Goal: Task Accomplishment & Management: Use online tool/utility

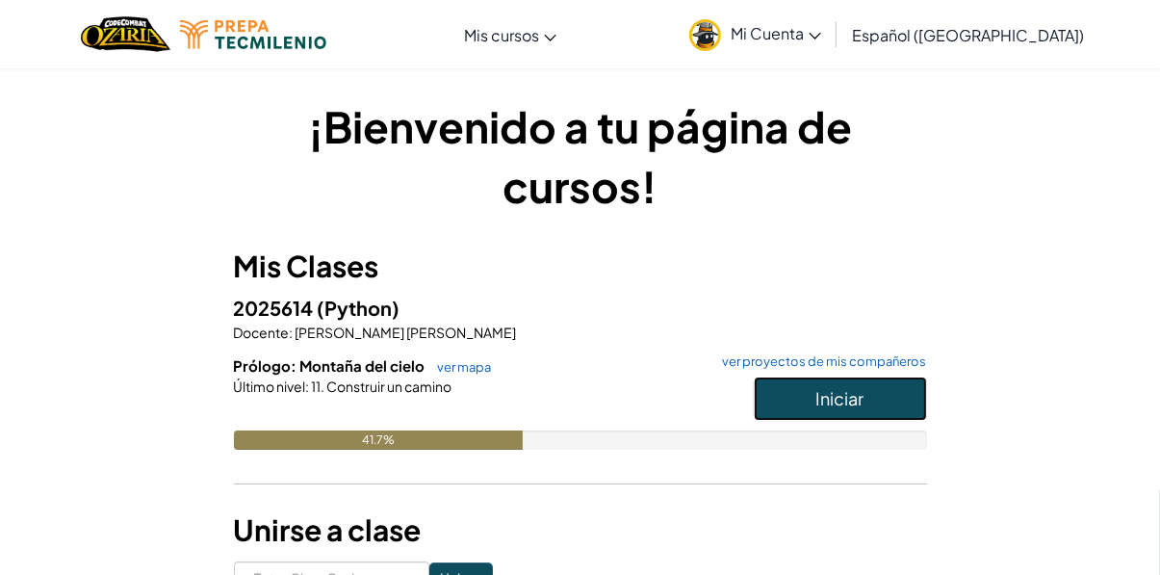
click at [842, 396] on span "Iniciar" at bounding box center [840, 398] width 48 height 22
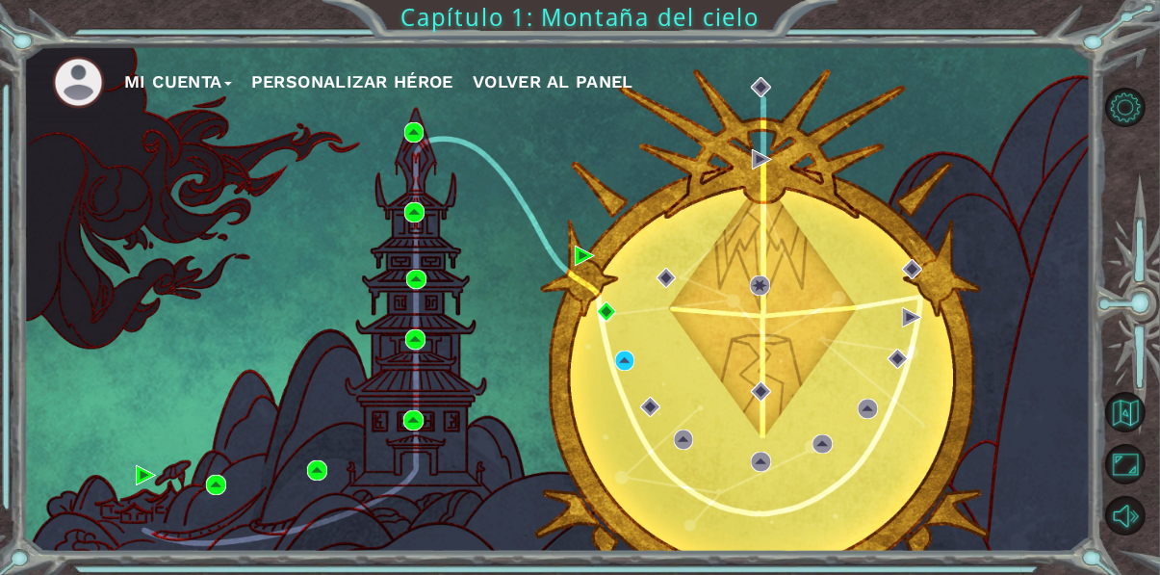
click at [1132, 101] on button "Opciones de nivel" at bounding box center [1125, 108] width 40 height 40
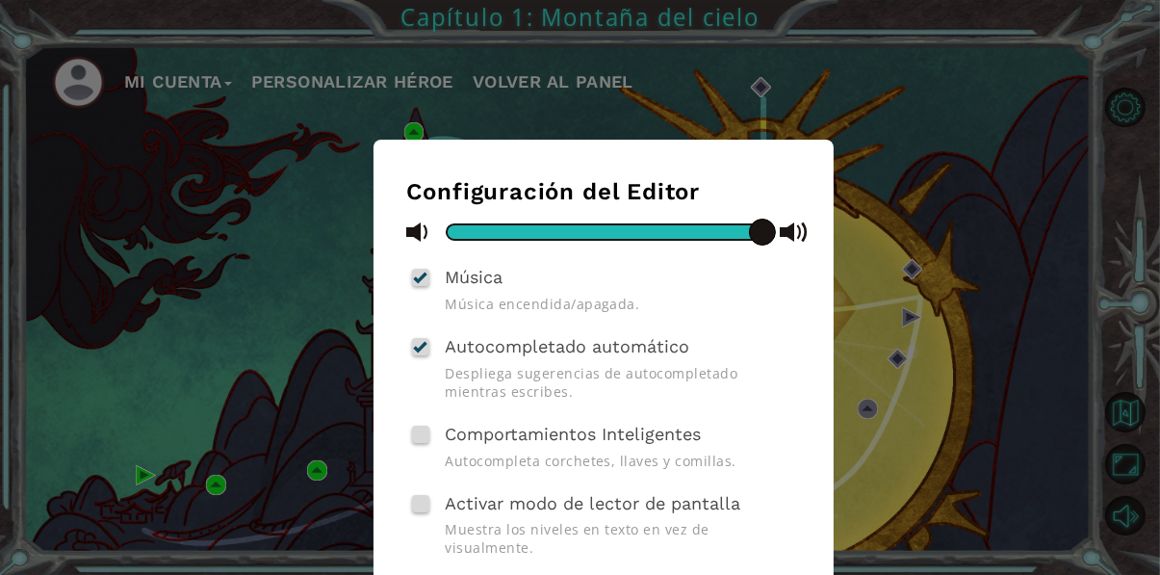
scroll to position [13, 0]
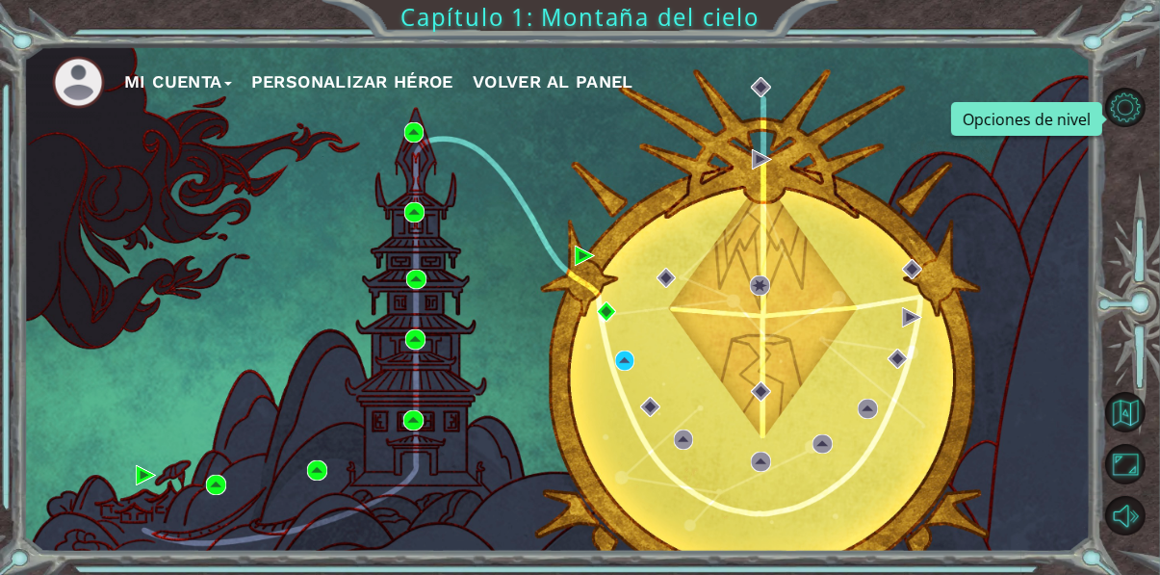
click at [612, 385] on div "Mi Cuenta Personalizar héroe Volver al panel" at bounding box center [556, 298] width 1067 height 505
click at [628, 371] on img at bounding box center [625, 360] width 20 height 20
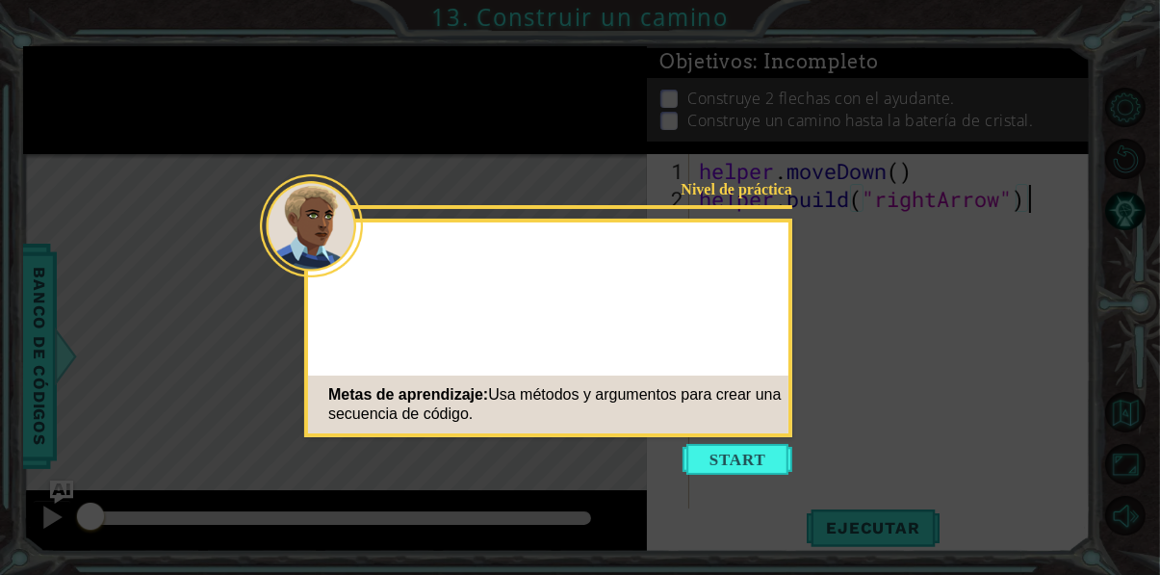
scroll to position [0, 13]
click at [296, 142] on icon at bounding box center [580, 328] width 1160 height 656
click at [733, 447] on button "Start" at bounding box center [737, 459] width 110 height 31
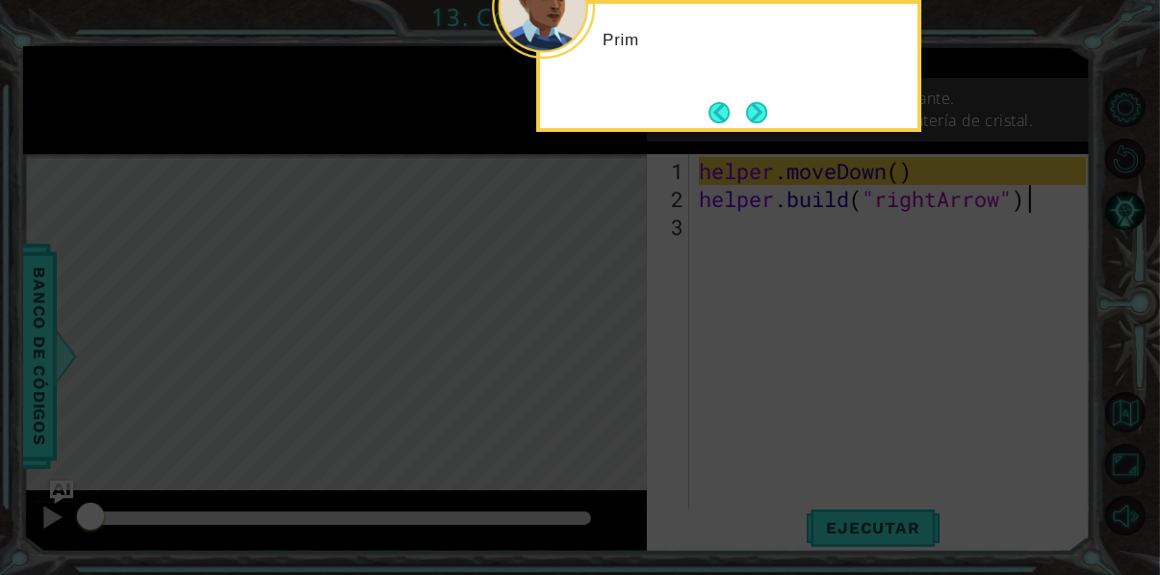
scroll to position [0, 0]
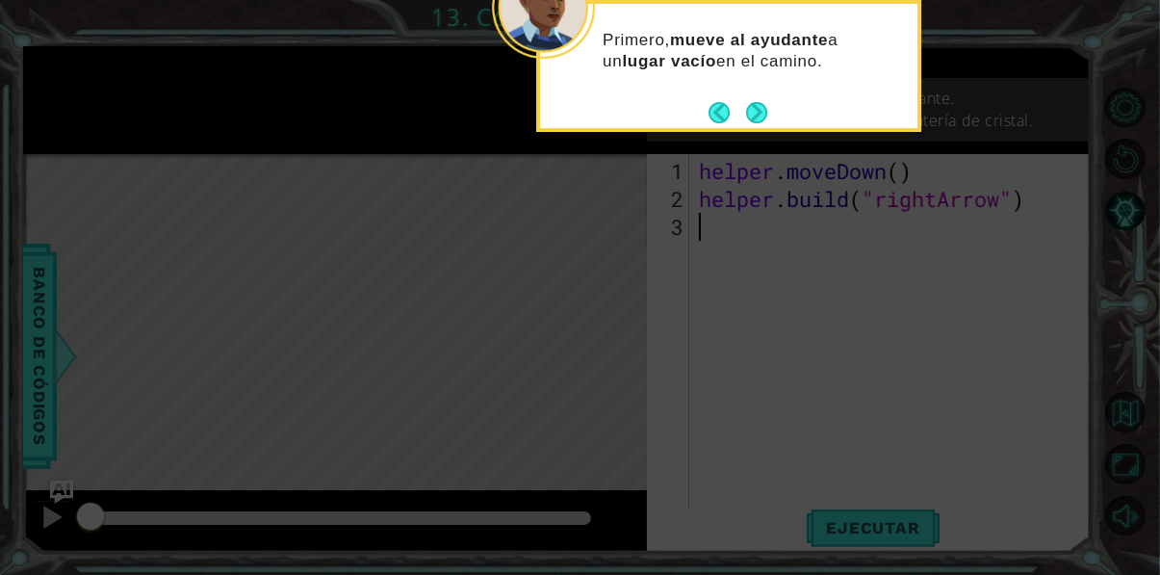
click at [767, 114] on button "Next" at bounding box center [756, 112] width 21 height 21
click at [759, 106] on button "Next" at bounding box center [756, 112] width 21 height 21
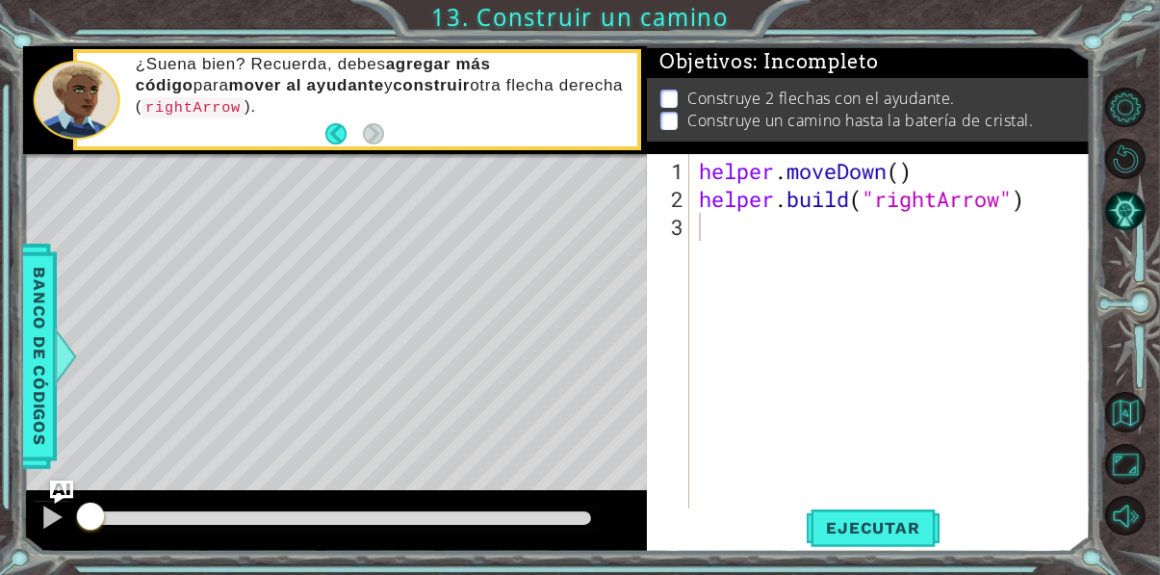
click at [903, 537] on span "Ejecutar" at bounding box center [873, 527] width 132 height 19
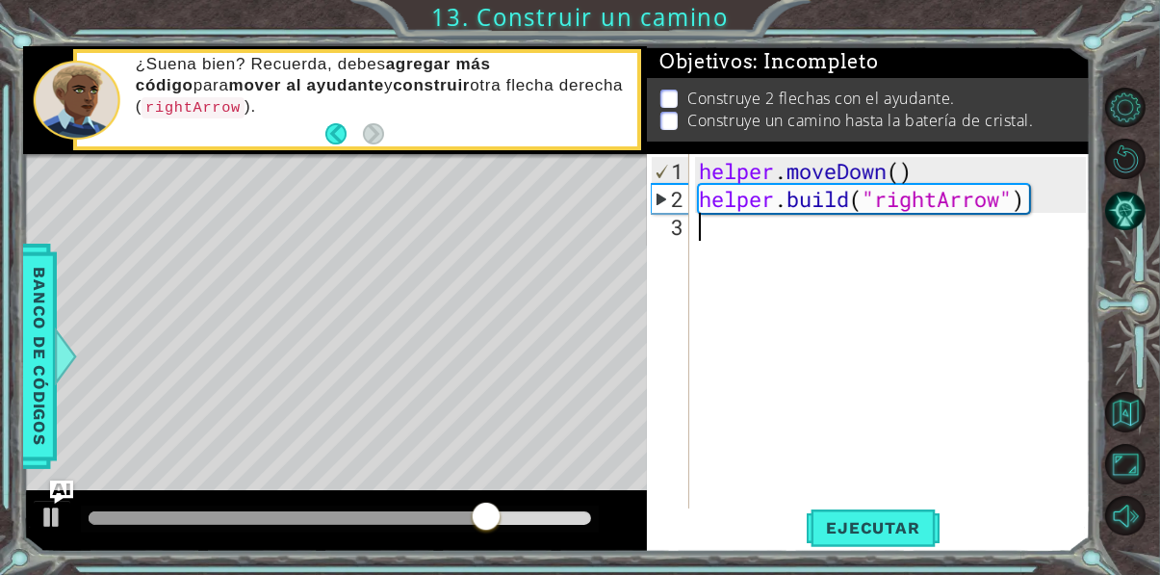
click at [935, 278] on div "helper . moveDown ( ) helper . build ( "rightArrow" )" at bounding box center [895, 380] width 400 height 447
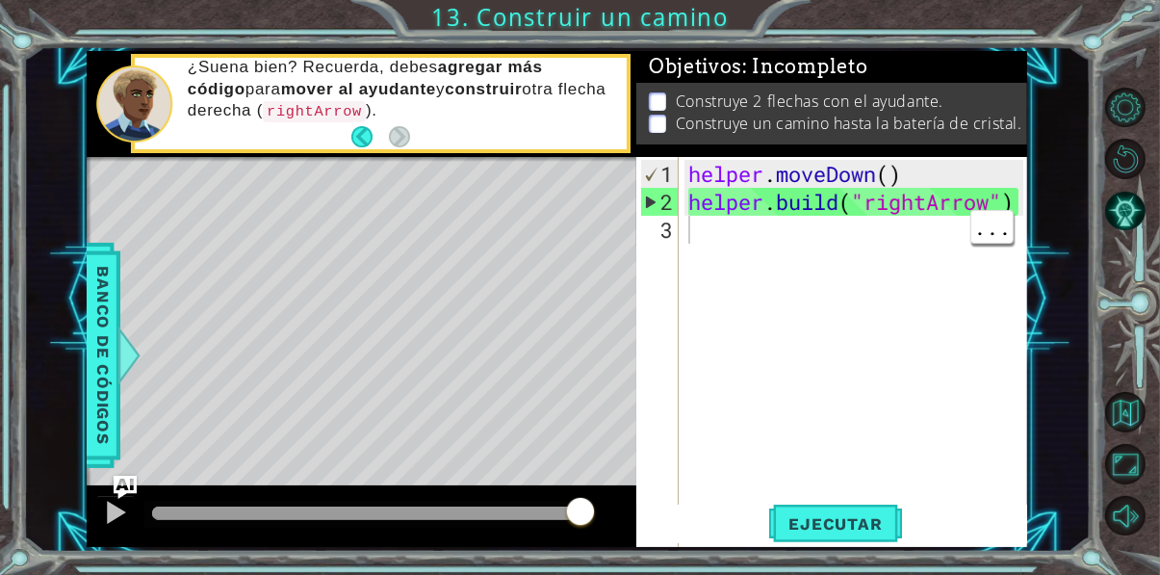
click at [367, 144] on button "Back" at bounding box center [370, 136] width 38 height 21
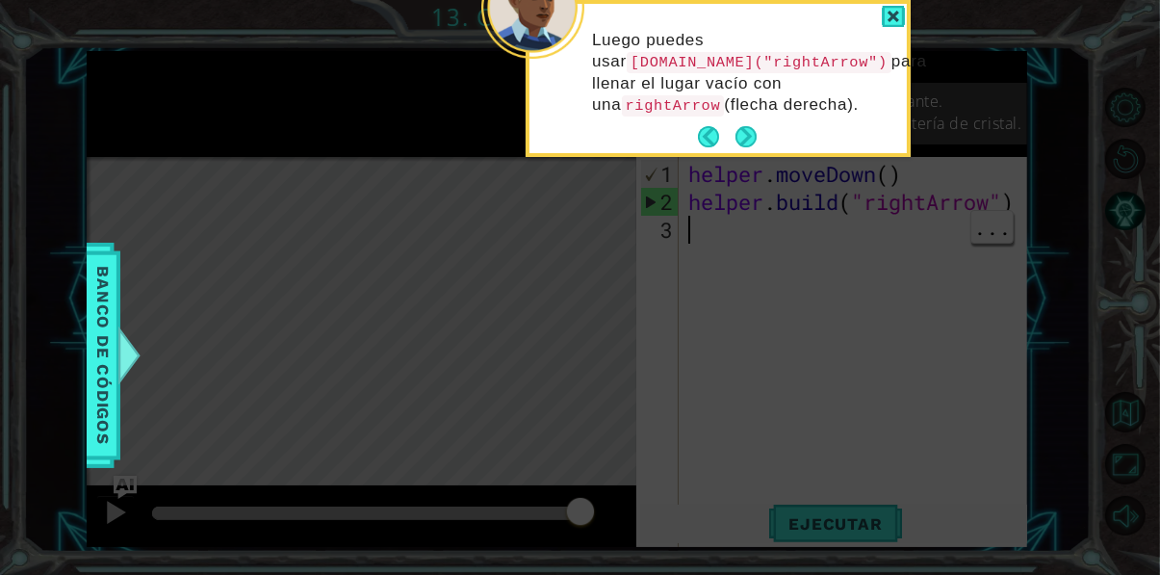
click at [705, 141] on button "Back" at bounding box center [717, 136] width 38 height 21
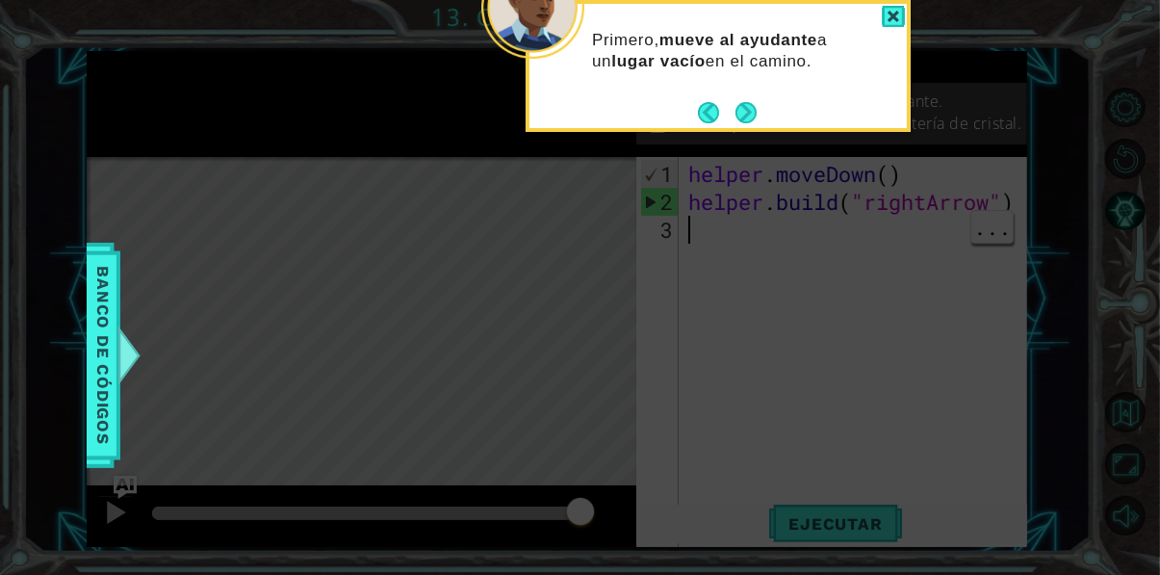
click at [727, 118] on button "Back" at bounding box center [717, 112] width 38 height 21
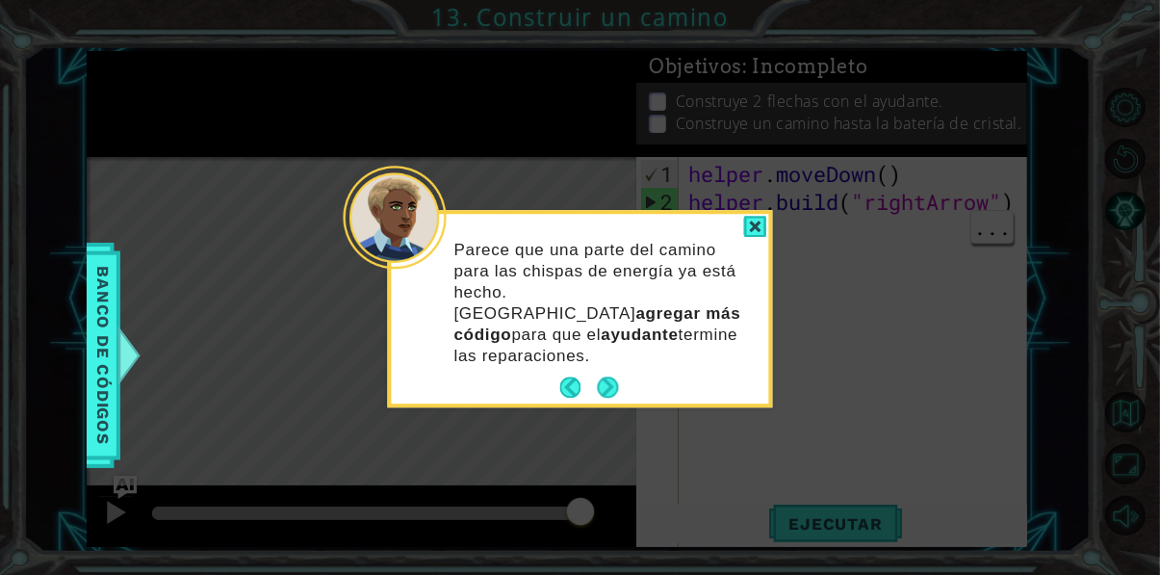
click at [752, 228] on div at bounding box center [755, 227] width 23 height 22
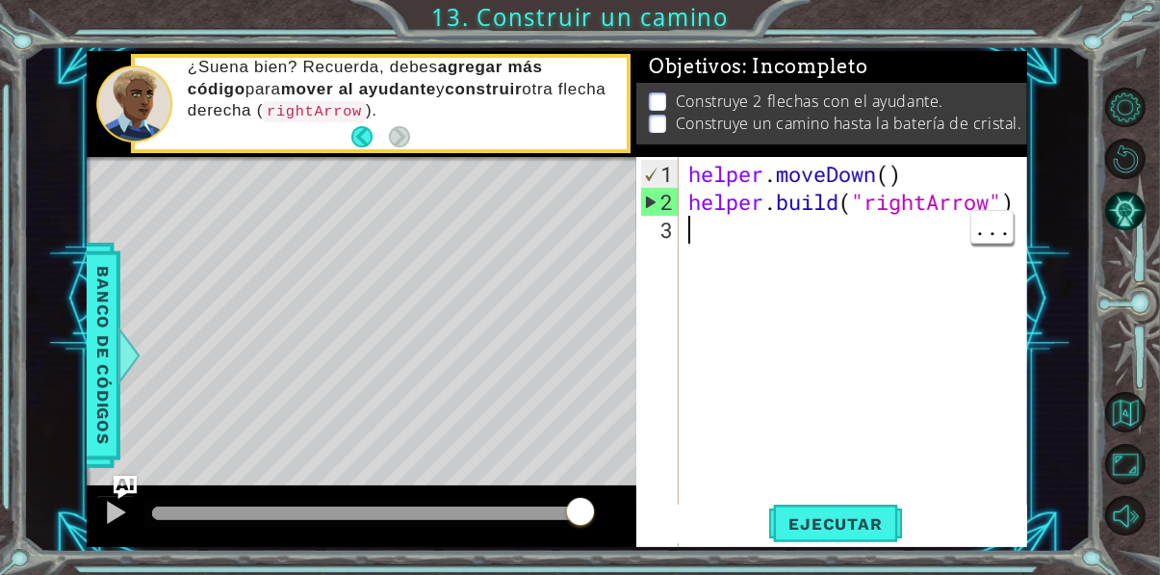
click at [756, 233] on div "helper . moveDown ( ) helper . build ( "rightArrow" )" at bounding box center [858, 383] width 348 height 447
type textarea "helper"
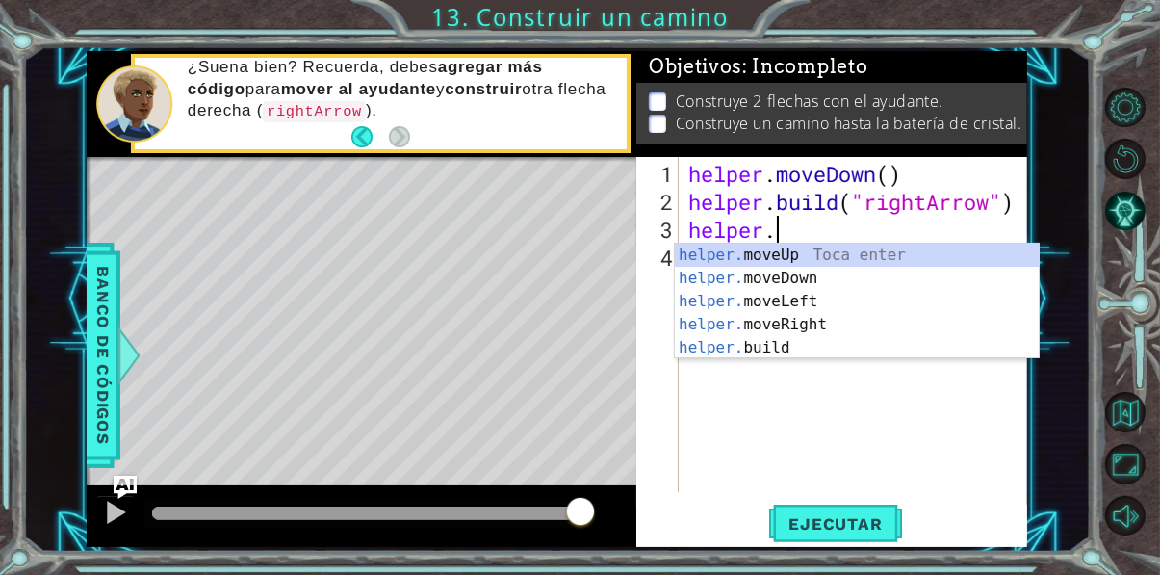
type textarea "helper."
type textarea "h"
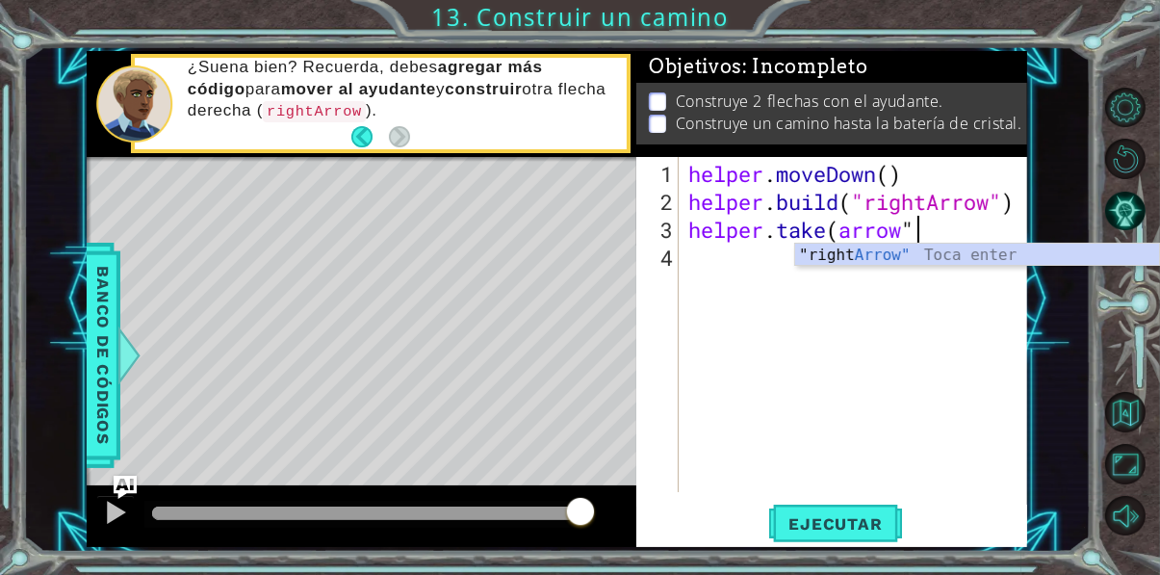
scroll to position [0, 3]
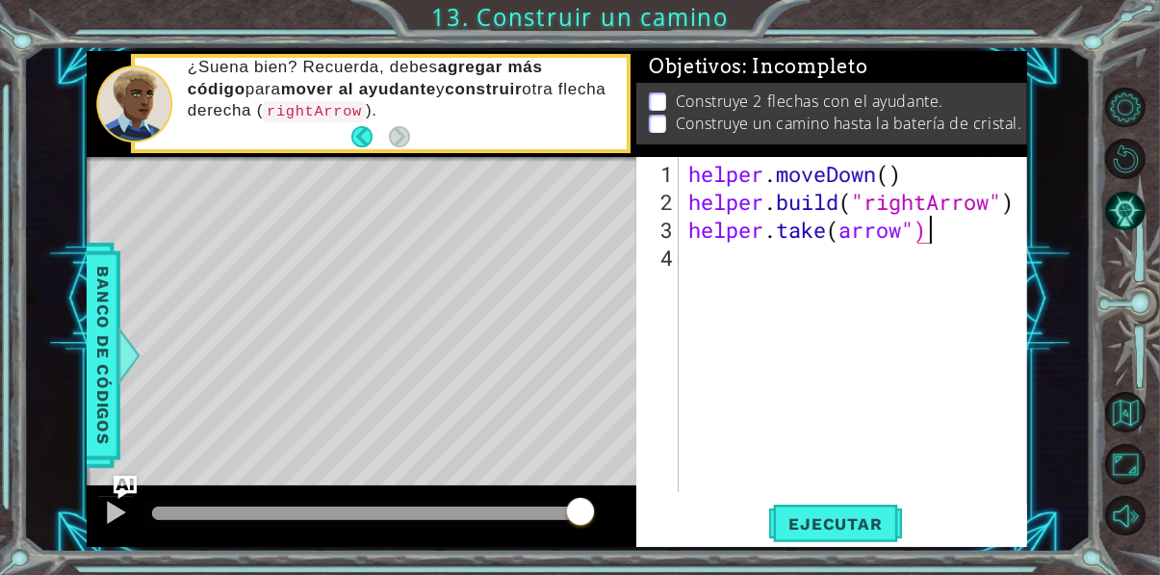
click at [842, 237] on div "helper . moveDown ( ) helper . build ( "rightArrow" ) helper . take ( arrow ")" at bounding box center [858, 355] width 348 height 391
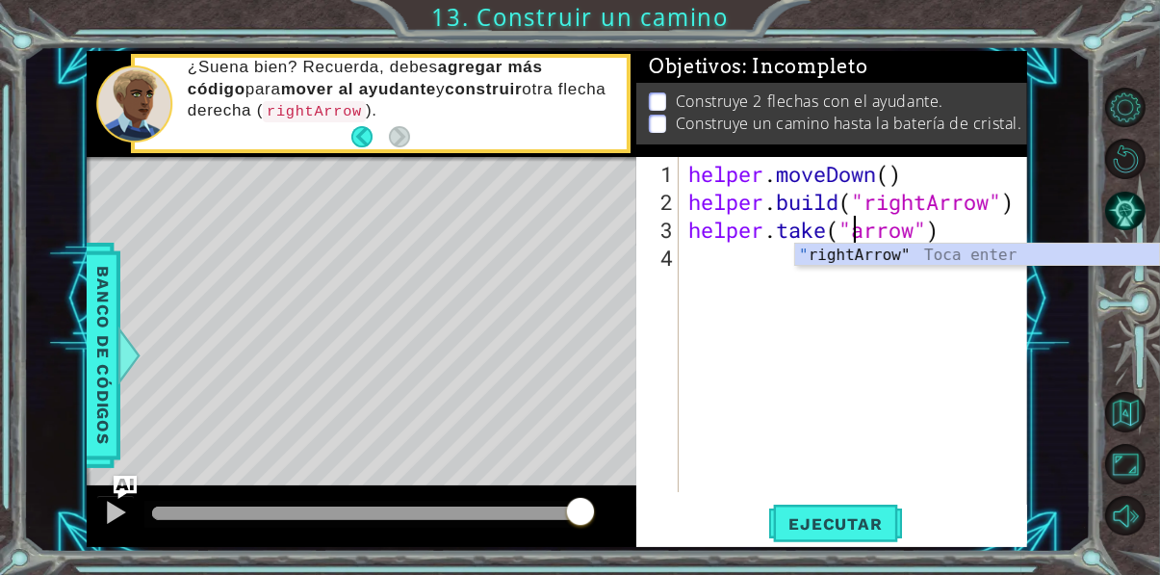
click at [855, 517] on span "Ejecutar" at bounding box center [835, 523] width 132 height 19
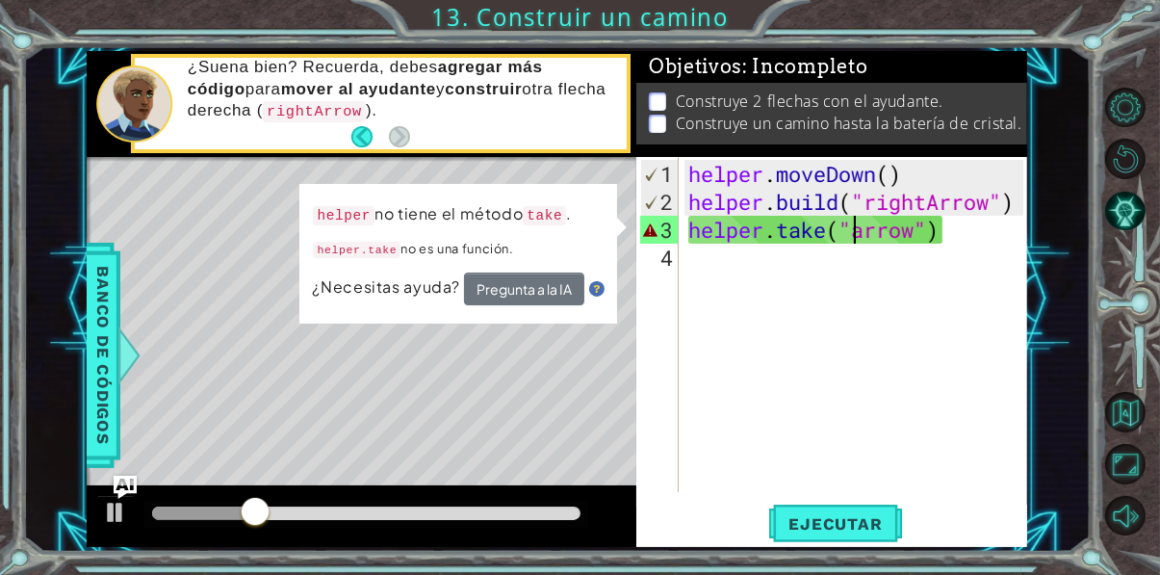
scroll to position [4, 0]
click at [524, 283] on button "Pregunta a la IA" at bounding box center [524, 288] width 120 height 33
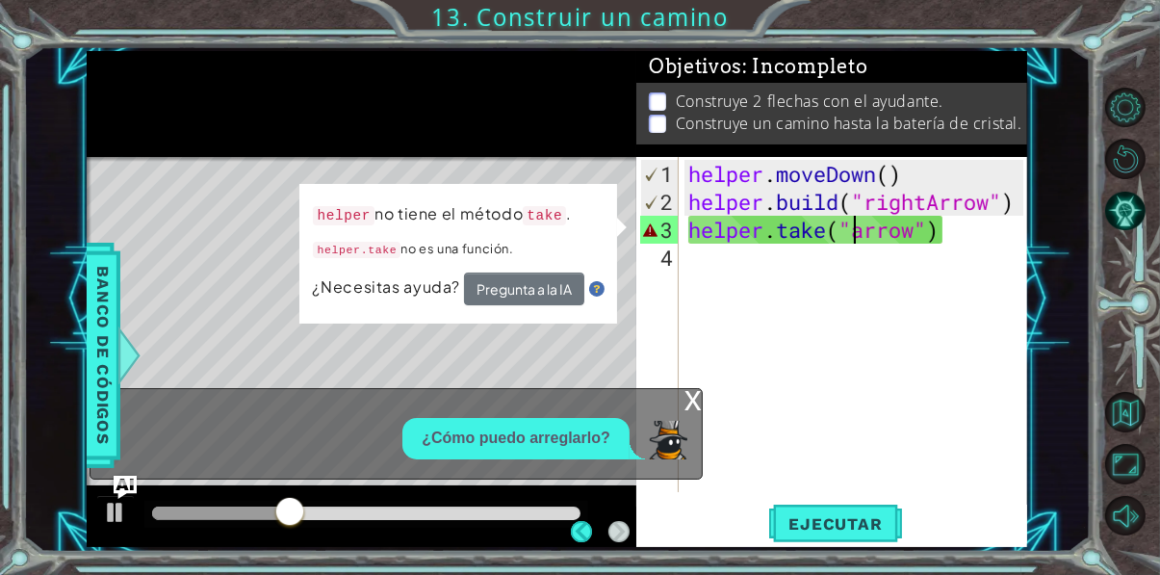
scroll to position [0, 0]
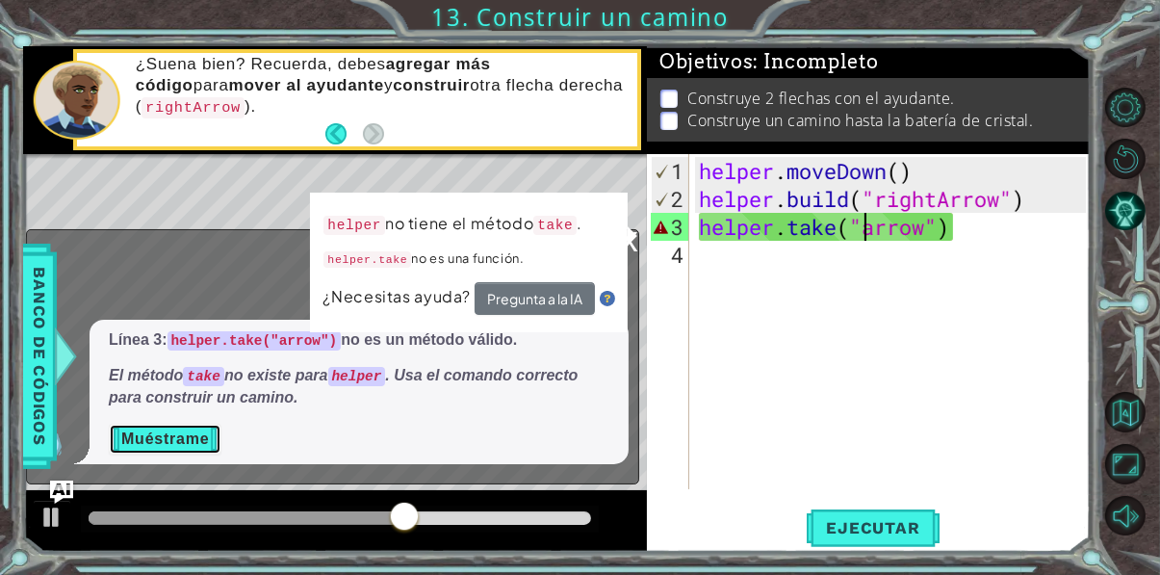
click at [171, 454] on button "Muéstrame" at bounding box center [165, 439] width 113 height 31
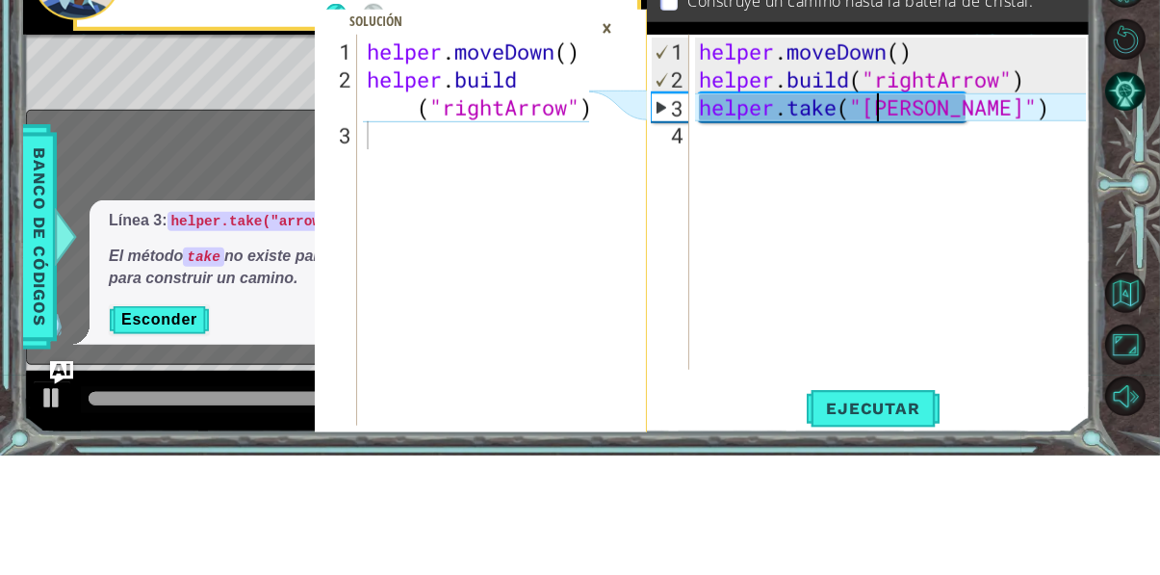
scroll to position [0, 8]
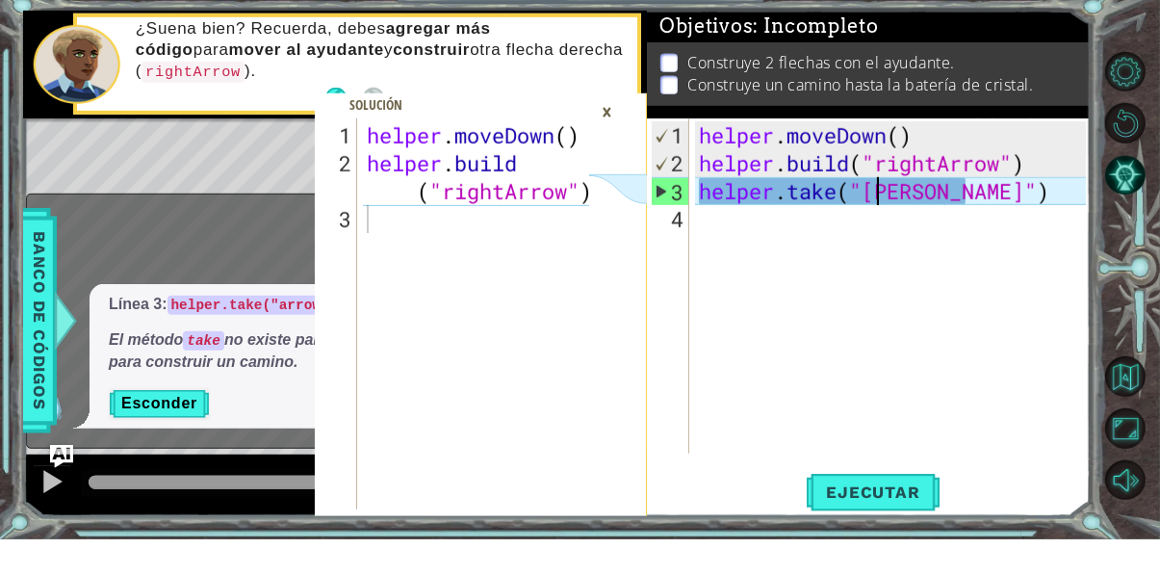
type textarea "helper.take("[PERSON_NAME]")"
click at [38, 454] on span "Banco de códigos" at bounding box center [39, 355] width 31 height 199
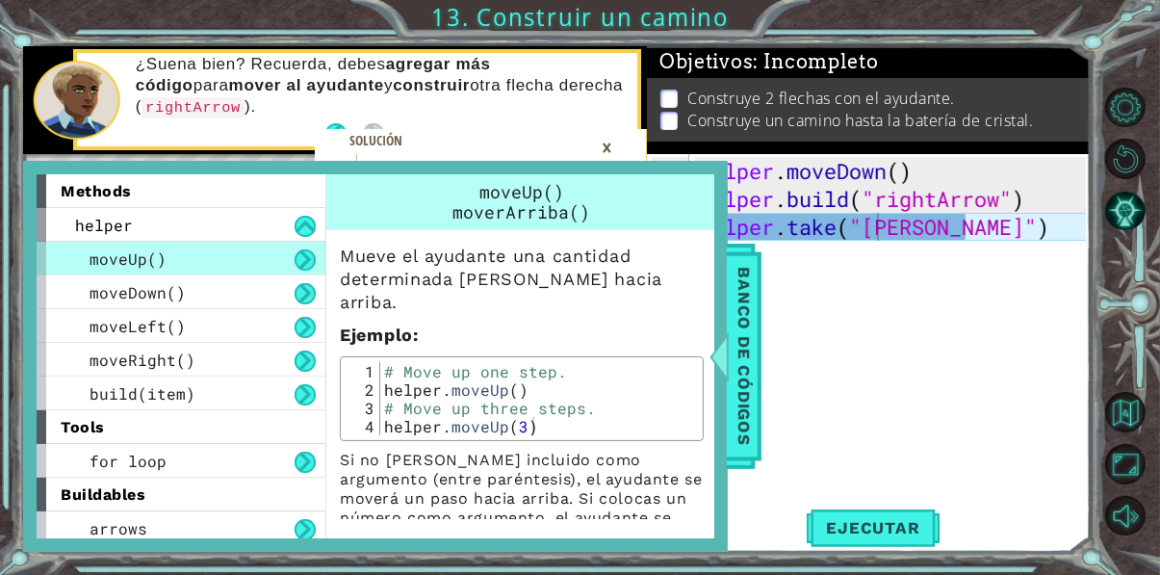
click at [100, 538] on span "arrows" at bounding box center [119, 528] width 58 height 20
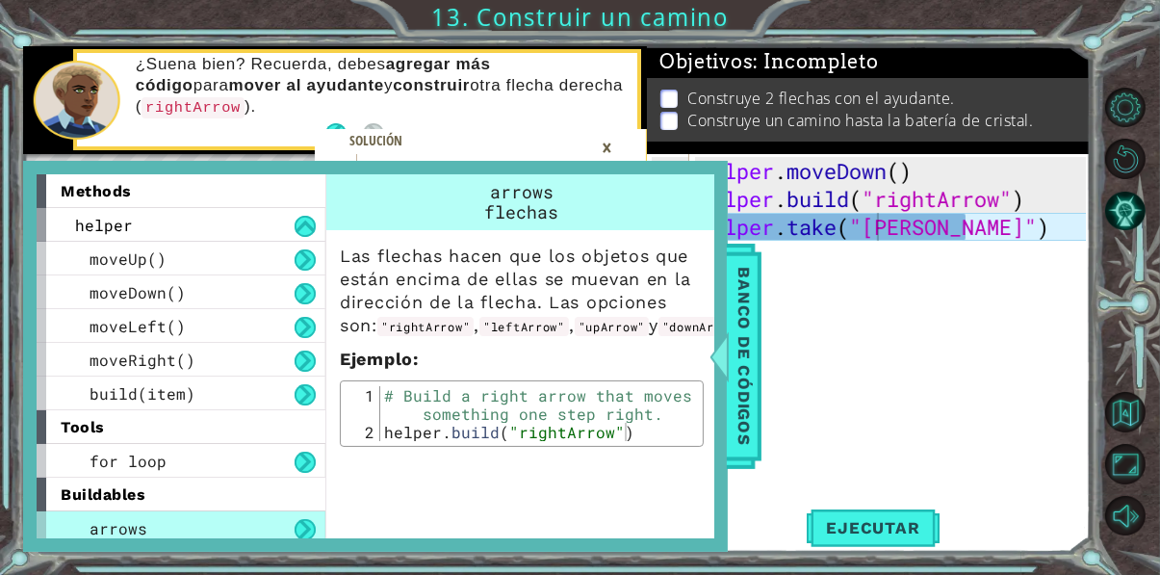
click at [747, 392] on span "Banco de códigos" at bounding box center [744, 355] width 31 height 199
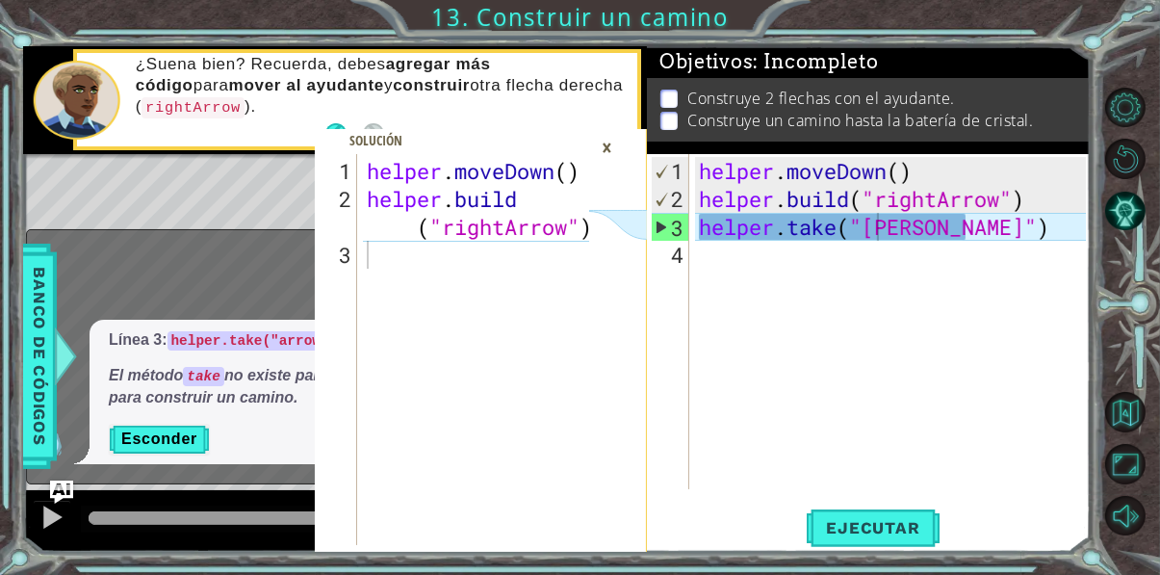
click at [788, 287] on div "helper . moveDown ( ) helper . build ( "rightArrow" ) helper . take ( "[PERSON_…" at bounding box center [895, 352] width 400 height 391
click at [845, 253] on div "helper . moveDown ( ) helper . build ( "rightArrow" ) helper . take ( "[PERSON_…" at bounding box center [895, 352] width 400 height 391
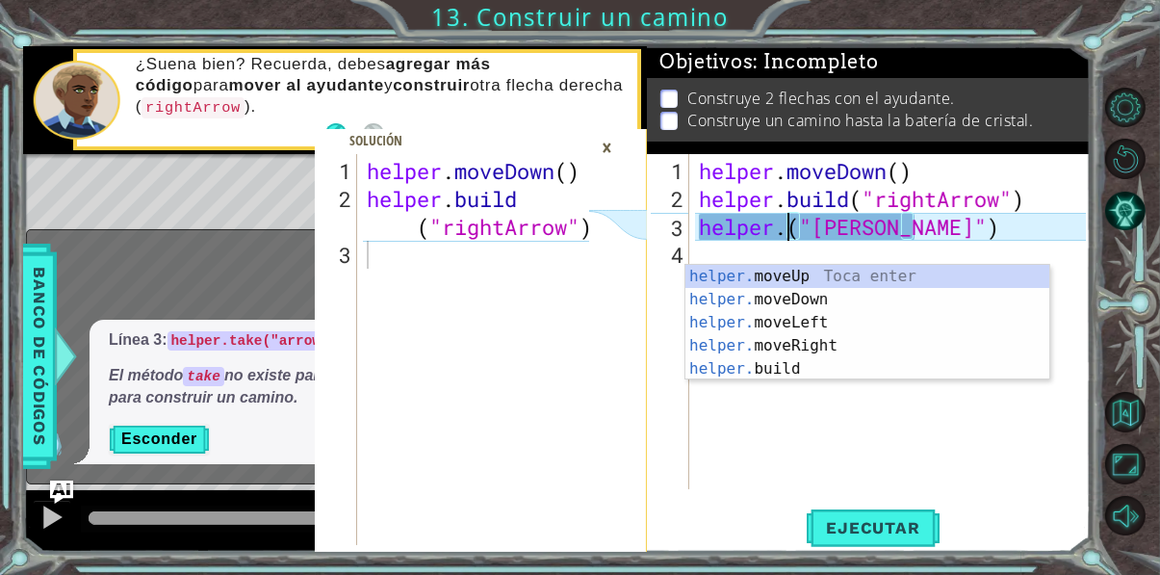
click at [824, 265] on div "helper. moveUp Toca enter helper. moveDown Toca enter helper. moveLeft Toca ent…" at bounding box center [867, 346] width 364 height 162
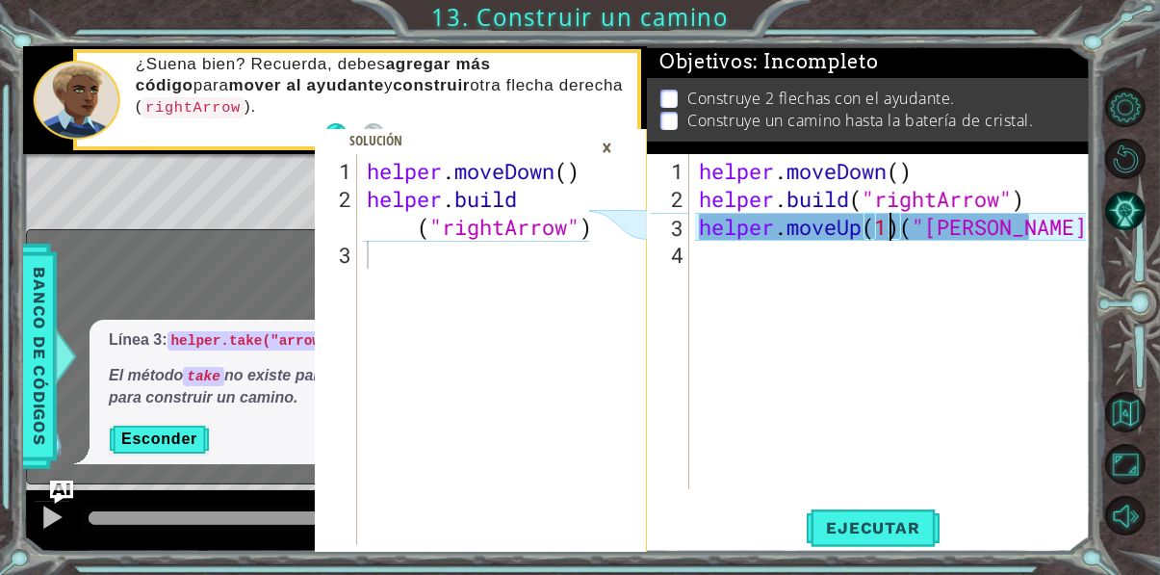
click at [1038, 239] on div "helper . moveDown ( ) helper . build ( "rightArrow" ) helper . moveUp ( 1 ) ( "…" at bounding box center [895, 352] width 400 height 391
type textarea "helper.moveUp(1)"
click at [901, 537] on span "Ejecutar" at bounding box center [873, 527] width 132 height 19
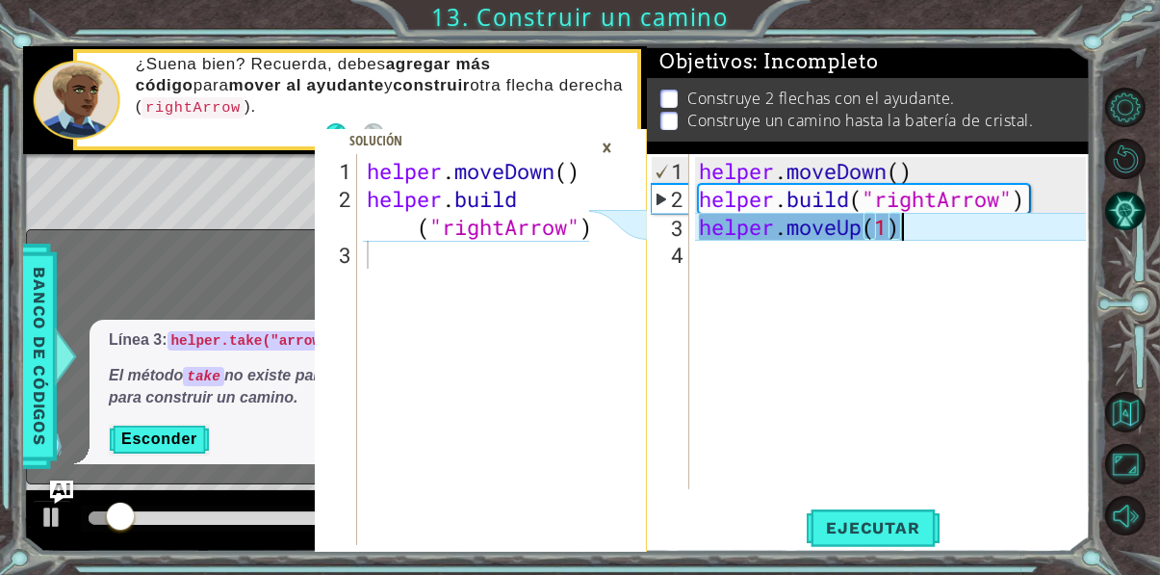
click at [606, 164] on div "×" at bounding box center [607, 147] width 30 height 33
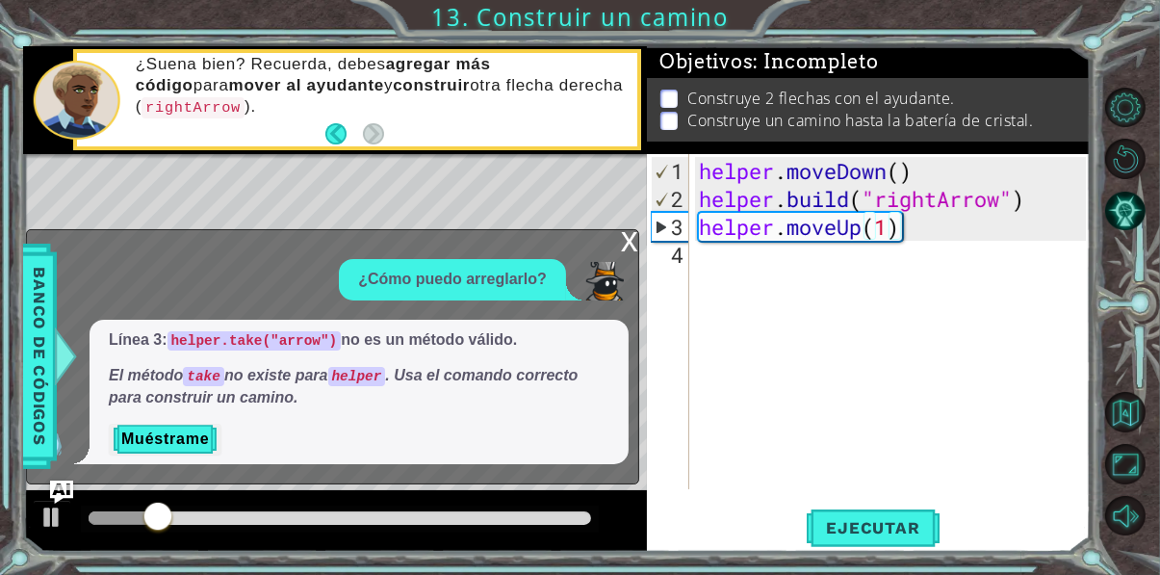
click at [626, 249] on div "x" at bounding box center [629, 239] width 17 height 19
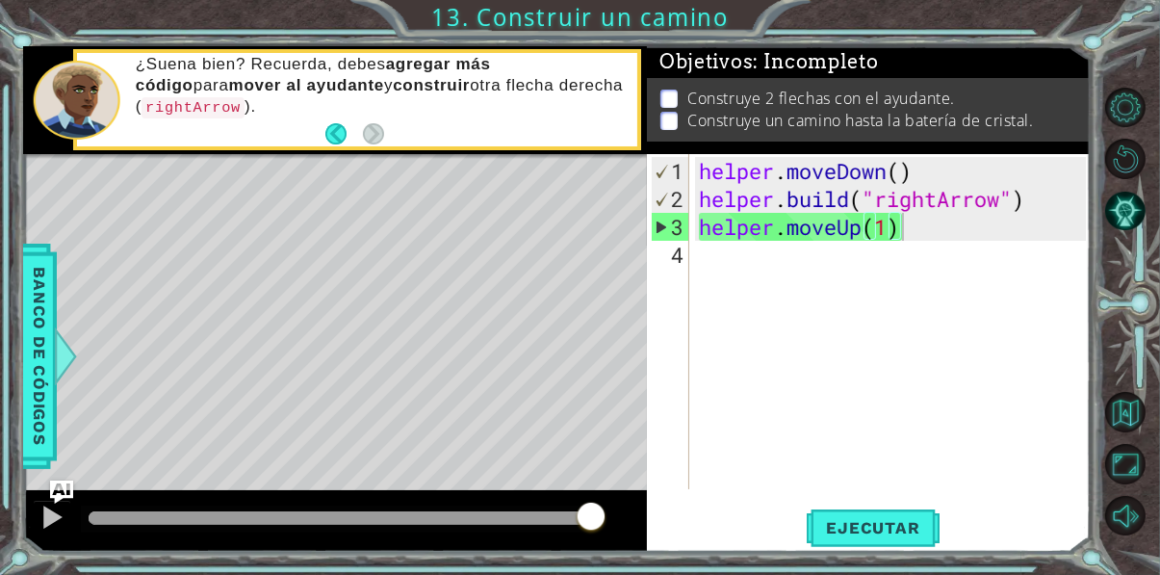
click at [732, 300] on div "helper . moveDown ( ) helper . build ( "rightArrow" ) helper . moveUp ( 1 )" at bounding box center [895, 352] width 400 height 391
type textarea "helper"
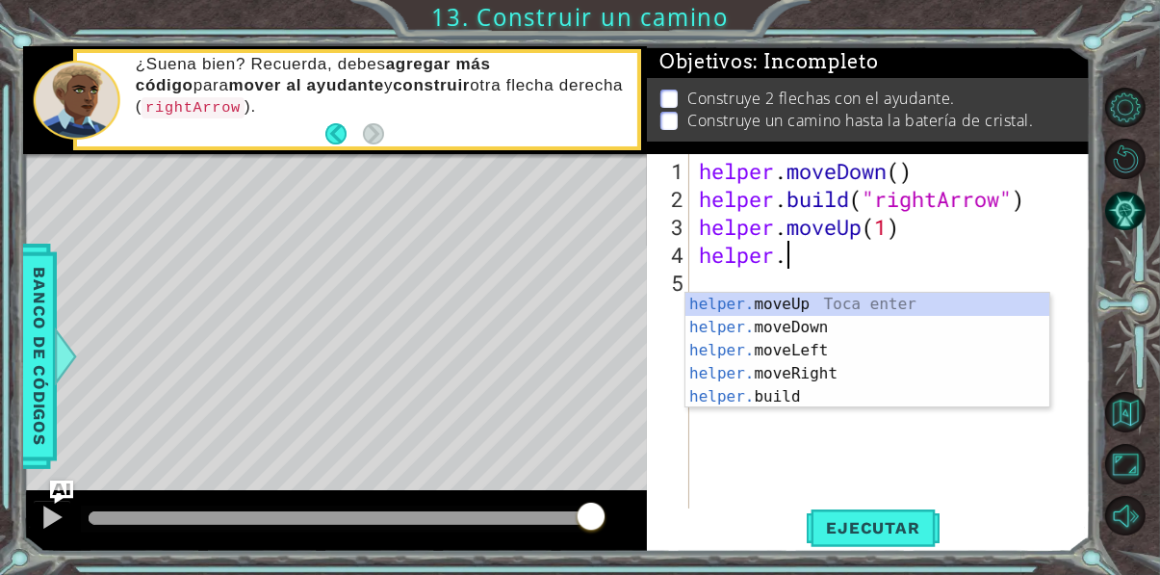
scroll to position [0, 2]
click at [855, 354] on div "helper. moveUp Toca enter helper. moveDown Toca enter helper. moveLeft Toca ent…" at bounding box center [867, 374] width 364 height 162
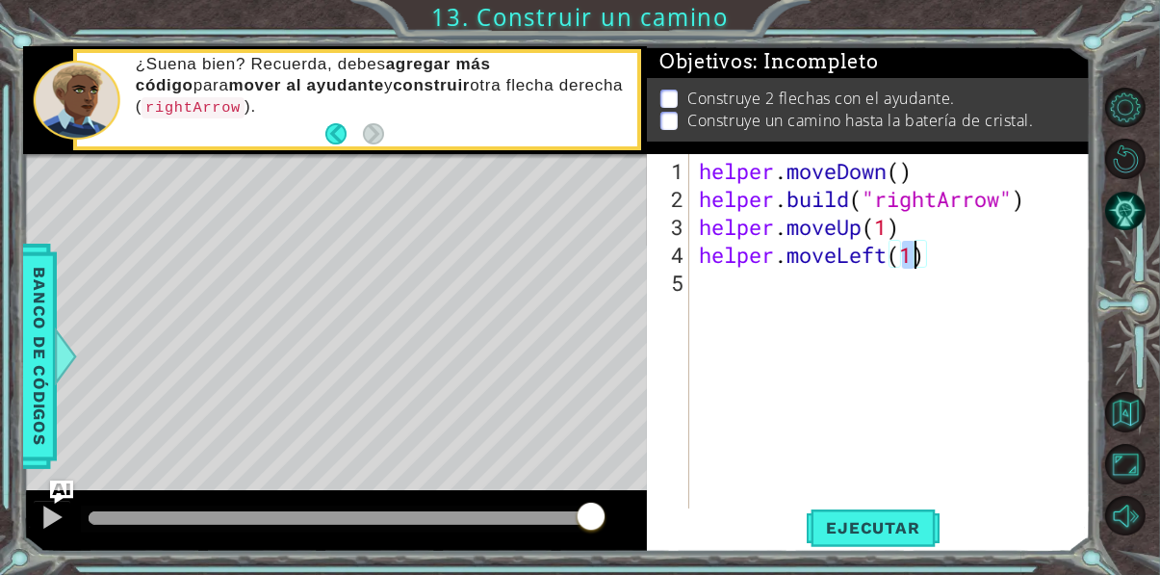
type textarea "helper.moveLeft(3)"
click at [875, 323] on div "helper . moveDown ( ) helper . build ( "rightArrow" ) helper . moveUp ( 1 ) hel…" at bounding box center [895, 380] width 400 height 447
type textarea "helper"
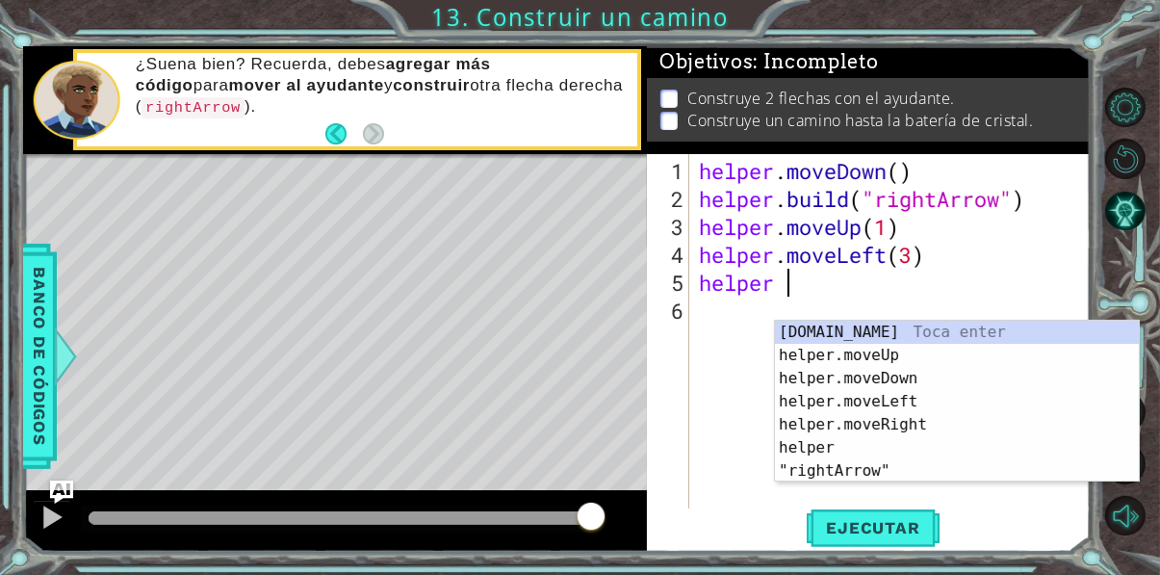
scroll to position [0, 2]
click at [942, 356] on div "[DOMAIN_NAME] Toca enter helper.moveUp Toca enter helper.moveDown Toca enter he…" at bounding box center [957, 425] width 364 height 208
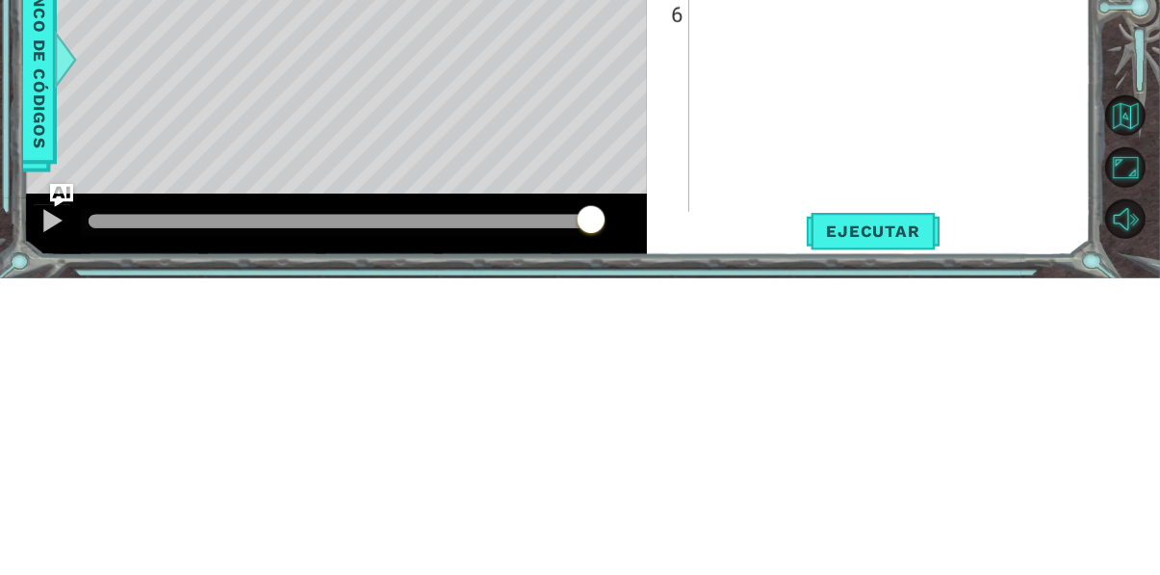
click at [898, 537] on span "Ejecutar" at bounding box center [873, 527] width 132 height 19
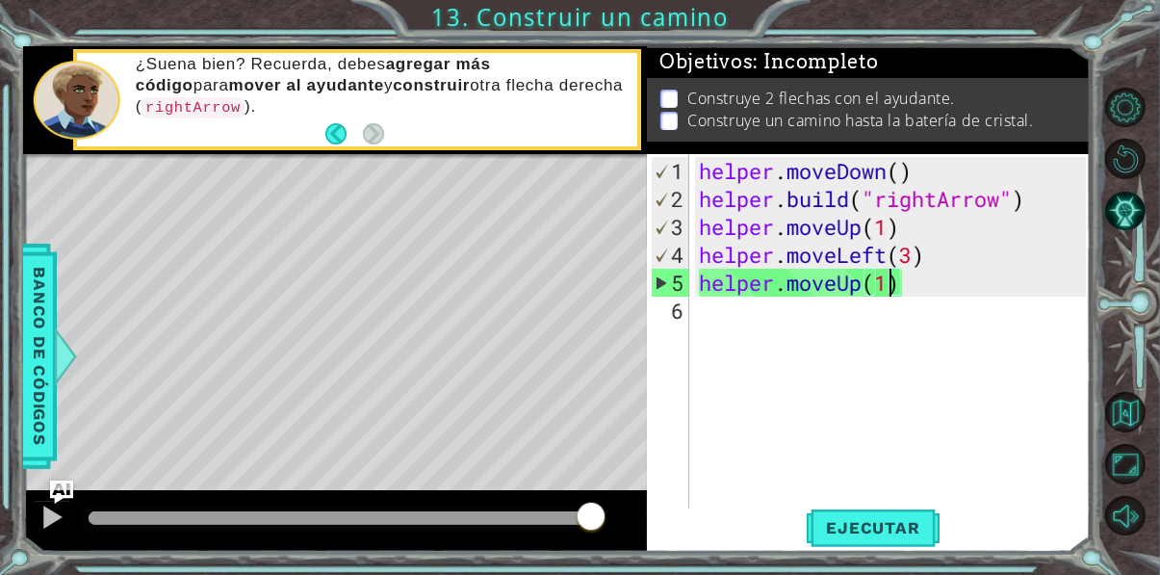
click at [925, 264] on div "helper . moveDown ( ) helper . build ( "rightArrow" ) helper . moveUp ( 1 ) hel…" at bounding box center [895, 380] width 400 height 447
click at [1051, 236] on span "..." at bounding box center [1054, 252] width 41 height 32
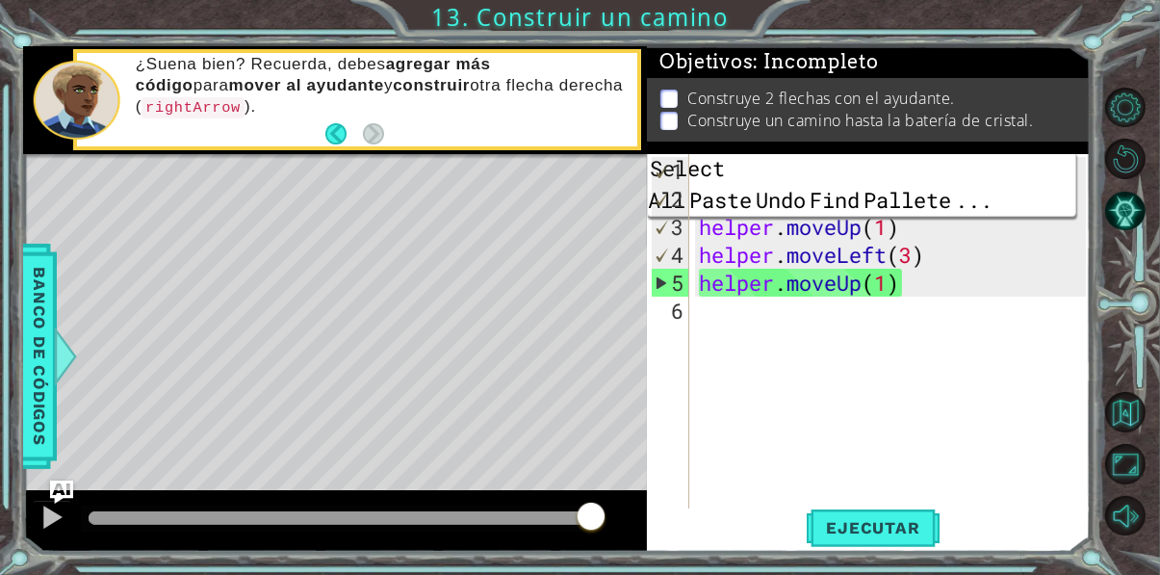
click at [1021, 245] on div "helper . moveDown ( ) helper . build ( "rightArrow" ) helper . moveUp ( 1 ) hel…" at bounding box center [895, 380] width 400 height 447
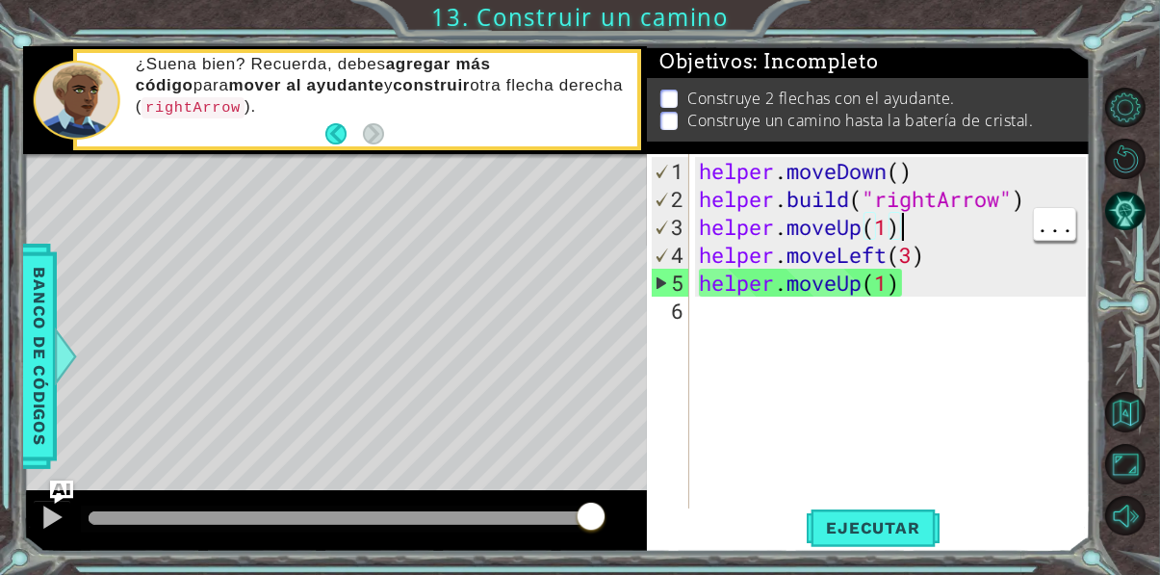
click at [1026, 219] on div "helper . moveDown ( ) helper . build ( "rightArrow" ) helper . moveUp ( 1 ) hel…" at bounding box center [895, 380] width 400 height 447
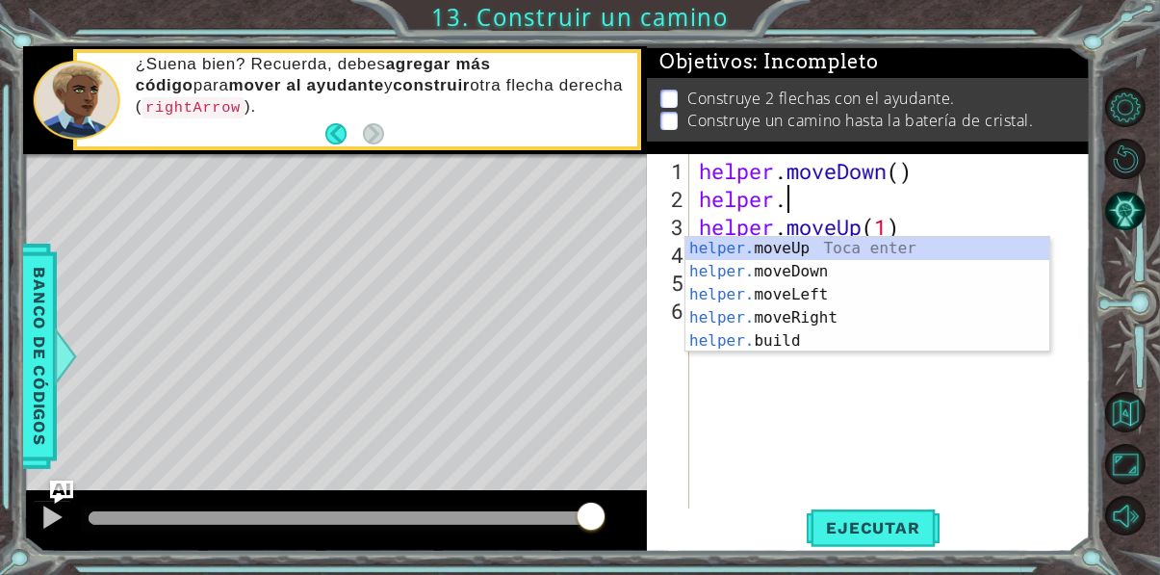
scroll to position [0, 3]
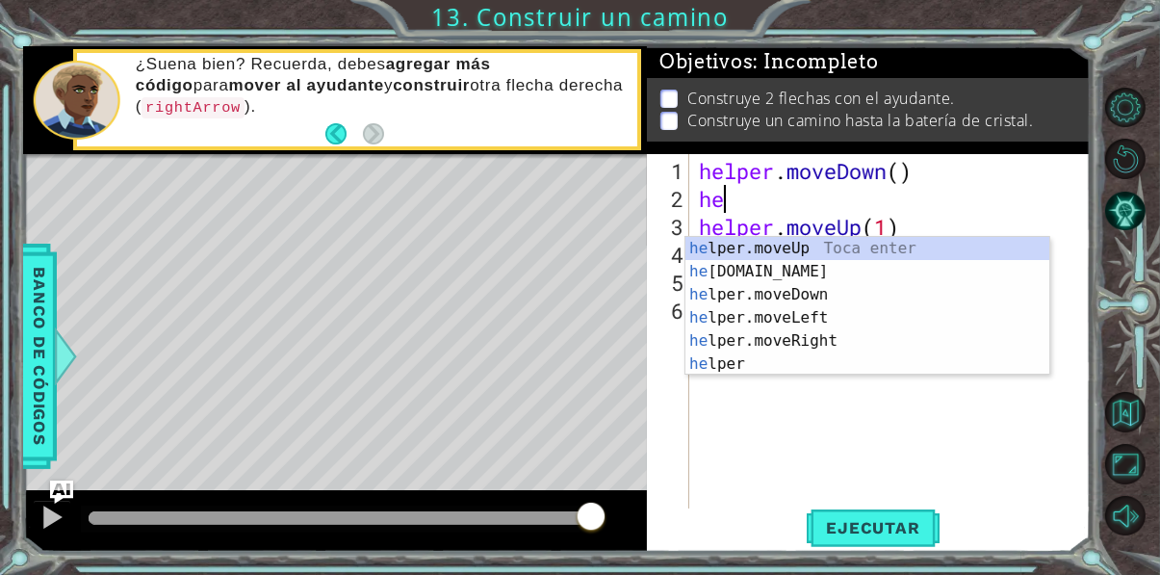
type textarea "h"
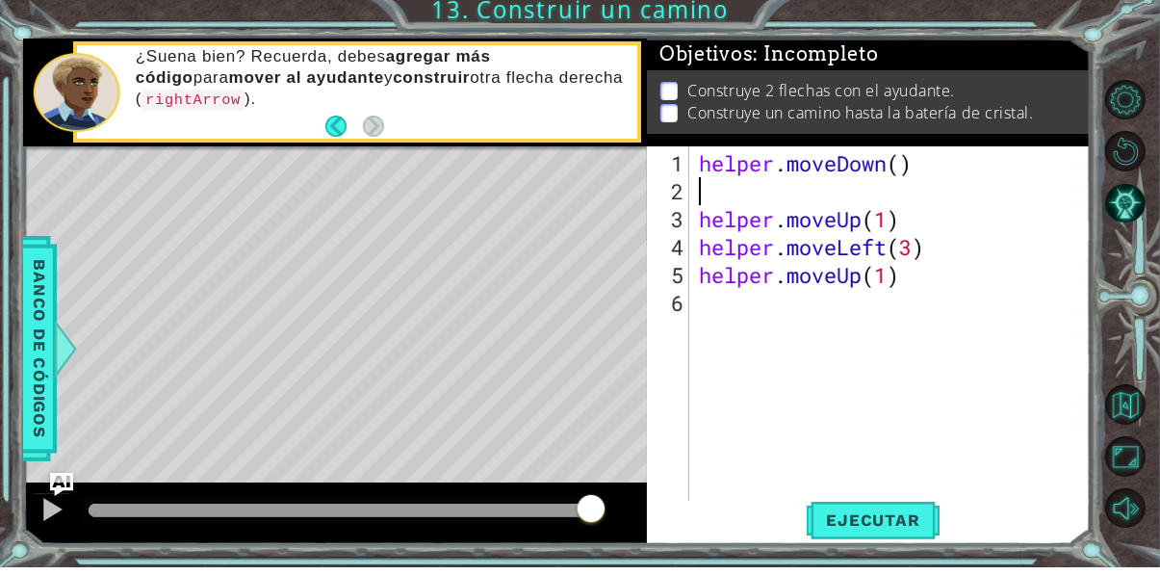
click at [886, 537] on span "Ejecutar" at bounding box center [873, 527] width 132 height 19
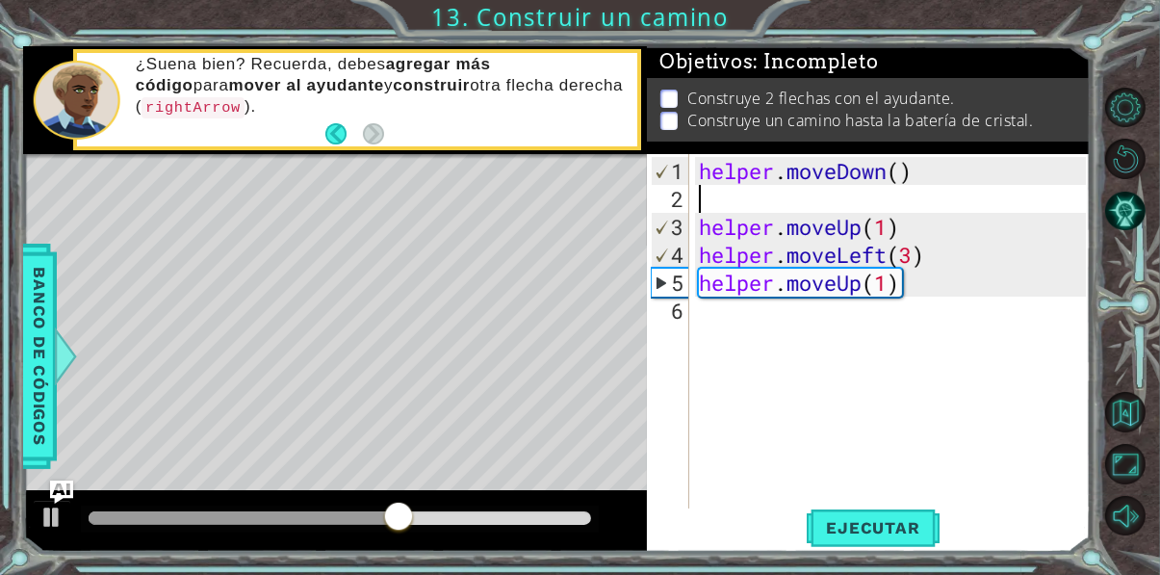
click at [896, 311] on div "helper . moveDown ( ) helper . moveUp ( 1 ) helper . moveLeft ( 3 ) helper . mo…" at bounding box center [895, 380] width 400 height 447
type textarea "helper.moveUp(1)"
click at [878, 322] on div "helper . moveDown ( ) helper . moveUp ( 1 ) helper . moveLeft ( 3 ) helper . mo…" at bounding box center [895, 380] width 400 height 447
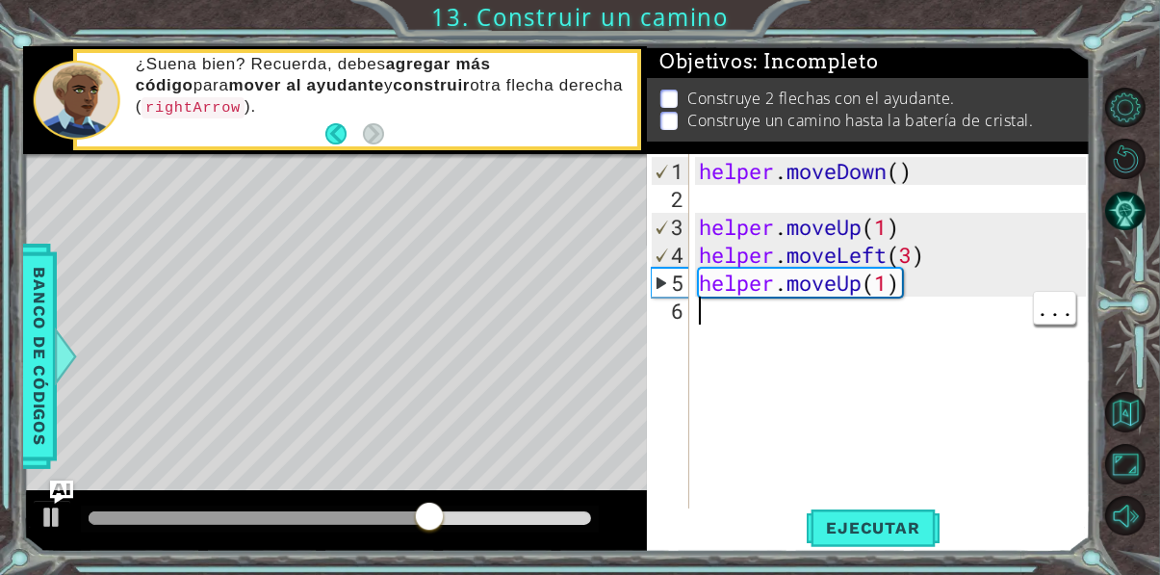
click at [888, 322] on div "helper . moveDown ( ) helper . moveUp ( 1 ) helper . moveLeft ( 3 ) helper . mo…" at bounding box center [895, 380] width 400 height 447
click at [891, 308] on div "helper . moveDown ( ) helper . moveUp ( 1 ) helper . moveLeft ( 3 ) helper . mo…" at bounding box center [895, 380] width 400 height 447
type textarea "helper.moveUp(700)"
click at [892, 548] on button "Ejecutar" at bounding box center [873, 527] width 132 height 39
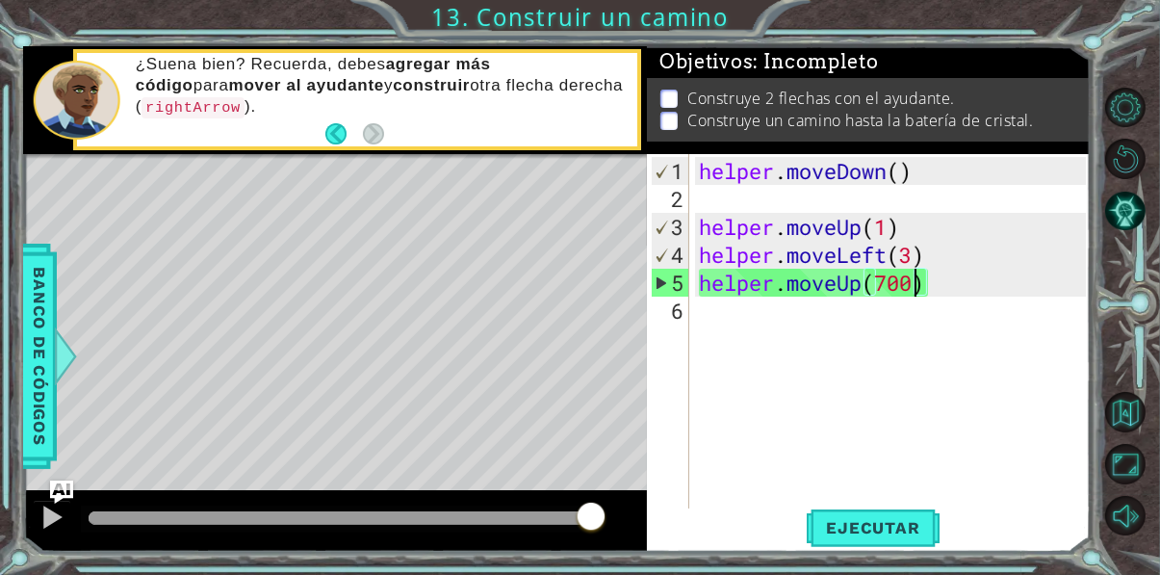
click at [831, 354] on div "helper . moveDown ( ) helper . moveUp ( 1 ) helper . moveLeft ( 3 ) helper . mo…" at bounding box center [895, 380] width 400 height 447
click at [39, 529] on div at bounding box center [51, 516] width 25 height 25
type textarea "helper"
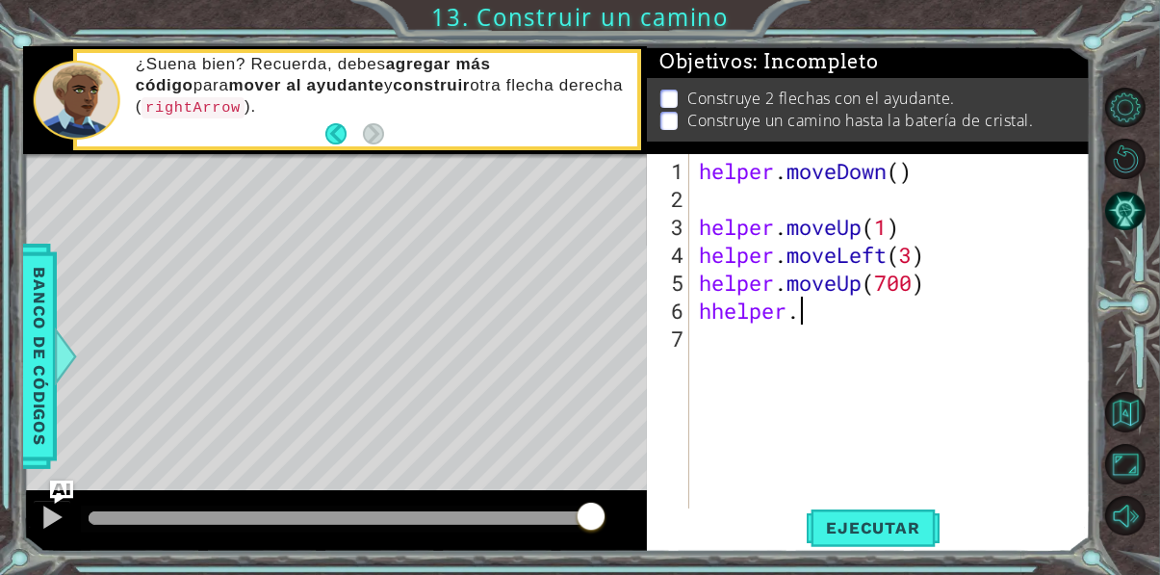
scroll to position [0, 3]
click at [728, 337] on div "helper . moveDown ( ) helper . moveUp ( 1 ) helper . moveLeft ( 3 ) helper . mo…" at bounding box center [895, 380] width 400 height 447
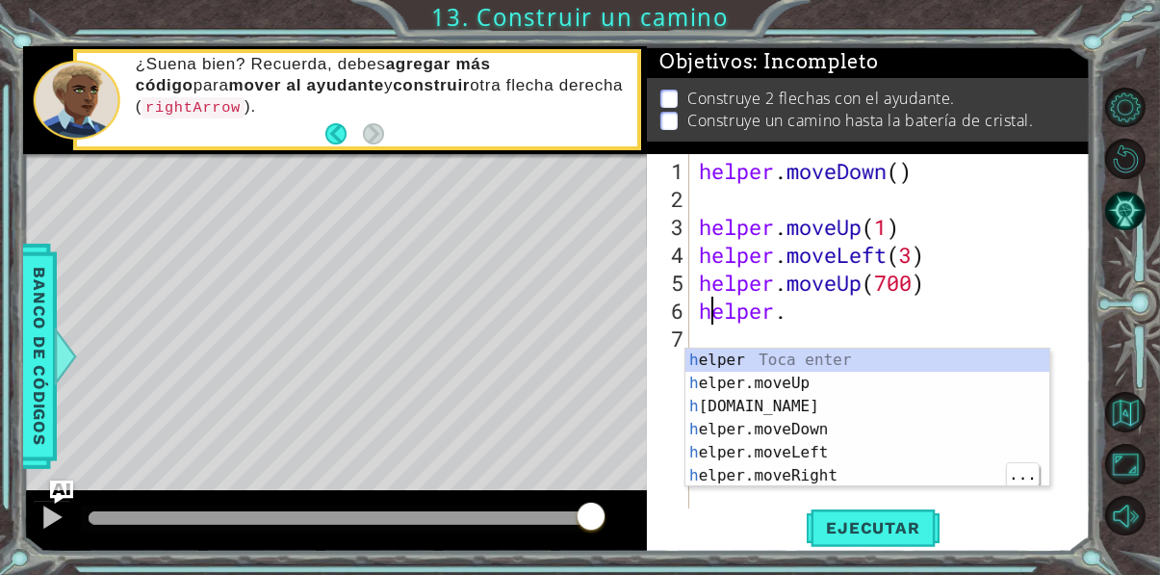
click at [847, 474] on div "h elper Toca enter h elper.moveUp Toca enter h [DOMAIN_NAME] Toca enter h elper…" at bounding box center [867, 440] width 364 height 185
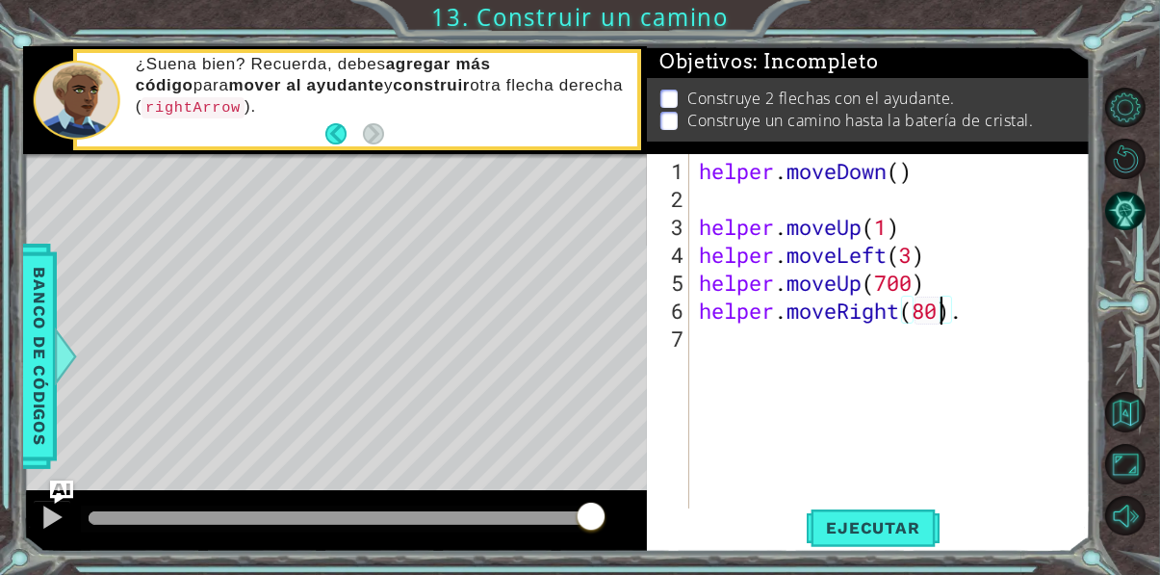
scroll to position [0, 11]
click at [875, 537] on span "Ejecutar" at bounding box center [873, 527] width 132 height 19
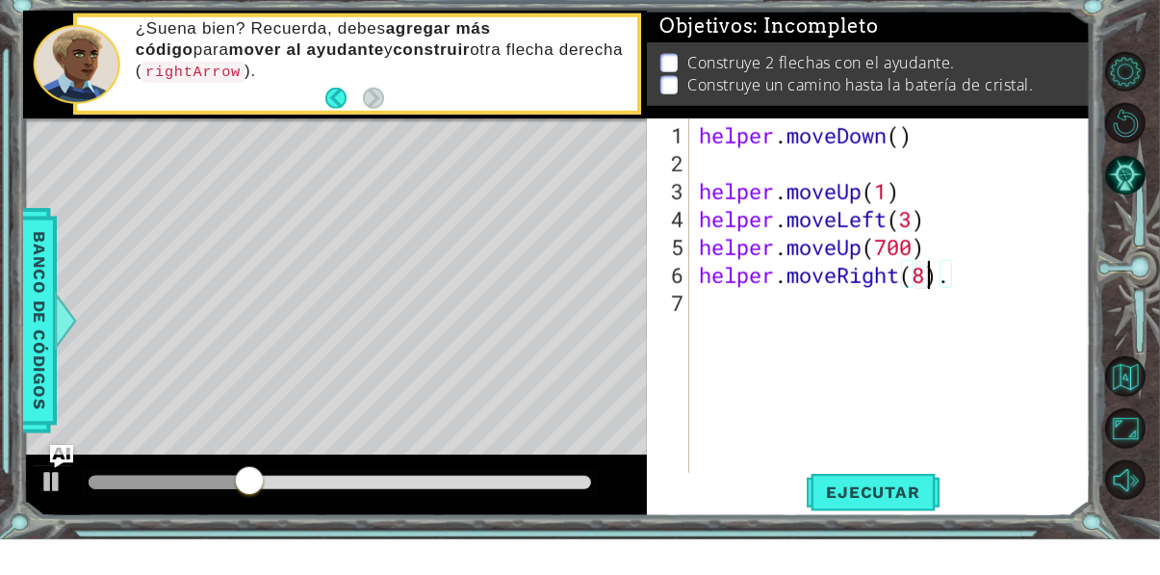
scroll to position [0, 10]
click at [881, 537] on span "Ejecutar" at bounding box center [873, 527] width 132 height 19
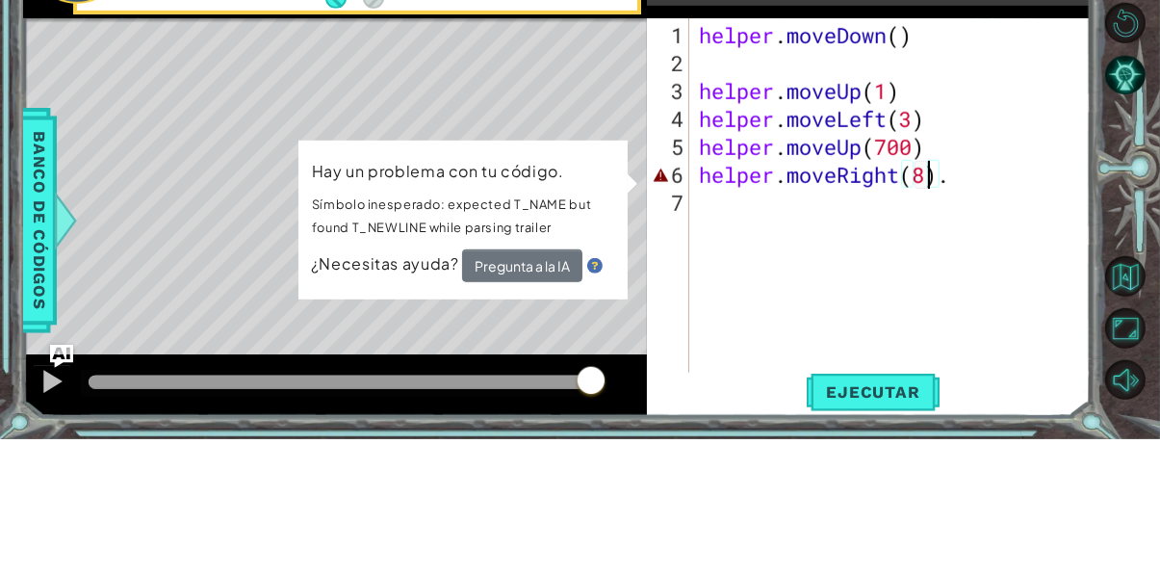
click at [977, 339] on div "helper . moveDown ( ) helper . moveUp ( 1 ) helper . moveLeft ( 3 ) helper . mo…" at bounding box center [895, 380] width 400 height 447
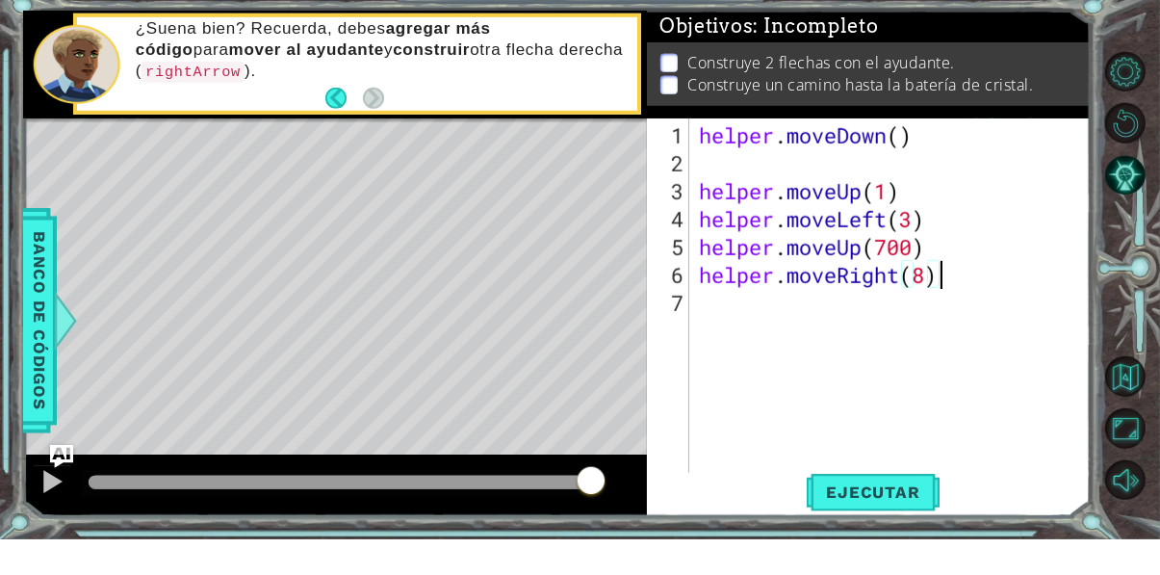
click at [923, 548] on button "Ejecutar" at bounding box center [873, 527] width 132 height 39
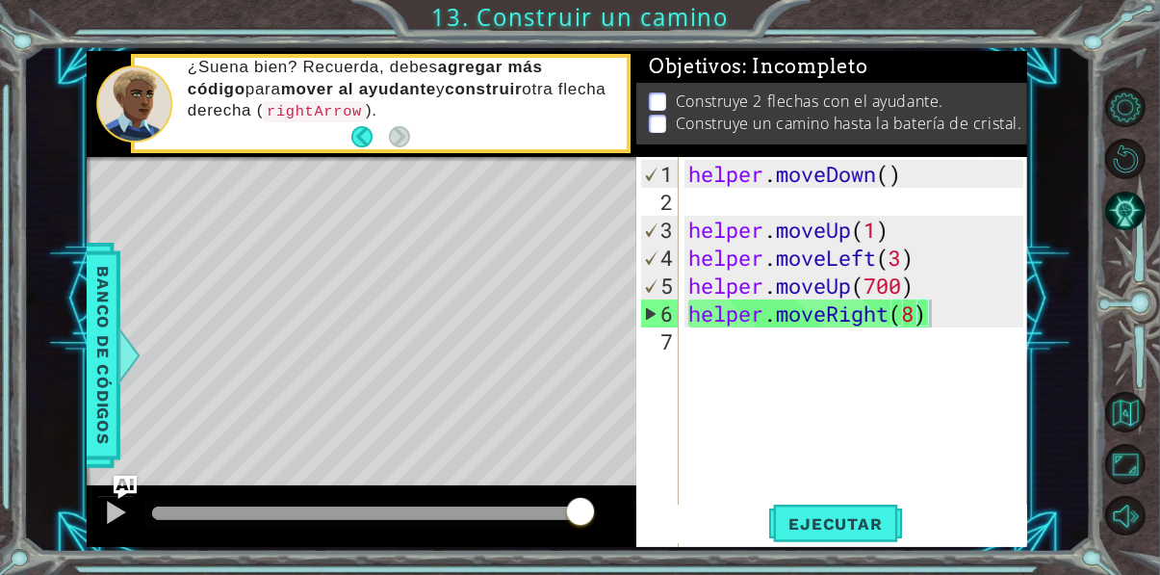
click at [914, 316] on div "helper . moveDown ( ) helper . moveUp ( 1 ) helper . moveLeft ( 3 ) helper . mo…" at bounding box center [858, 383] width 348 height 447
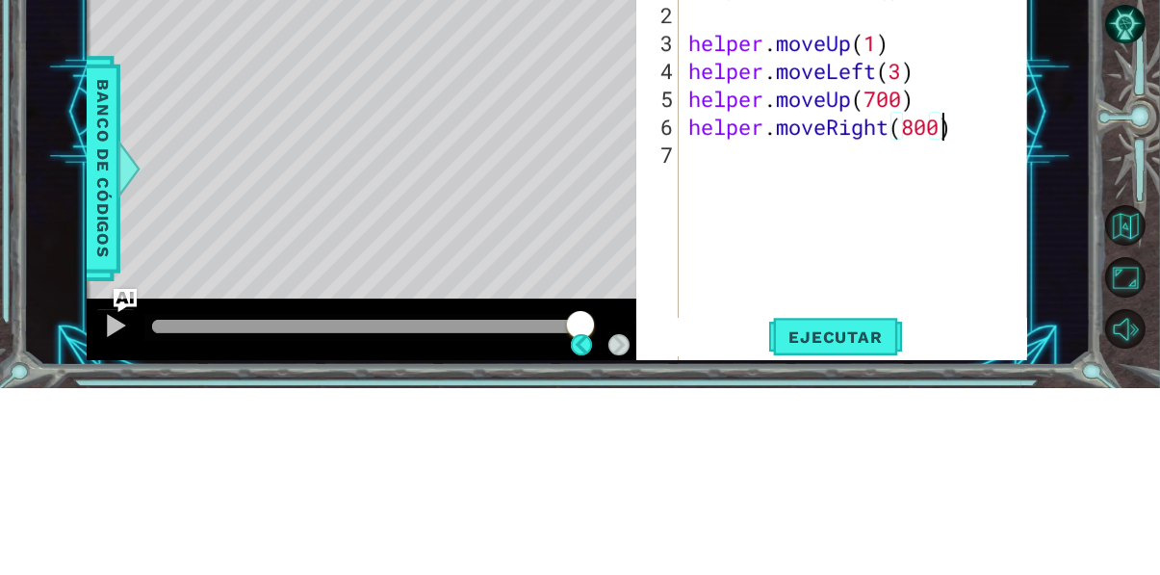
scroll to position [0, 11]
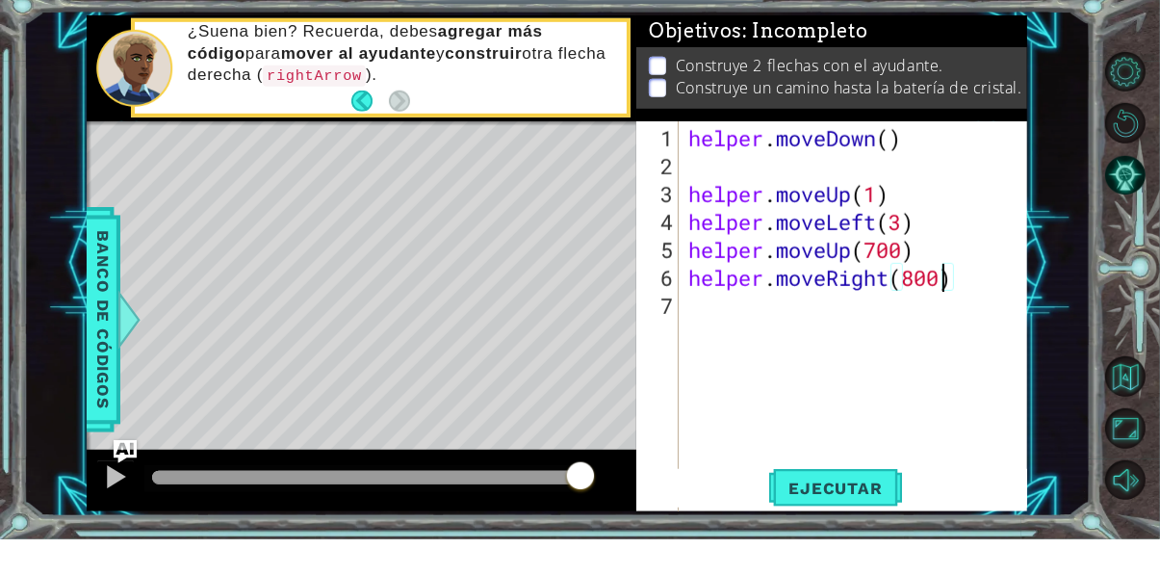
click at [863, 530] on span "Ejecutar" at bounding box center [835, 523] width 132 height 19
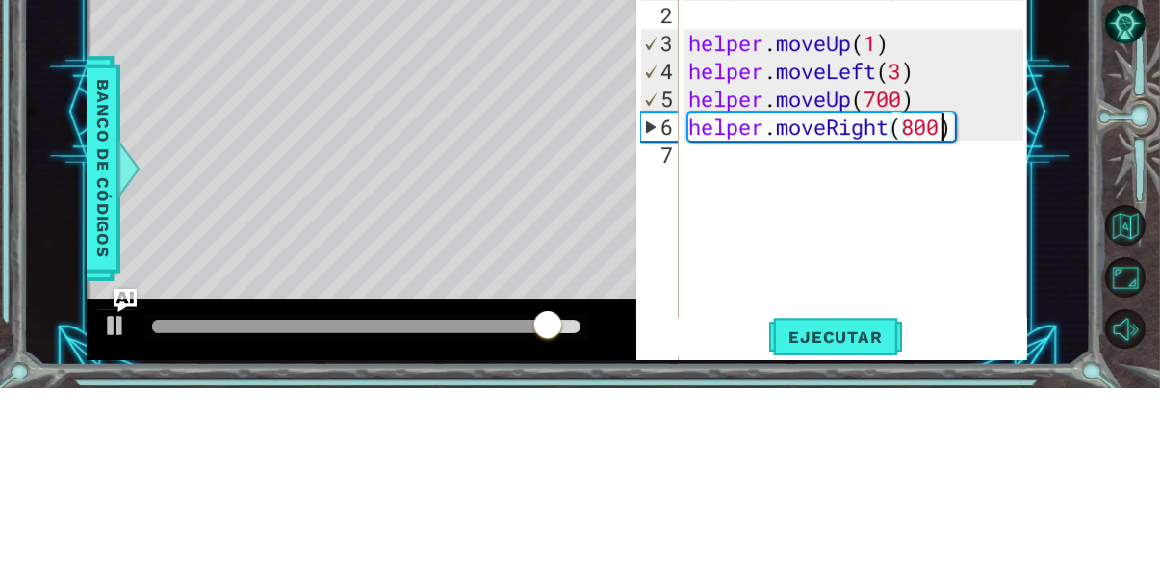
scroll to position [7, 0]
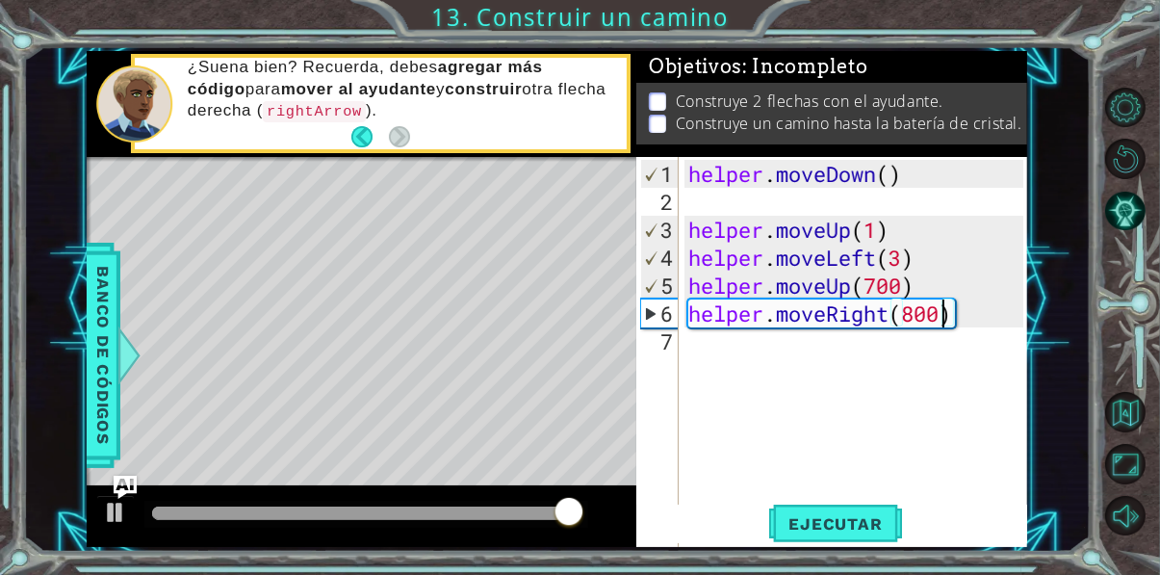
click at [939, 312] on div "helper . moveDown ( ) helper . moveUp ( 1 ) helper . moveLeft ( 3 ) helper . mo…" at bounding box center [858, 383] width 348 height 447
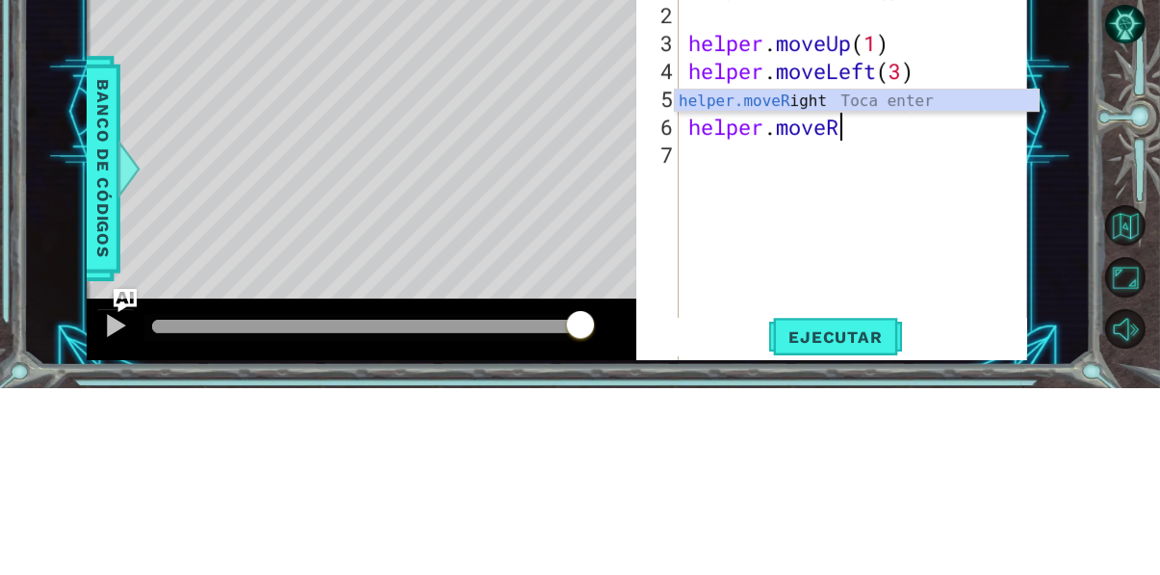
scroll to position [0, 5]
type textarea "helper.mov"
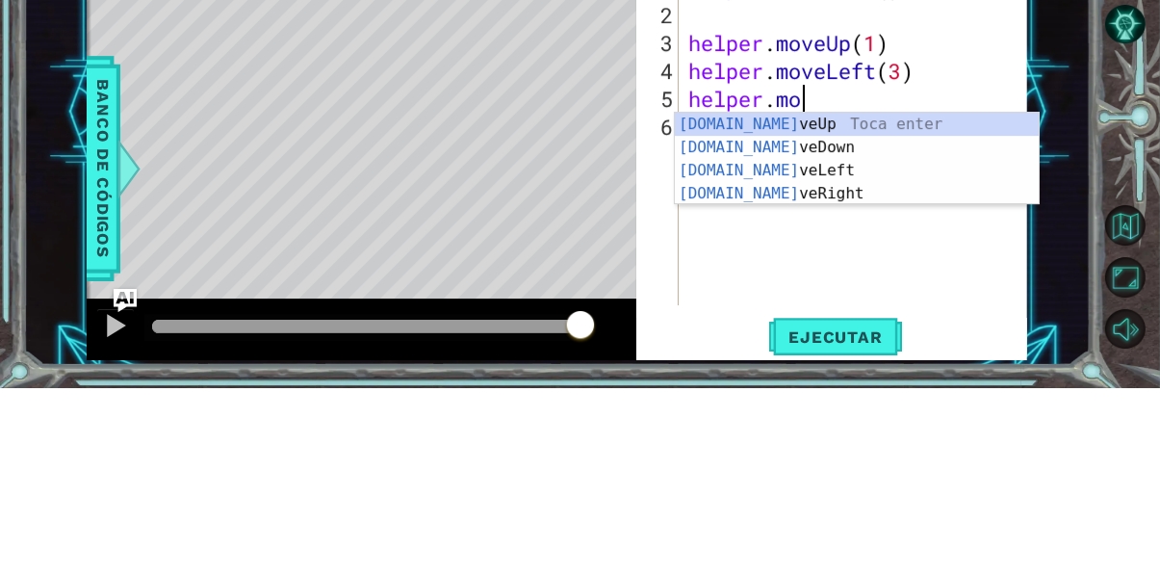
type textarea "help"
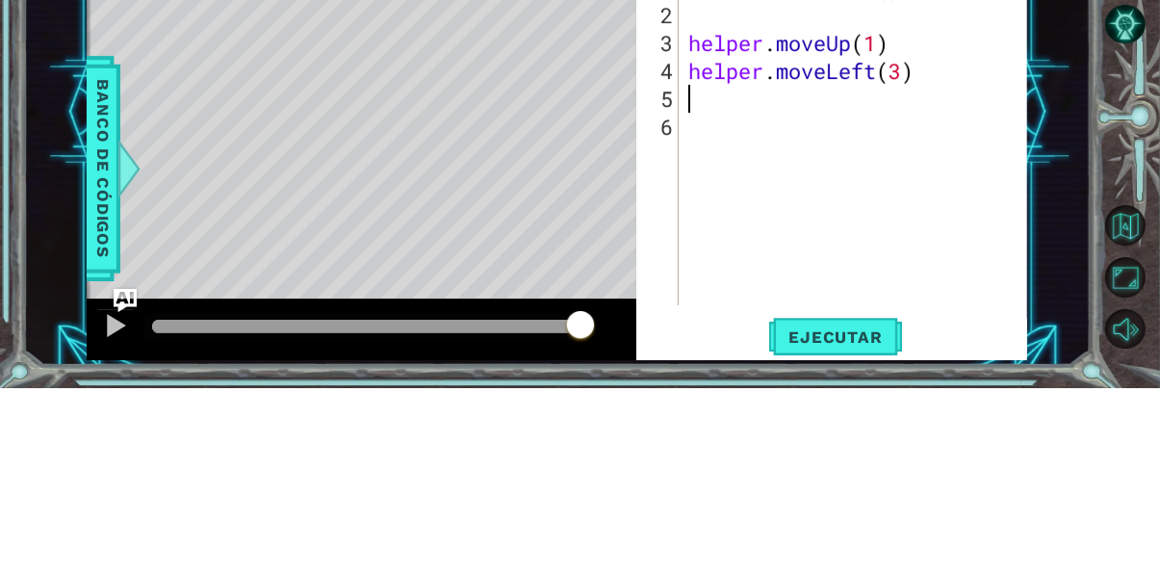
type textarea "helper.moveLeft(3)"
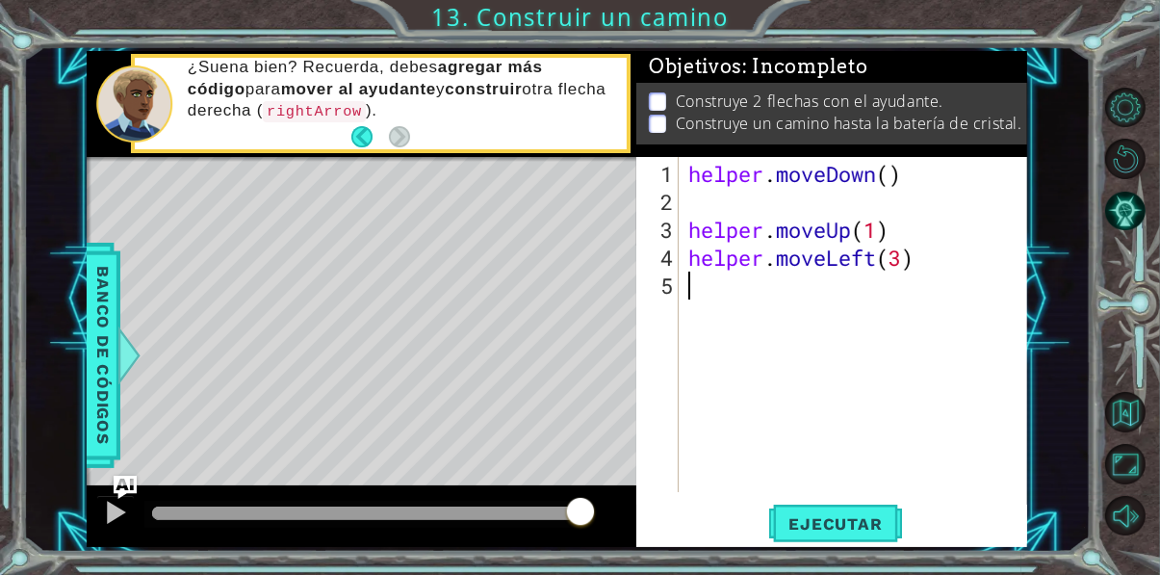
click at [856, 526] on span "Ejecutar" at bounding box center [835, 523] width 132 height 19
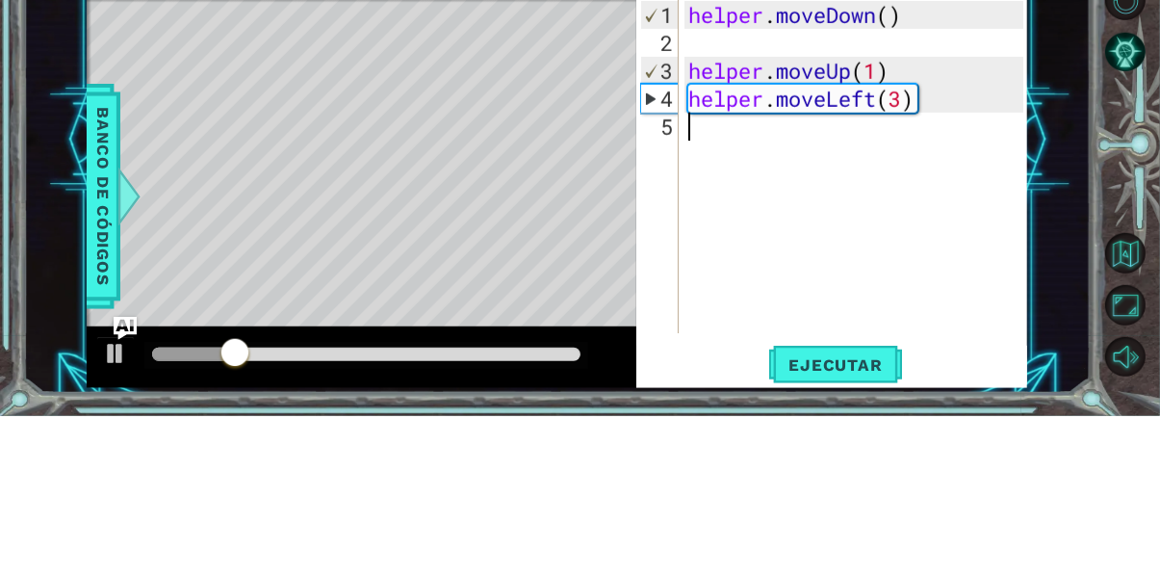
click at [839, 222] on div "helper . moveDown ( ) helper . moveUp ( 1 ) helper . moveLeft ( 3 )" at bounding box center [858, 355] width 348 height 391
type textarea "helper.moveUp(1)"
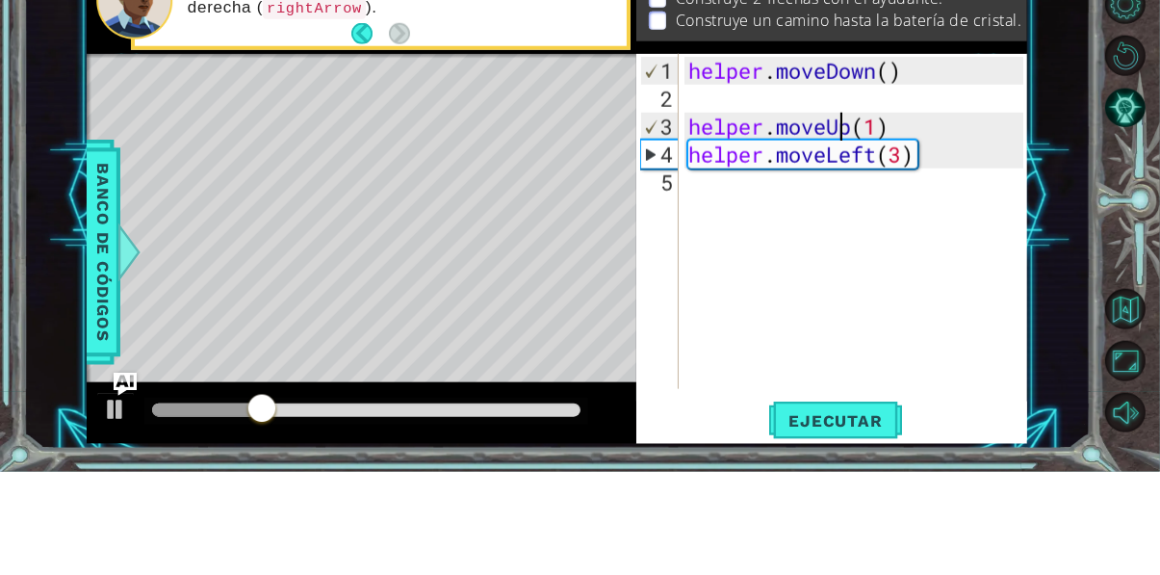
click at [875, 212] on div "helper . moveDown ( ) helper . moveUp ( 1 ) helper . moveLeft ( 3 )" at bounding box center [858, 355] width 348 height 391
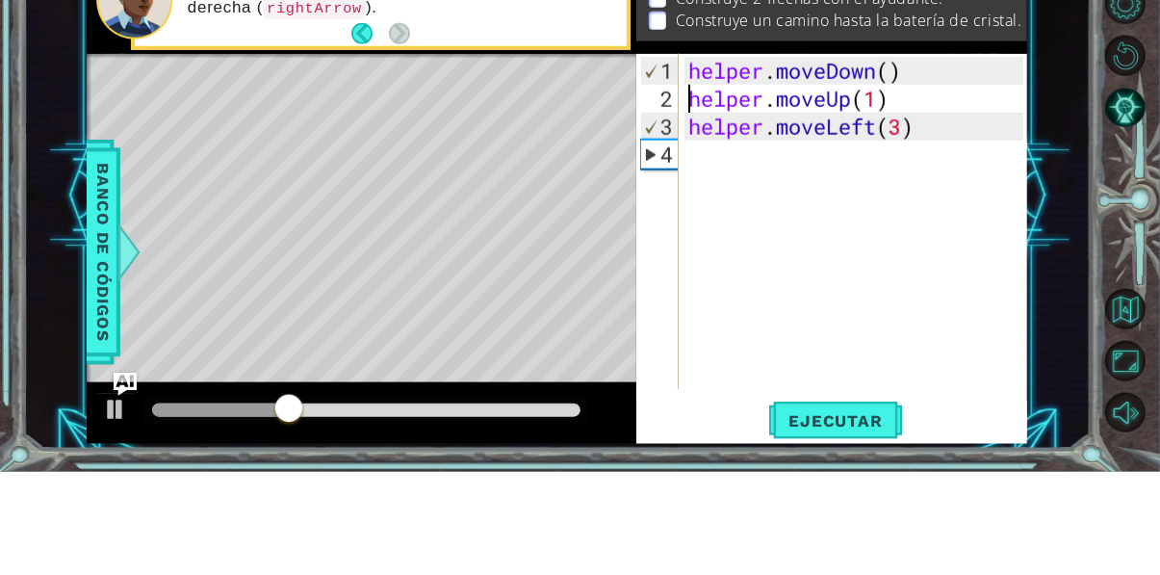
click at [881, 199] on div "helper . moveDown ( ) helper . moveUp ( 1 ) helper . moveLeft ( 3 )" at bounding box center [858, 355] width 348 height 391
click at [846, 204] on div "helper . moveDown ( ) helper . moveUp ( 1 ) helper . moveLeft ( 3 )" at bounding box center [858, 355] width 348 height 391
click at [846, 206] on div "helper . moveDown ( ) helper . moveUp ( 1 ) helper . moveLeft ( 3 )" at bounding box center [858, 355] width 348 height 391
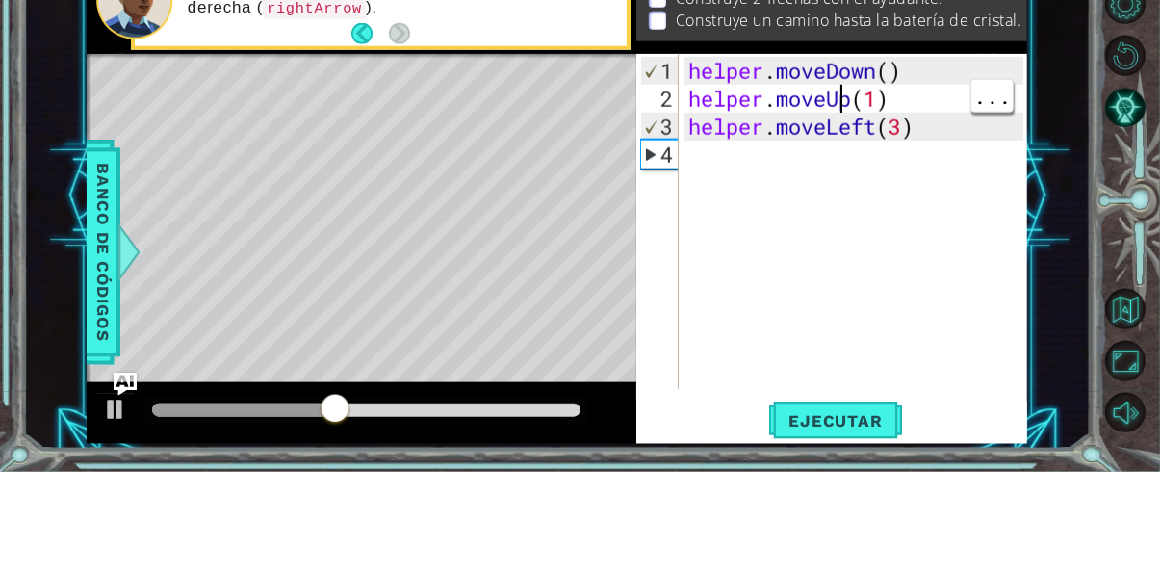
click at [847, 198] on div "helper . moveDown ( ) helper . moveUp ( 1 ) helper . moveLeft ( 3 )" at bounding box center [858, 355] width 348 height 391
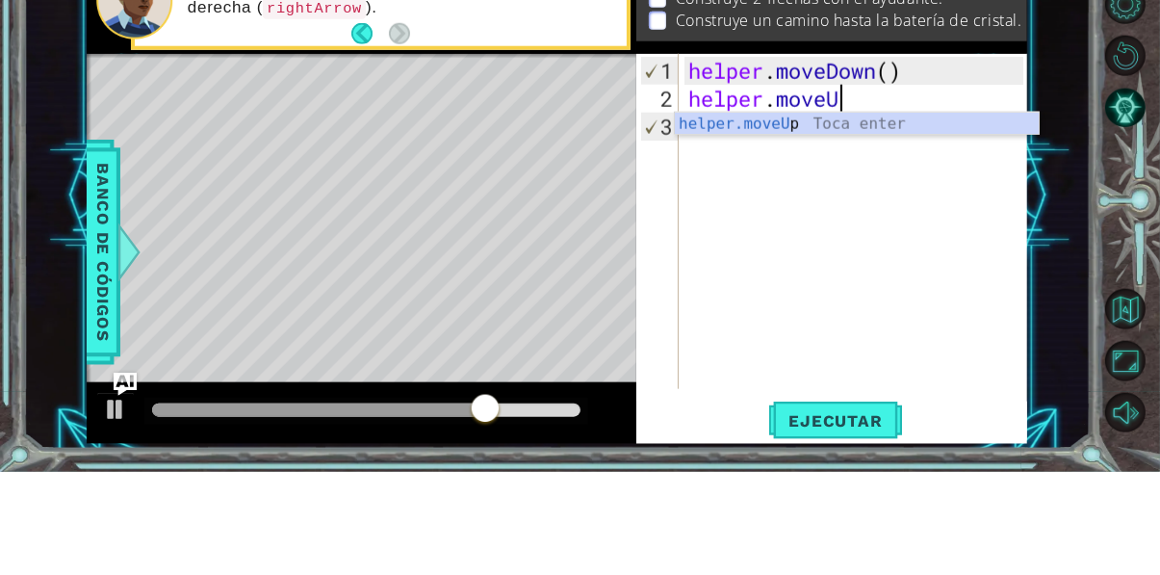
type textarea "helper.moveUp(1)"
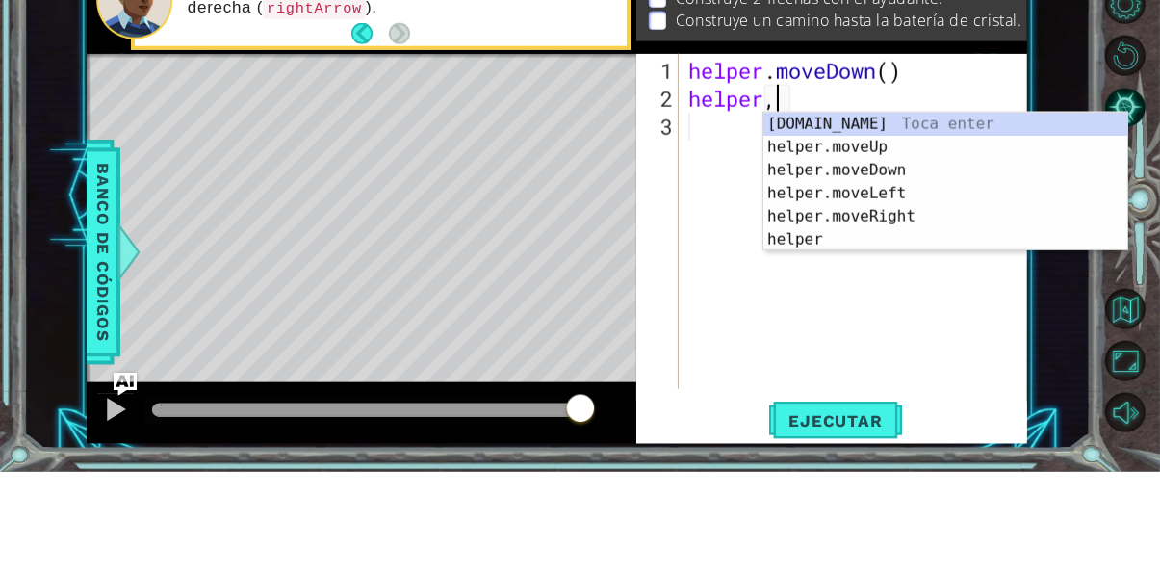
scroll to position [0, 3]
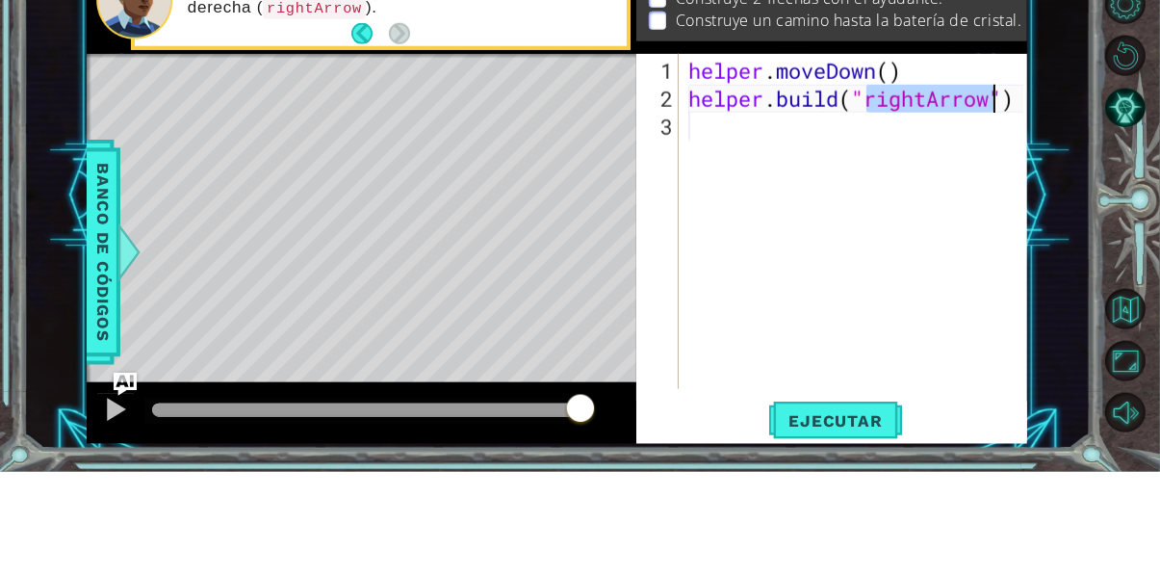
type textarea "[DOMAIN_NAME]("")"
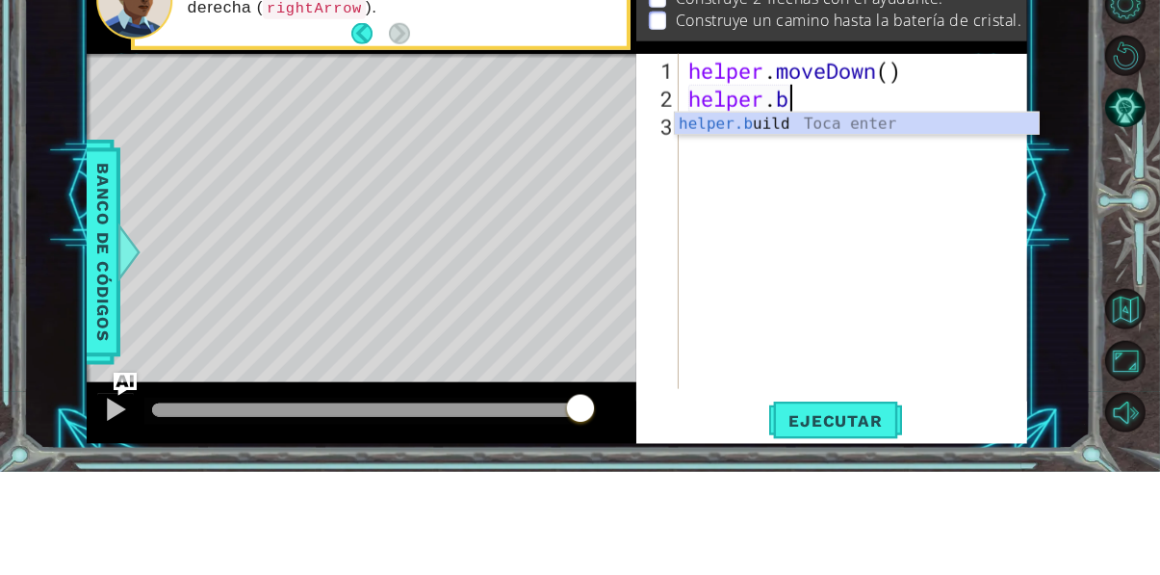
type textarea "helper."
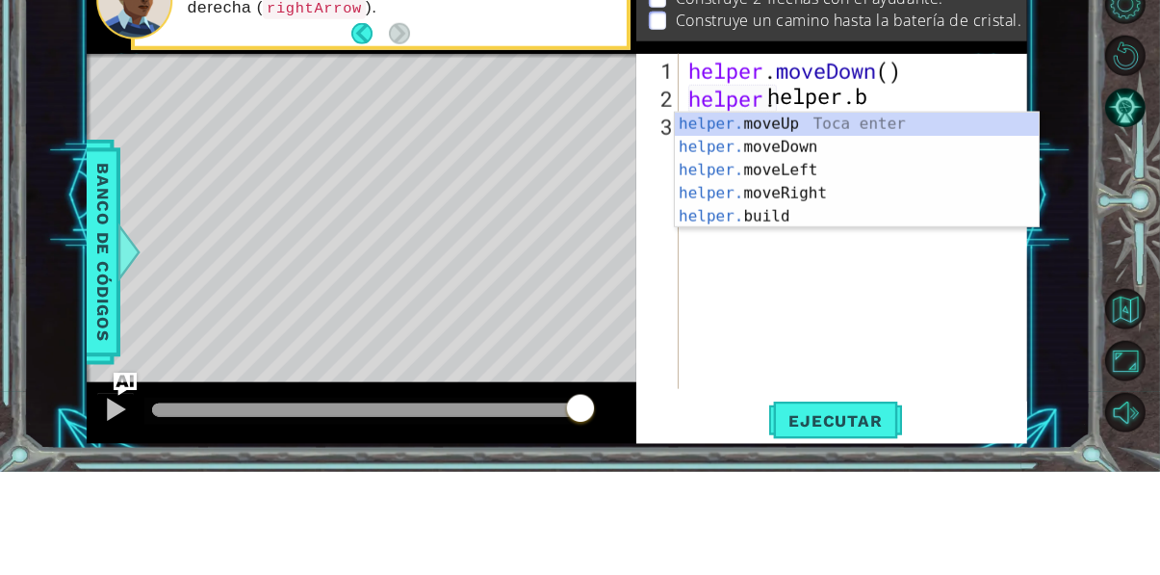
click at [798, 325] on div "helper. moveUp Toca enter helper. moveDown Toca enter helper. moveLeft Toca ent…" at bounding box center [857, 297] width 364 height 162
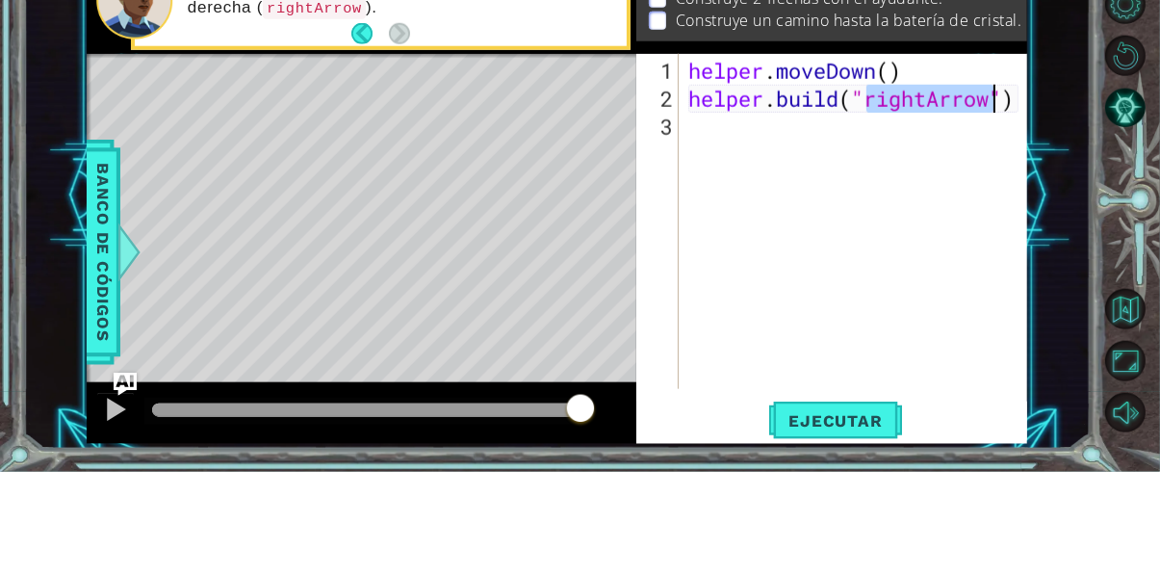
click at [932, 210] on div "helper . moveDown ( ) helper . build ( "rightArrow" )" at bounding box center [858, 355] width 348 height 391
type textarea "[DOMAIN_NAME]("rightArrow")"
click at [1075, 331] on div "1 2 3 helper . moveDown ( ) helper . build ( "rightArr ow" ) הההההההההההההההההה…" at bounding box center [556, 298] width 1067 height 505
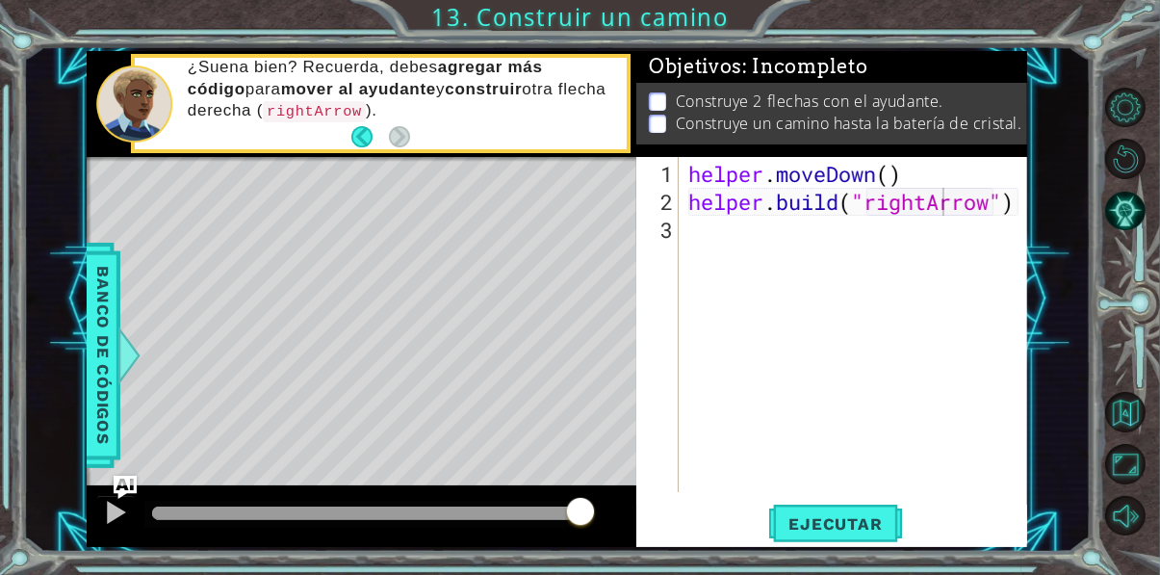
click at [830, 532] on span "Ejecutar" at bounding box center [835, 523] width 132 height 19
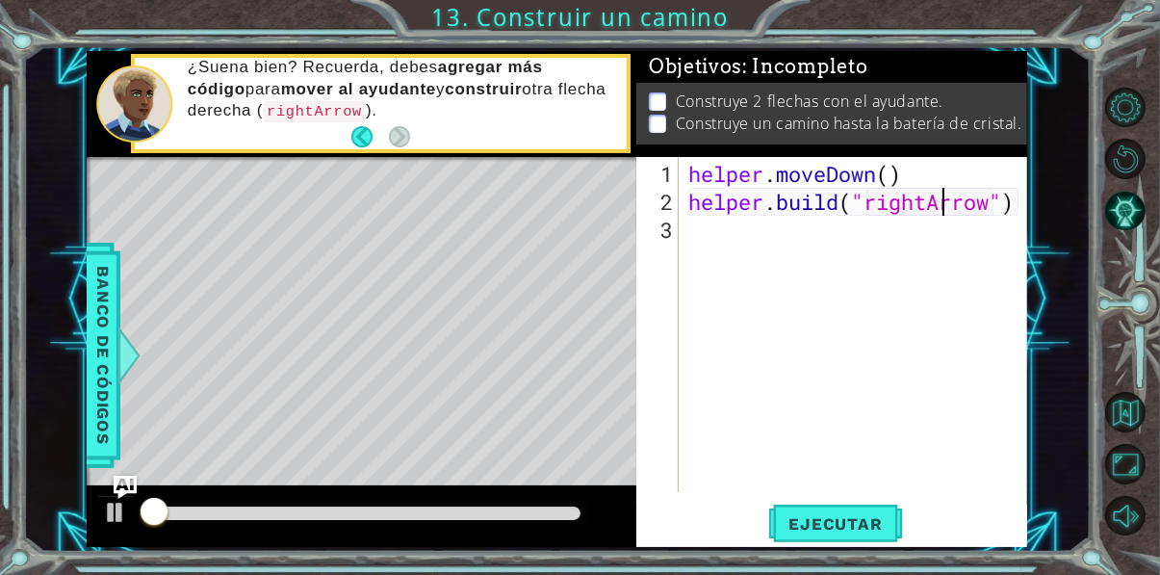
scroll to position [0, 11]
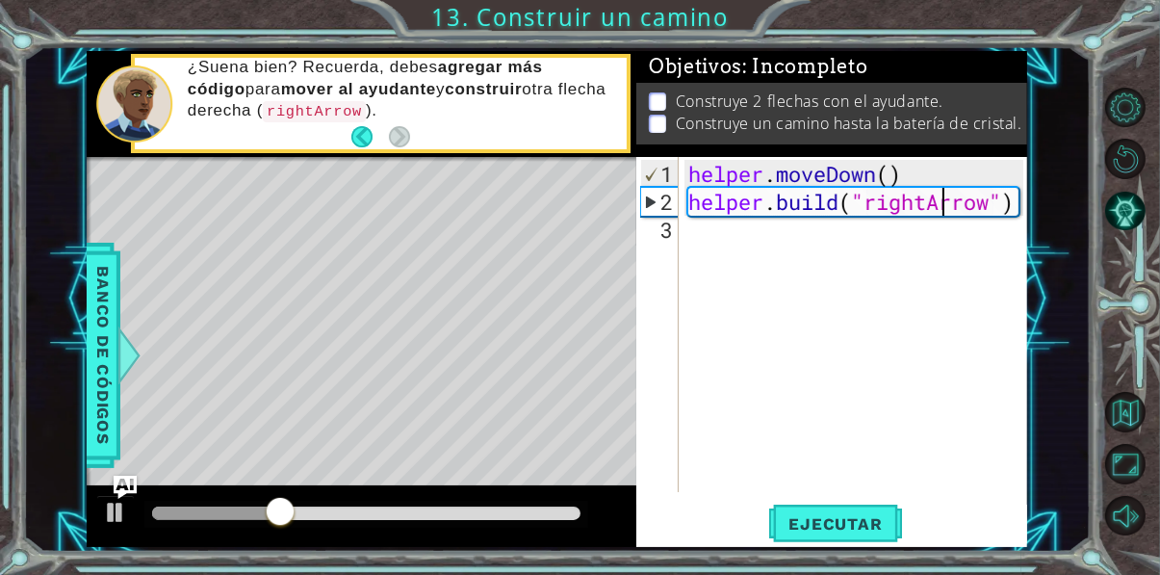
click at [773, 252] on div "helper . moveDown ( ) helper . build ( "rightArrow" )" at bounding box center [858, 355] width 348 height 391
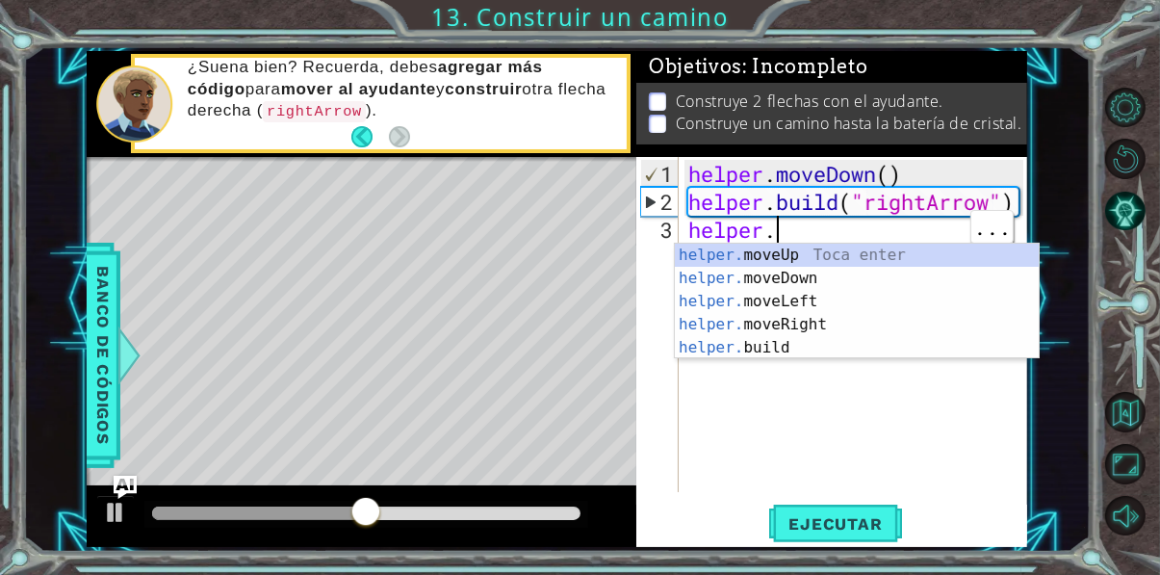
type textarea "helper."
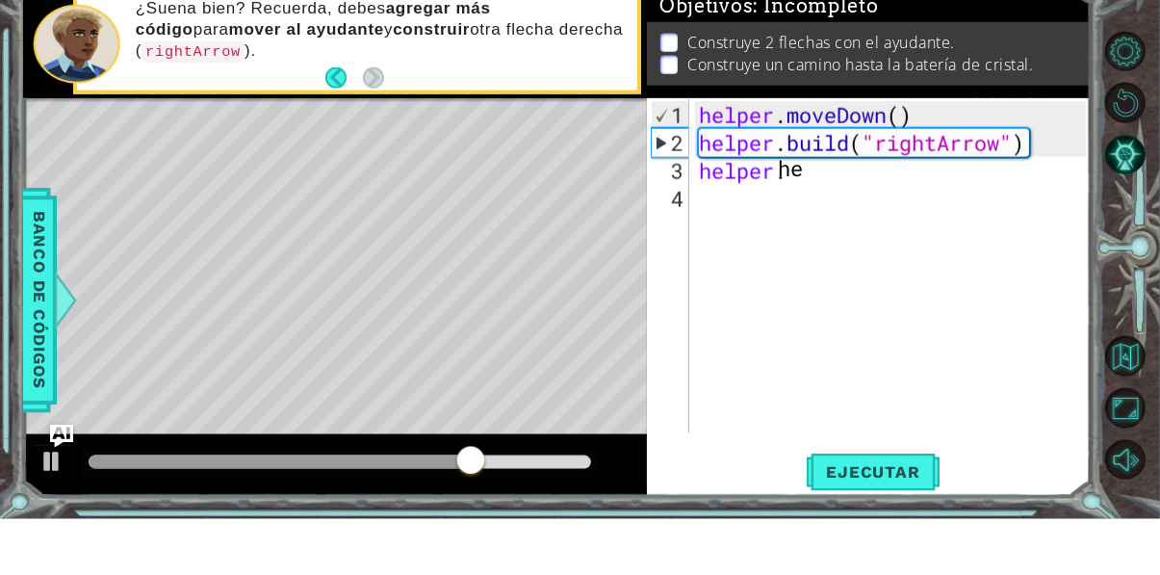
type textarea "h"
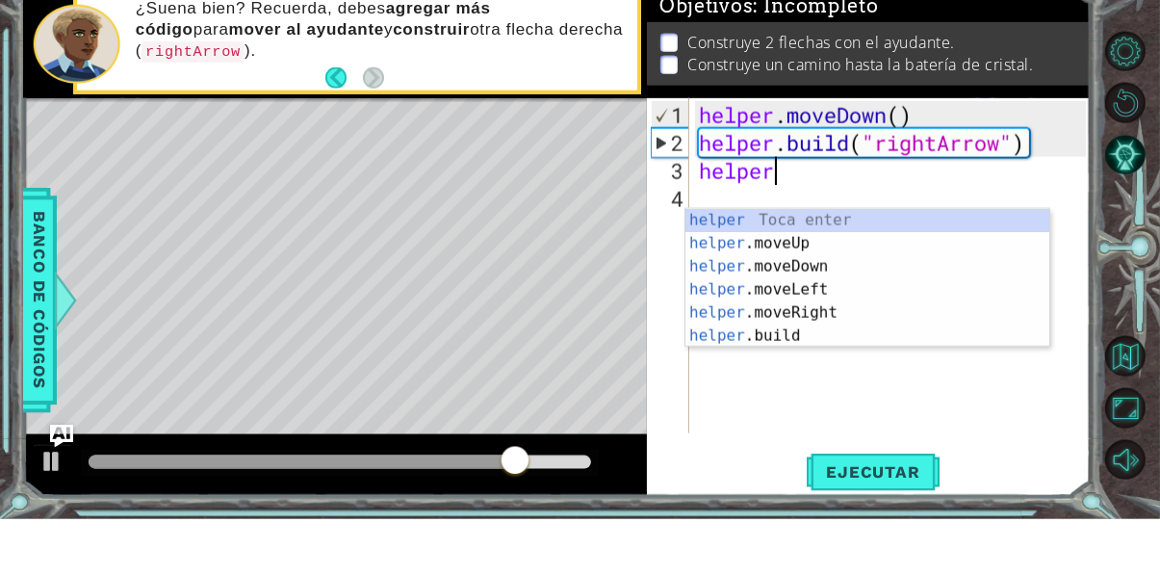
type textarea "helper."
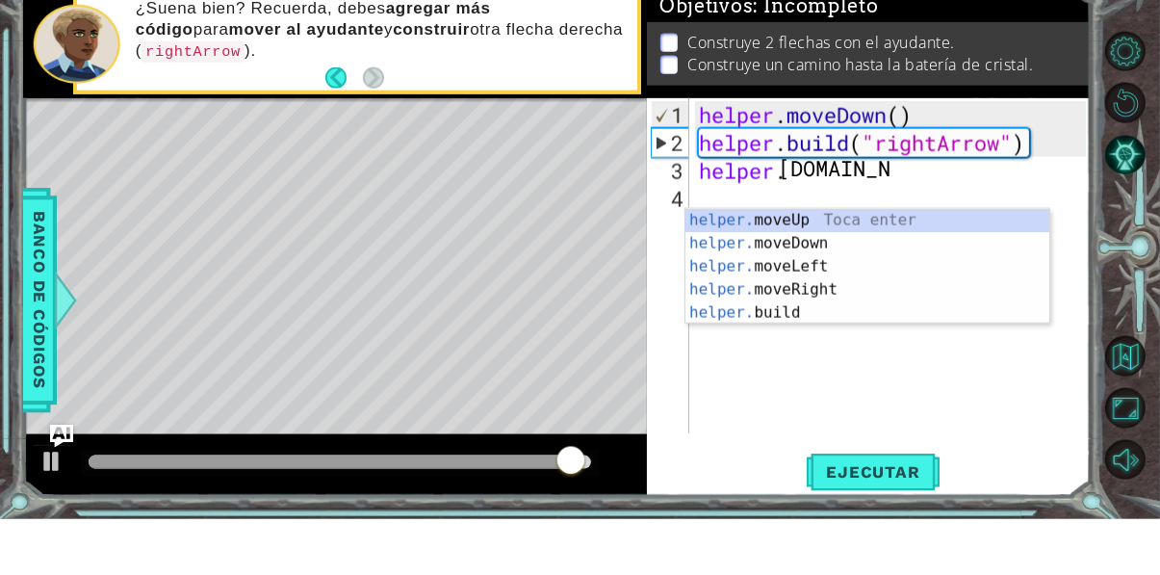
click at [857, 357] on div "helper. moveUp Toca enter helper. moveDown Toca enter helper. moveLeft Toca ent…" at bounding box center [867, 346] width 364 height 162
type textarea "helper.moveRight(1)"
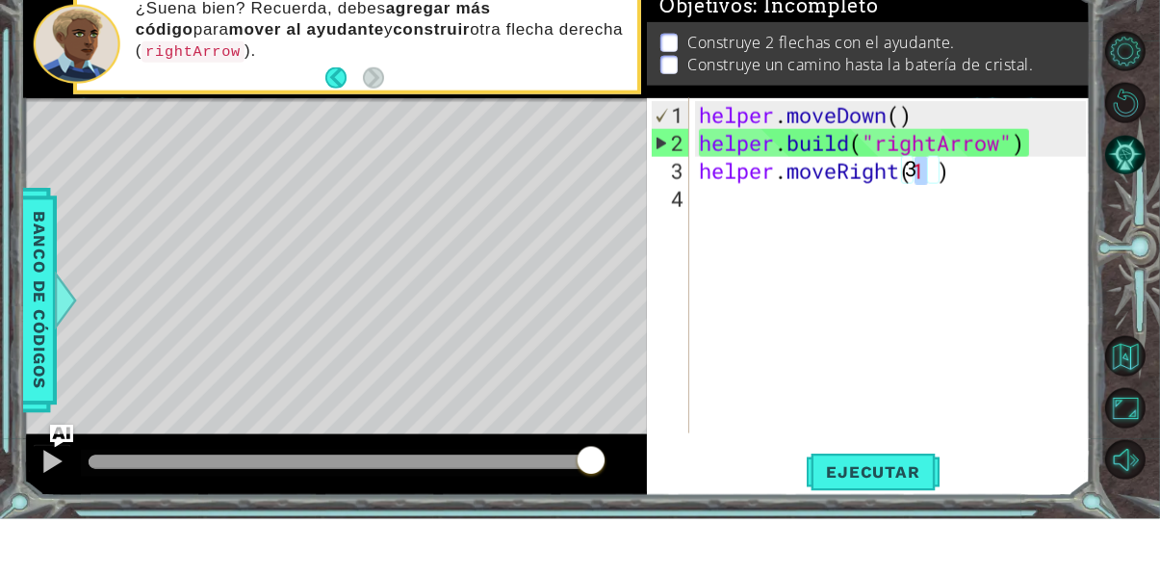
click at [888, 298] on div "helper . moveDown ( ) helper . build ( "rightArrow" ) helper . moveRight ( 1 3 )" at bounding box center [895, 352] width 400 height 391
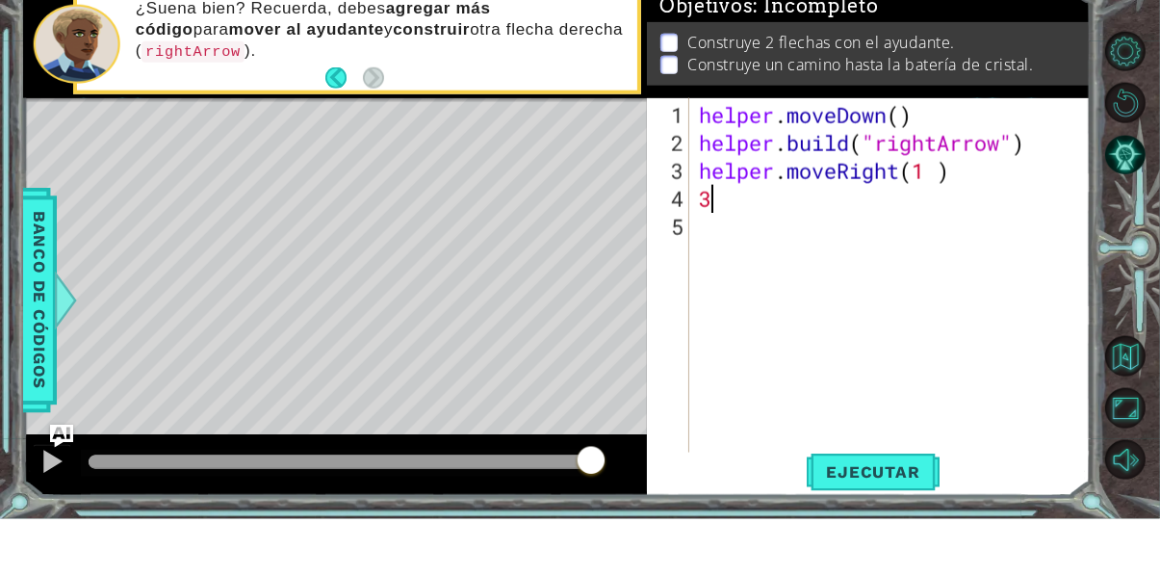
click at [930, 258] on div "helper . moveDown ( ) helper . build ( "rightArrow" ) helper . moveRight ( 1 3 …" at bounding box center [895, 380] width 400 height 447
type textarea "helper.moveRight(3)"
click at [852, 295] on div "helper . moveDown ( ) helper . build ( "rightArrow" ) helper . moveRight ( 3 ) 3" at bounding box center [895, 380] width 400 height 447
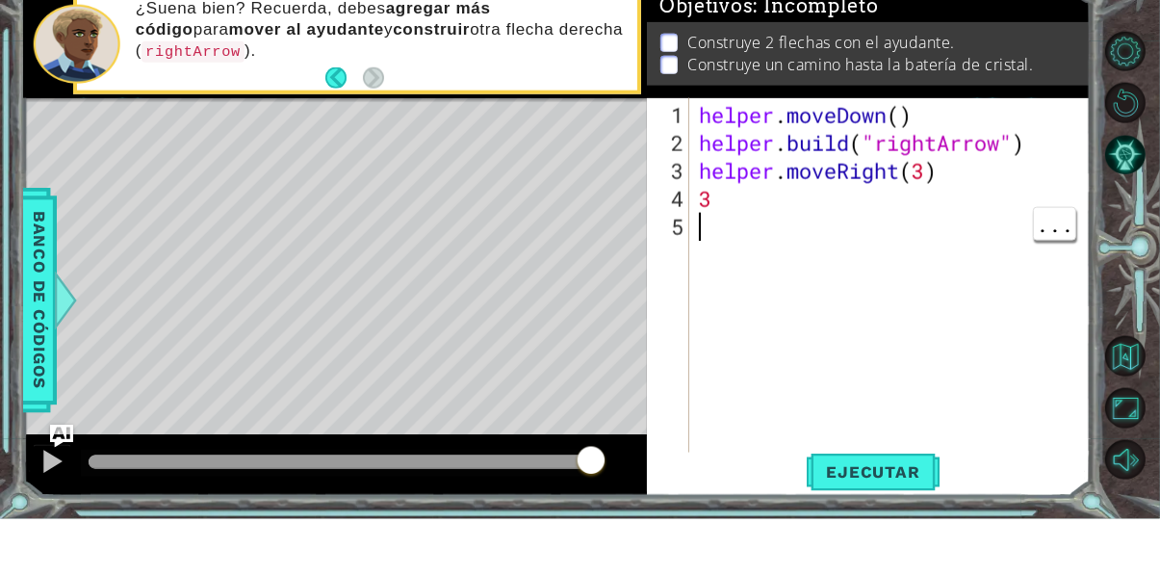
click at [800, 290] on div "helper . moveDown ( ) helper . build ( "rightArrow" ) helper . moveRight ( 3 ) 3" at bounding box center [895, 380] width 400 height 447
type textarea "3"
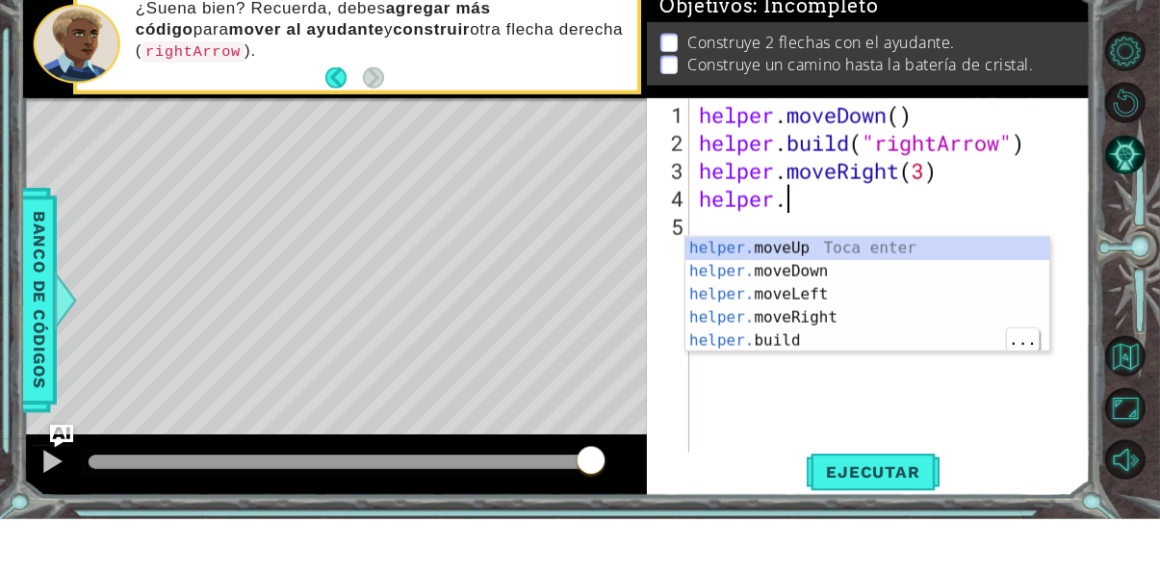
scroll to position [0, 2]
click at [829, 404] on div "helper. moveUp Toca enter helper. moveDown Toca enter helper. moveLeft Toca ent…" at bounding box center [867, 374] width 364 height 162
type textarea "[DOMAIN_NAME]("rightArrow")"
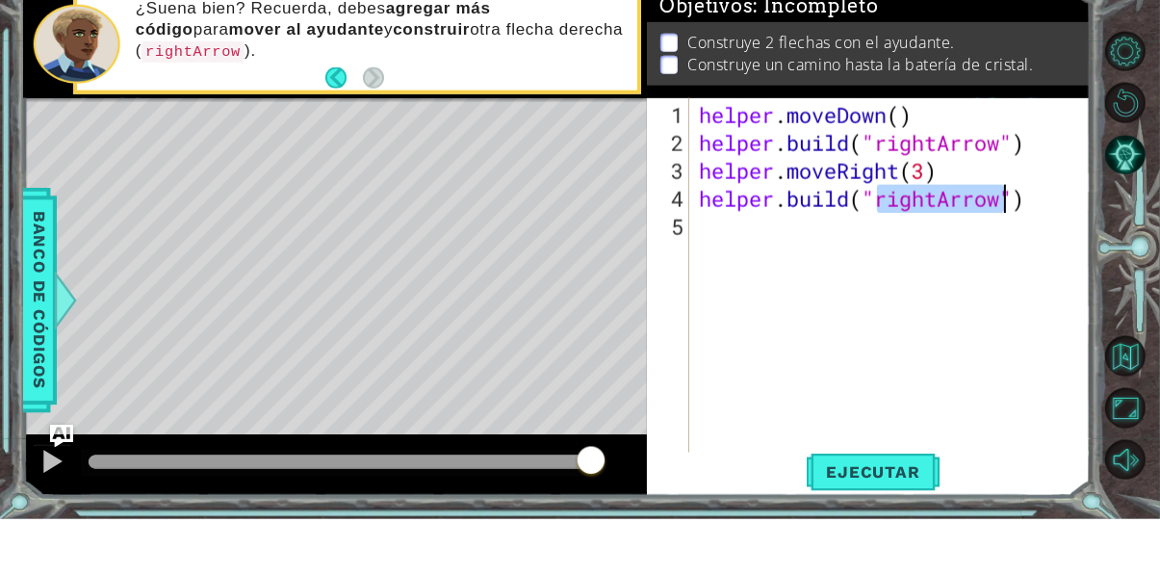
scroll to position [0, 13]
click at [1004, 352] on div "helper . moveDown ( ) helper . build ( "rightArrow" ) helper . moveRight ( 3 ) …" at bounding box center [895, 380] width 400 height 447
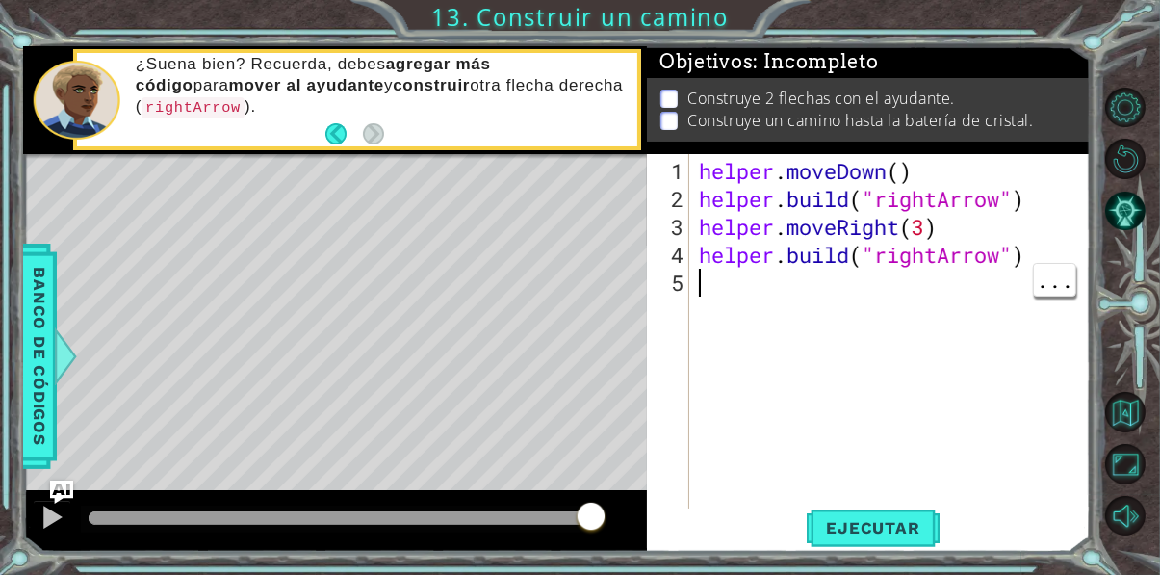
click at [890, 537] on span "Ejecutar" at bounding box center [873, 527] width 132 height 19
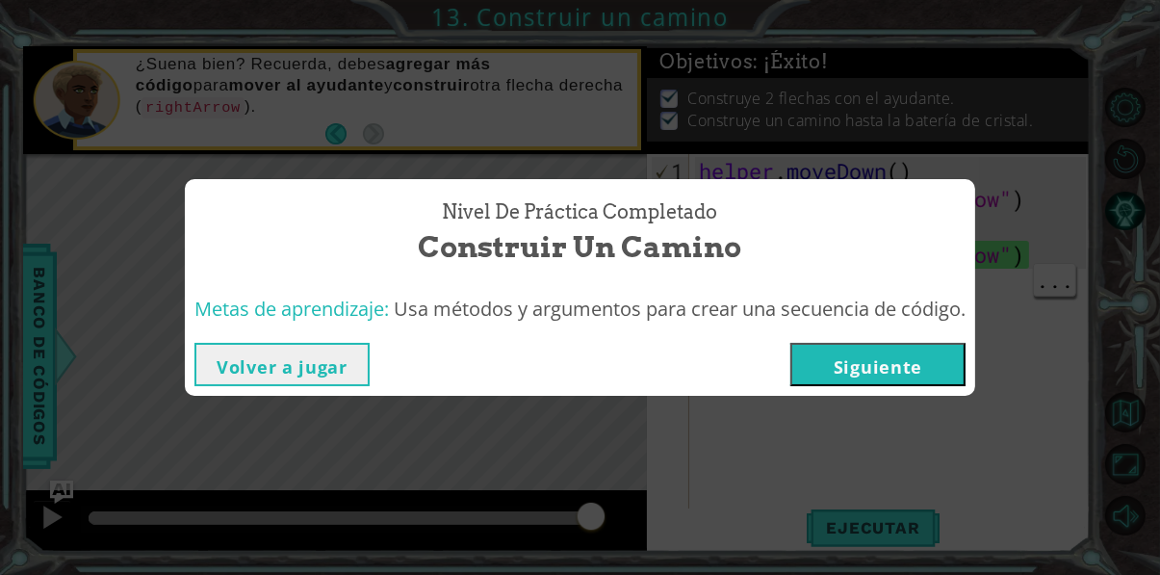
click at [898, 386] on button "Siguiente" at bounding box center [877, 364] width 175 height 43
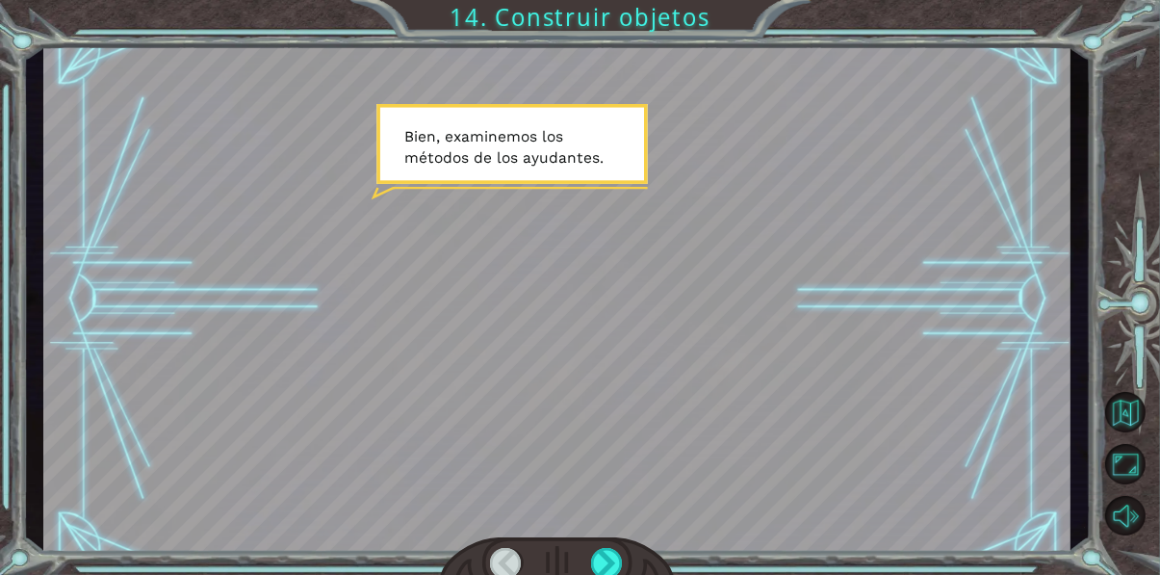
click at [618, 574] on div at bounding box center [607, 563] width 32 height 31
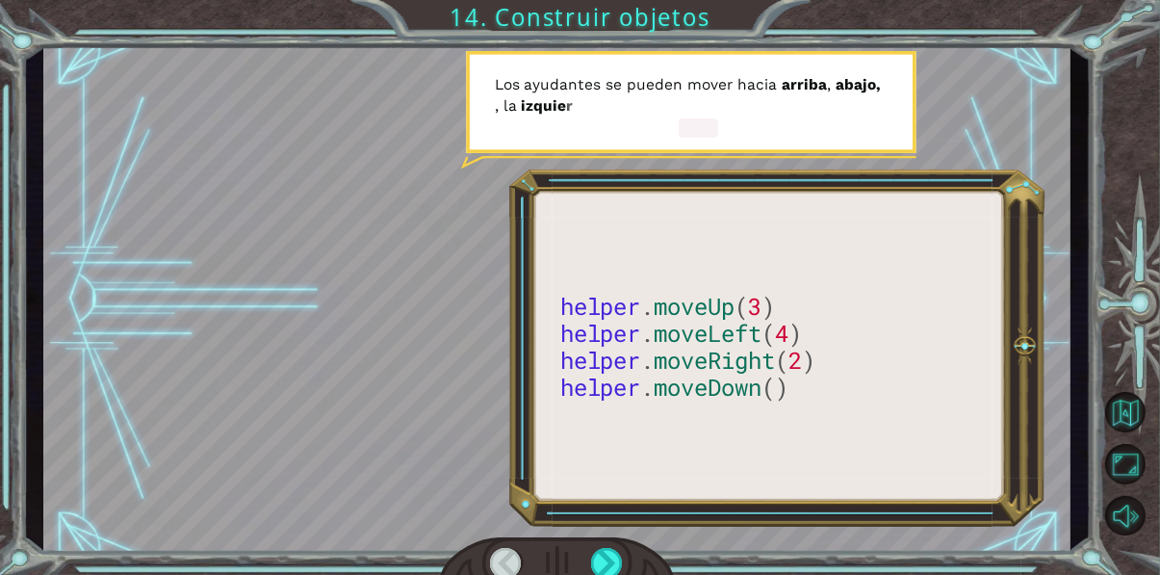
click at [620, 574] on div at bounding box center [607, 563] width 32 height 31
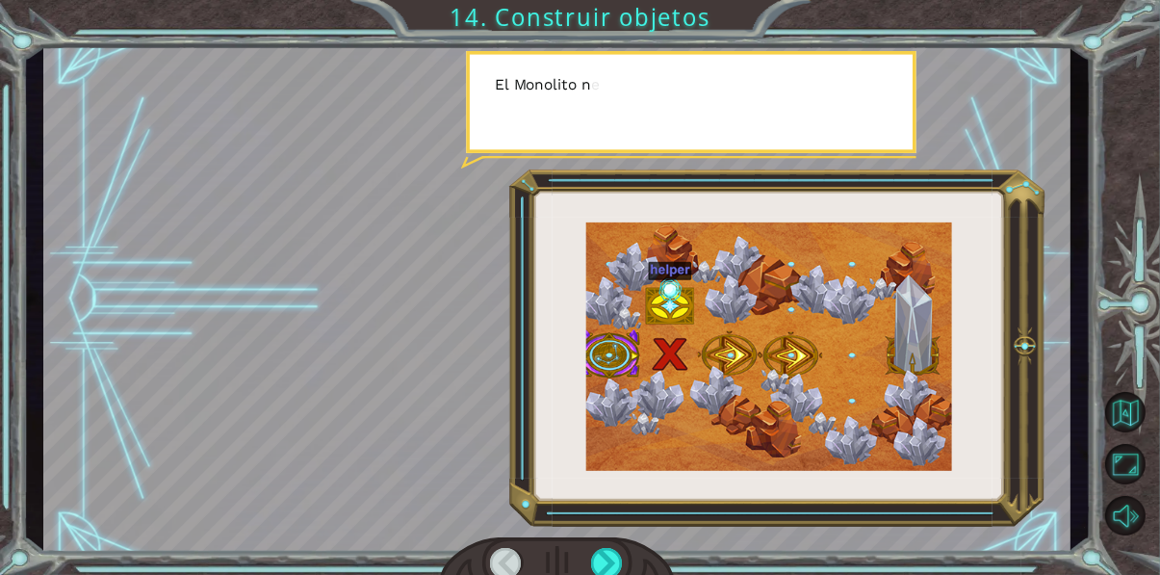
click at [617, 574] on div at bounding box center [607, 563] width 32 height 31
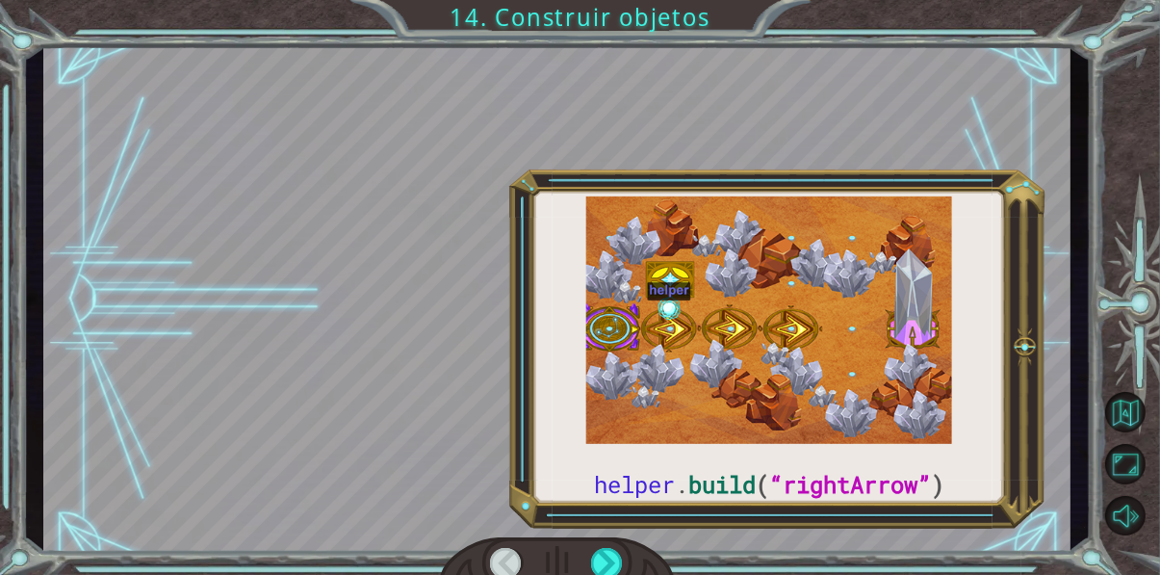
click at [617, 574] on div at bounding box center [607, 563] width 32 height 31
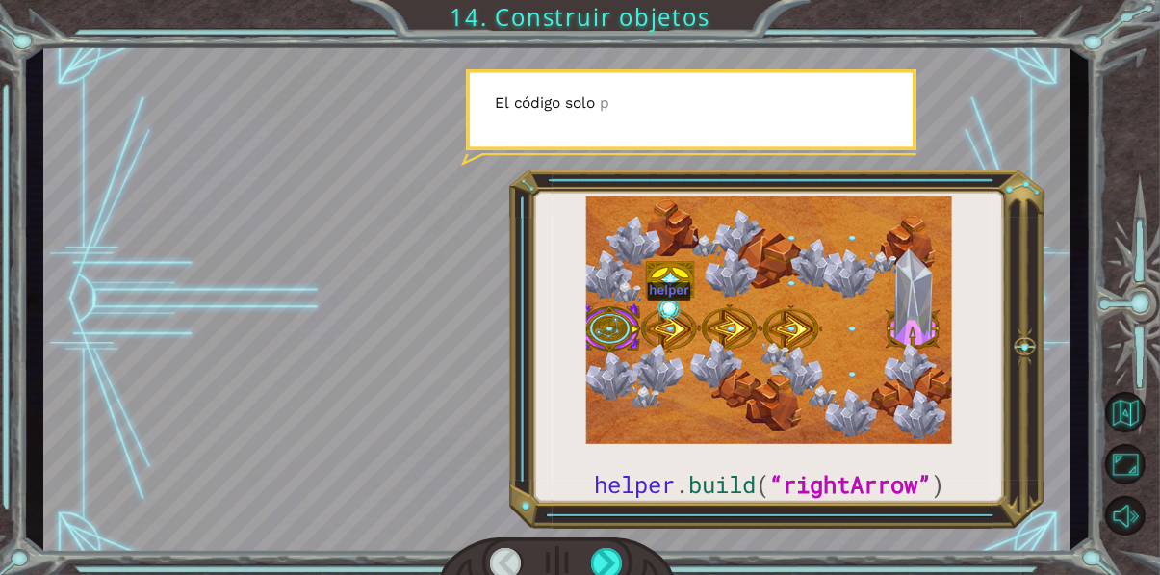
click at [622, 574] on div at bounding box center [607, 563] width 32 height 31
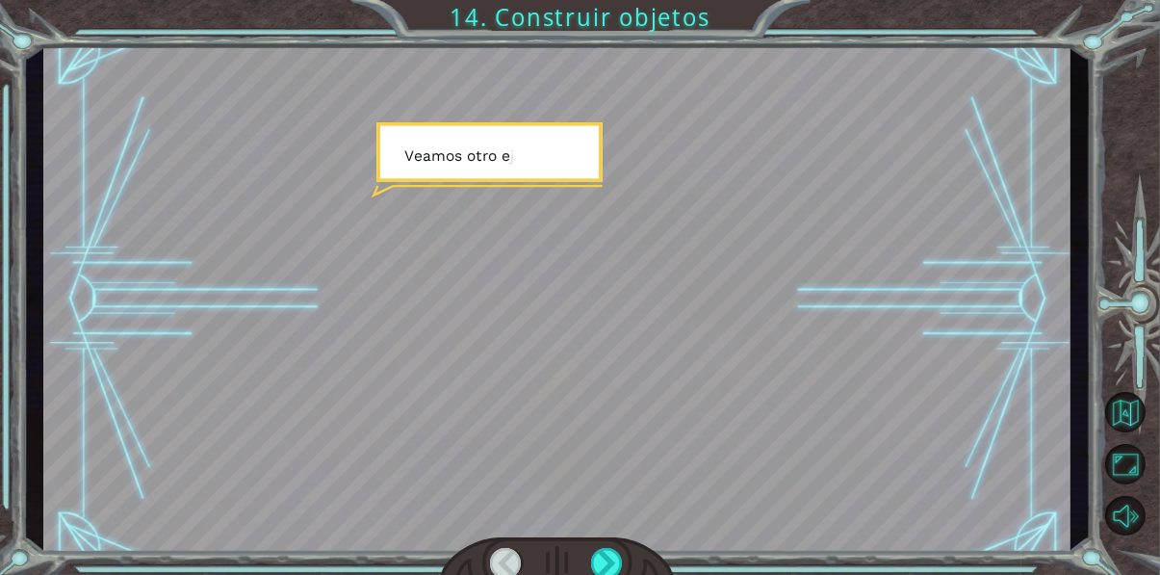
click at [618, 574] on div at bounding box center [607, 563] width 32 height 31
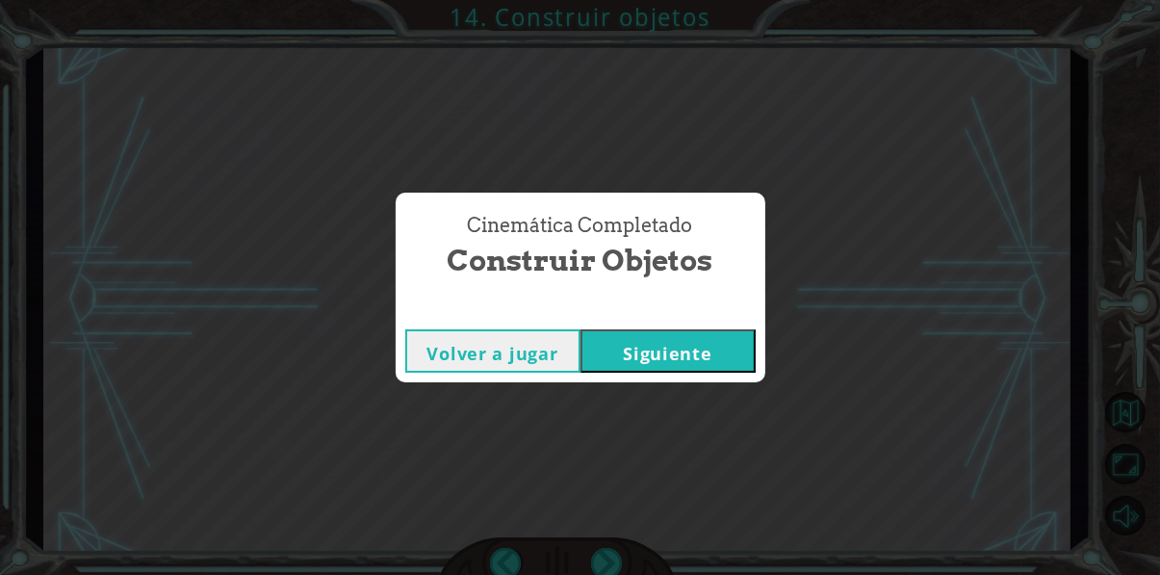
click at [709, 373] on button "Siguiente" at bounding box center [667, 350] width 175 height 43
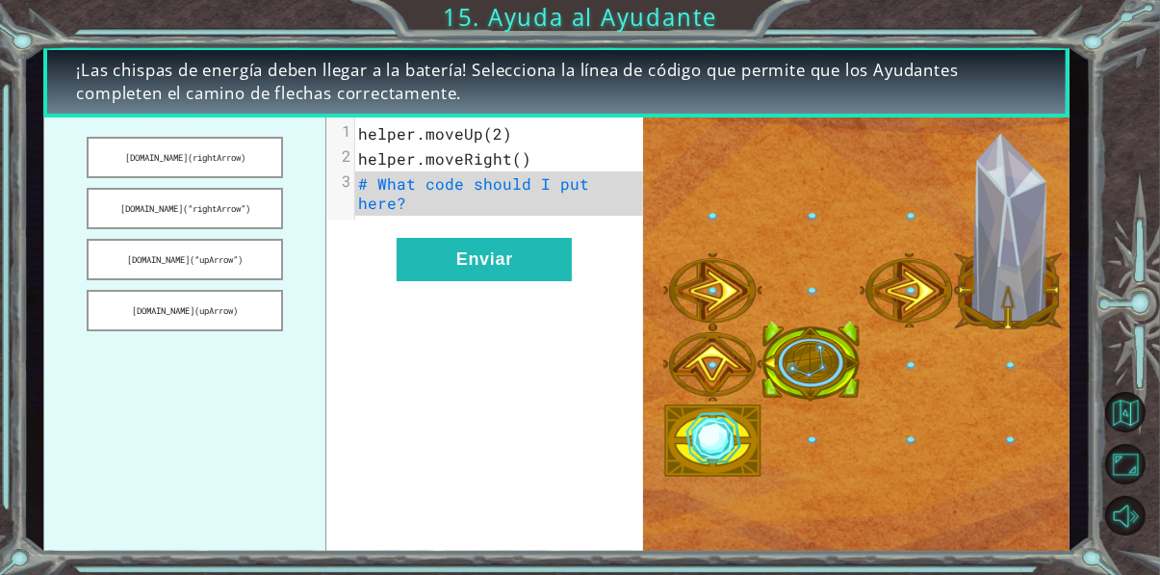
click at [128, 171] on button "[DOMAIN_NAME](rightArrow)" at bounding box center [185, 157] width 196 height 41
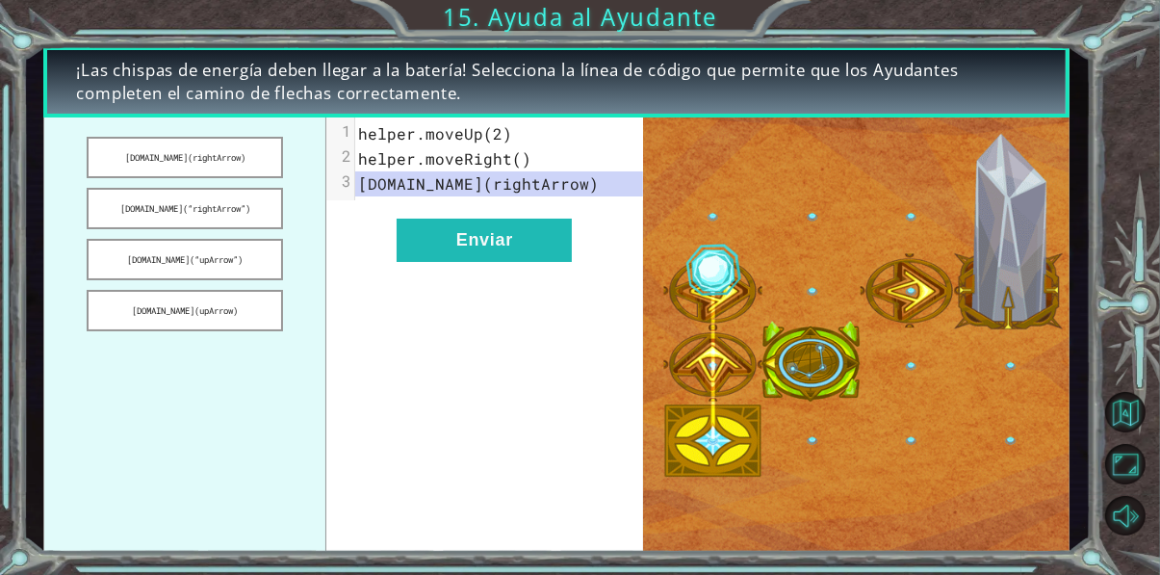
click at [445, 262] on button "Enviar" at bounding box center [484, 240] width 175 height 43
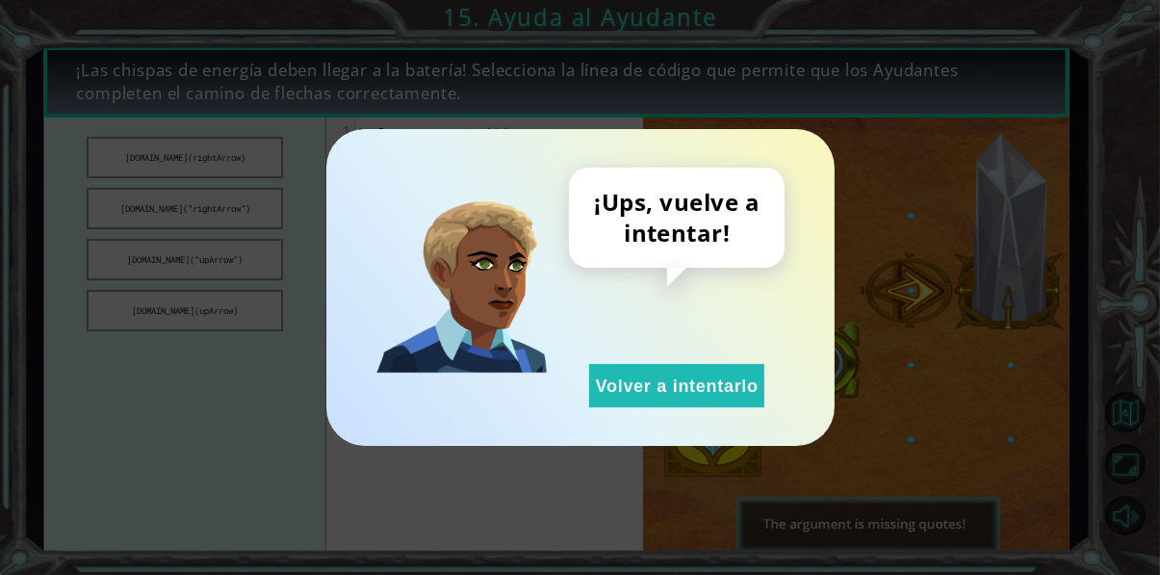
click at [690, 407] on button "Volver a intentarlo" at bounding box center [676, 385] width 175 height 43
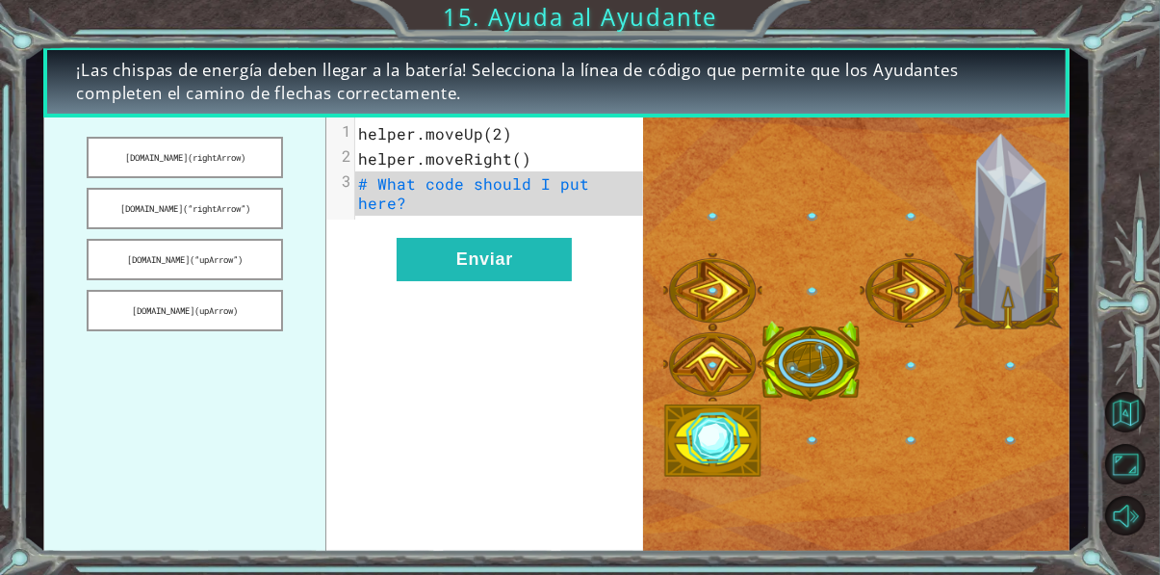
click at [163, 173] on button "[DOMAIN_NAME](rightArrow)" at bounding box center [185, 157] width 196 height 41
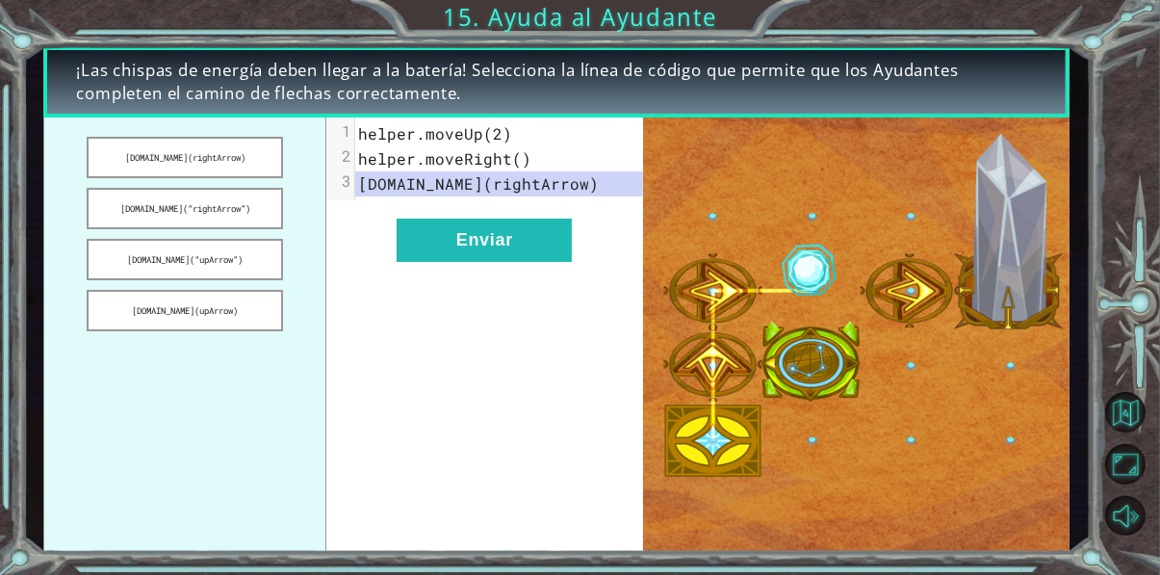
click at [162, 221] on button "[DOMAIN_NAME](“rightArrow”)" at bounding box center [185, 208] width 196 height 41
click at [439, 258] on button "Enviar" at bounding box center [484, 240] width 175 height 43
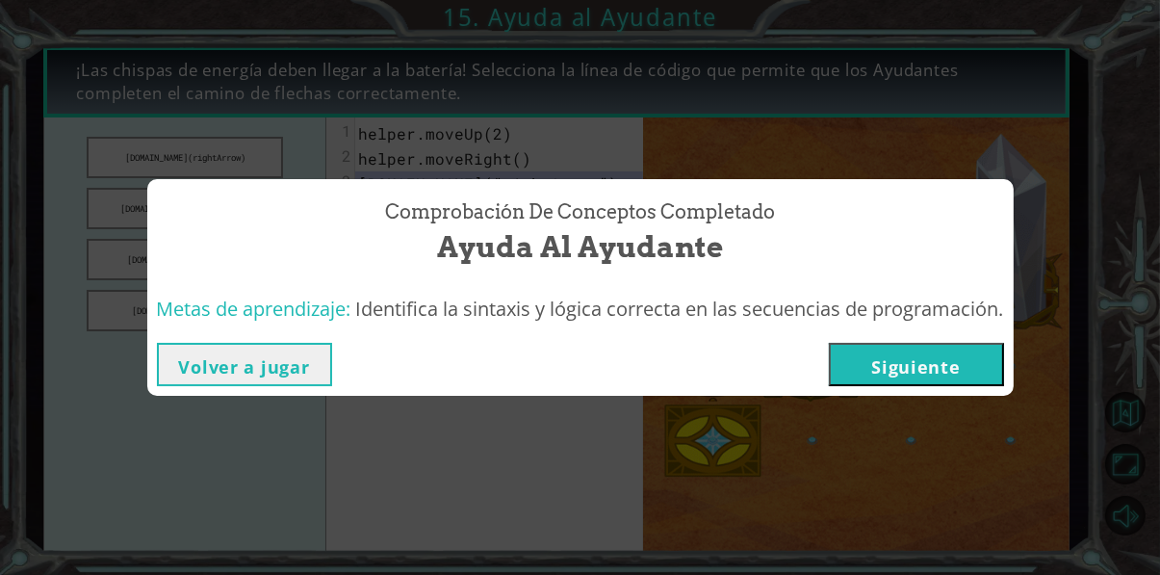
click at [965, 321] on span "Identifica la sintaxis y lógica correcta en las secuencias de programación." at bounding box center [680, 309] width 648 height 26
click at [960, 386] on button "Siguiente" at bounding box center [916, 364] width 175 height 43
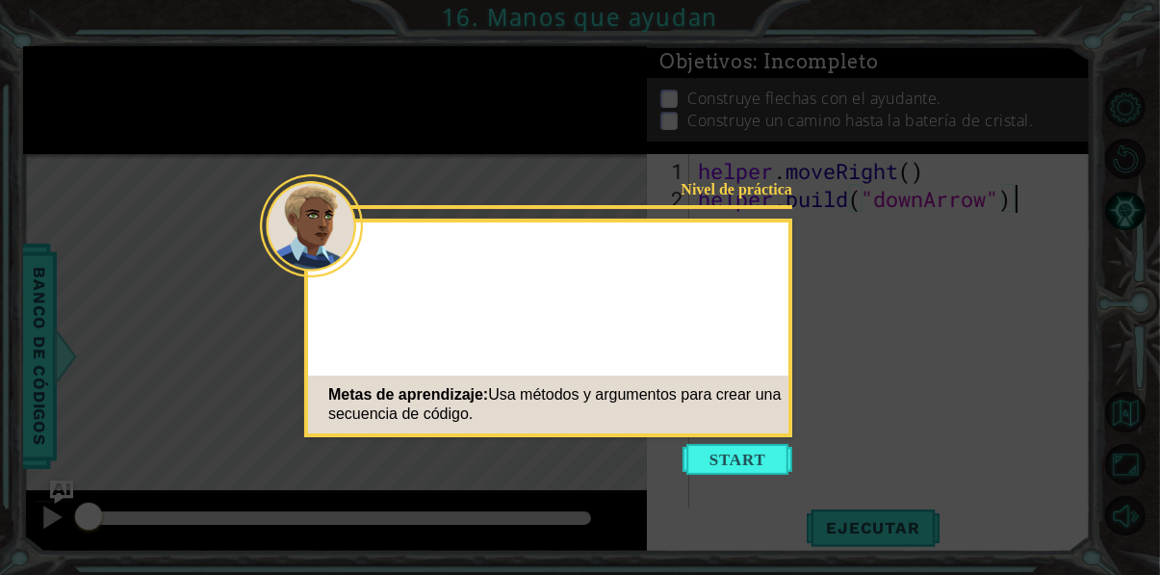
scroll to position [0, 13]
click at [1009, 264] on icon at bounding box center [580, 328] width 1160 height 656
click at [762, 471] on button "Start" at bounding box center [737, 459] width 110 height 31
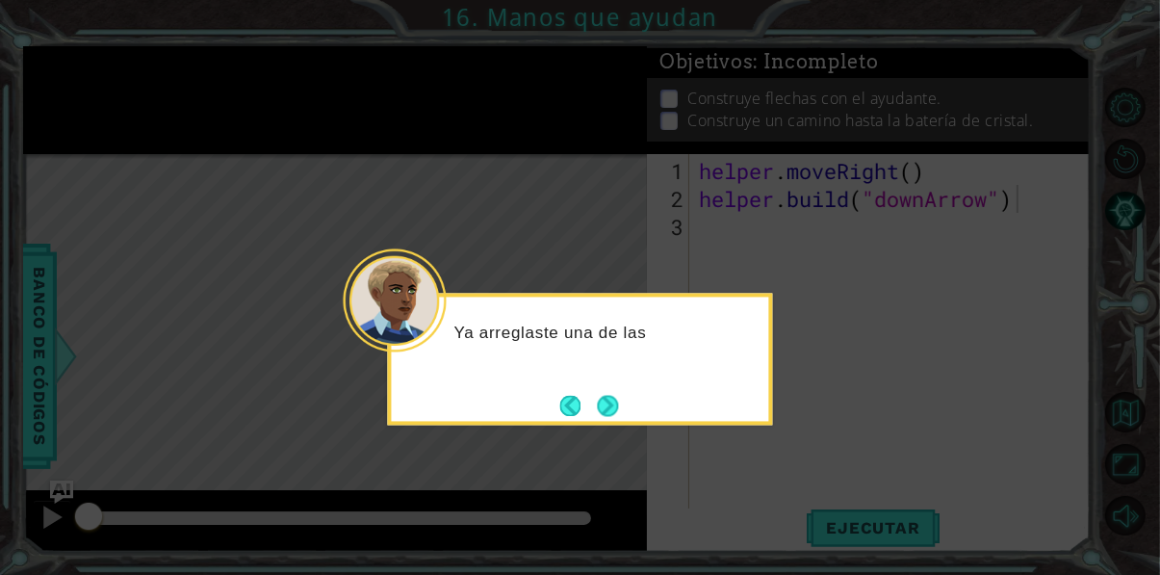
click at [617, 407] on button "Next" at bounding box center [608, 406] width 22 height 22
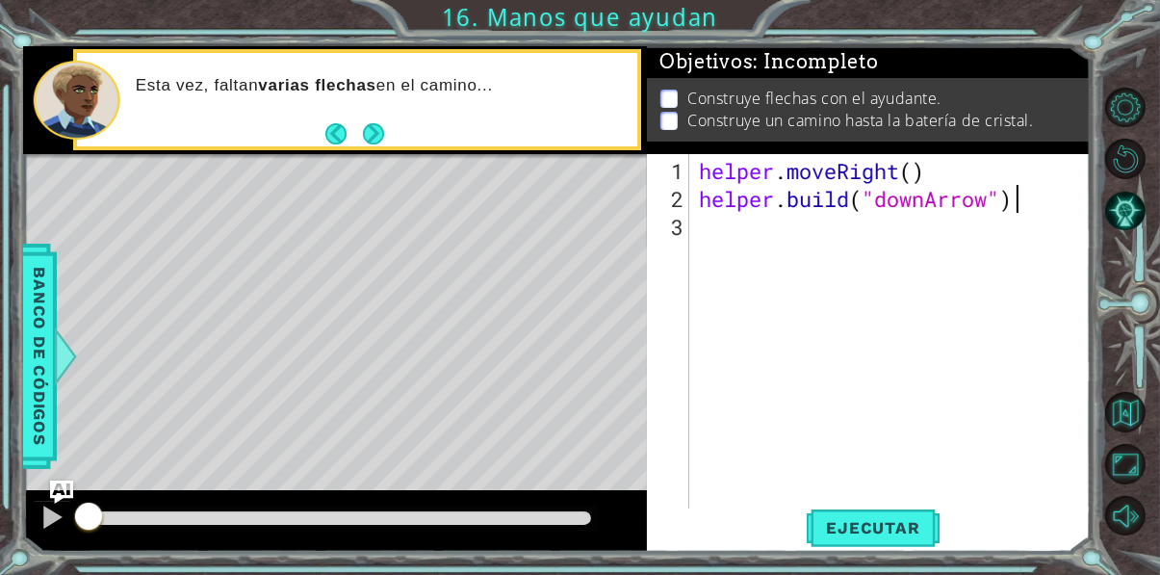
click at [907, 537] on span "Ejecutar" at bounding box center [873, 527] width 132 height 19
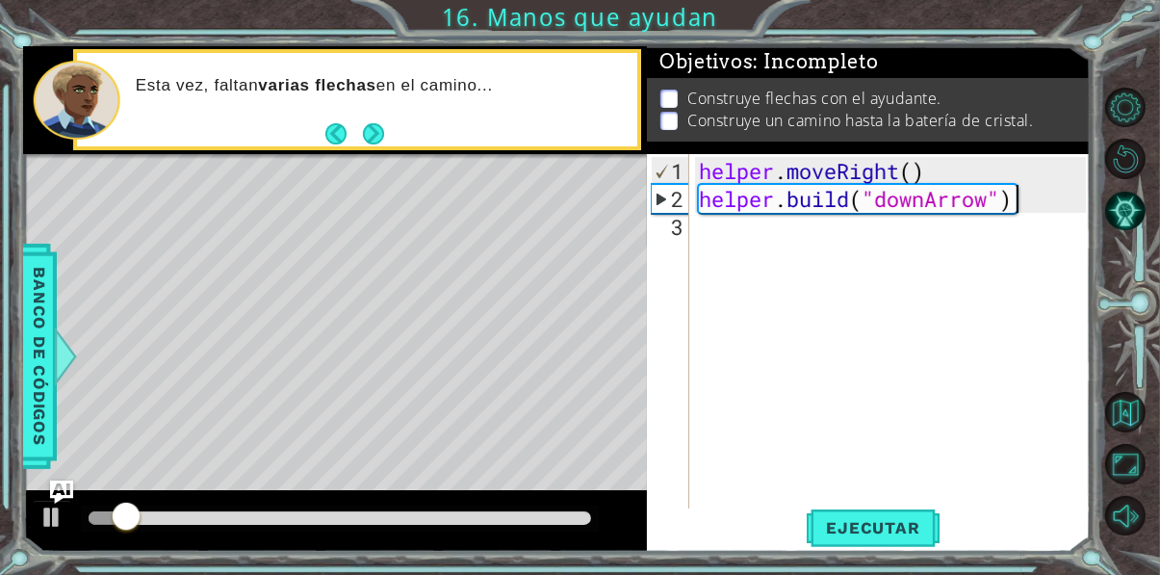
click at [856, 277] on div "helper . moveRight ( ) helper . build ( "downArrow" )" at bounding box center [895, 380] width 400 height 447
type textarea "helper."
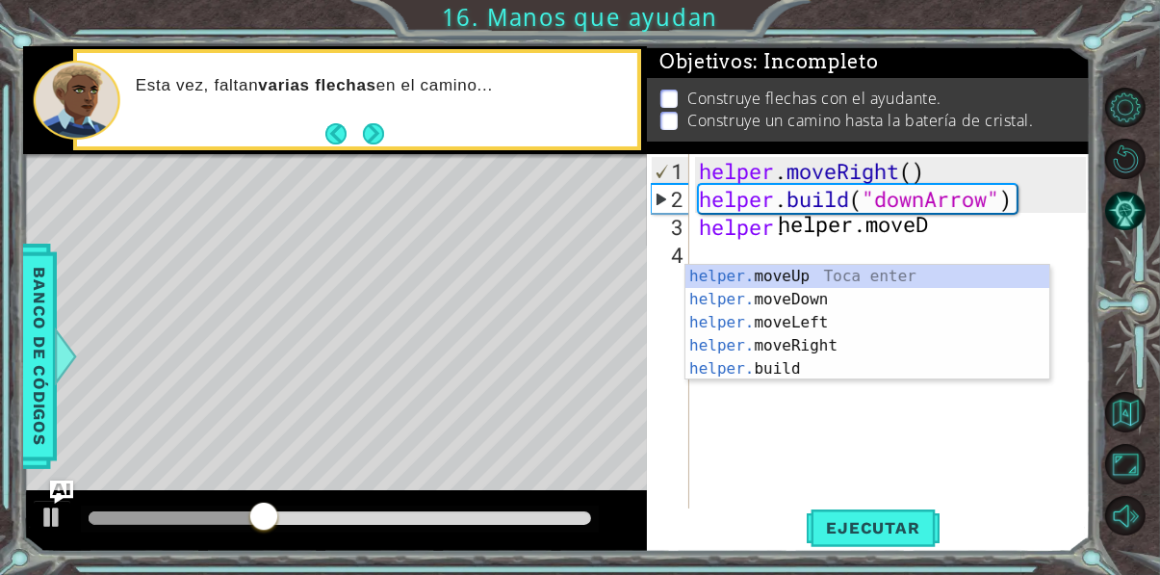
click at [863, 301] on div "helper. moveUp Toca enter helper. moveDown Toca enter helper. moveLeft Toca ent…" at bounding box center [867, 346] width 364 height 162
type textarea "helper.moveDown(1)"
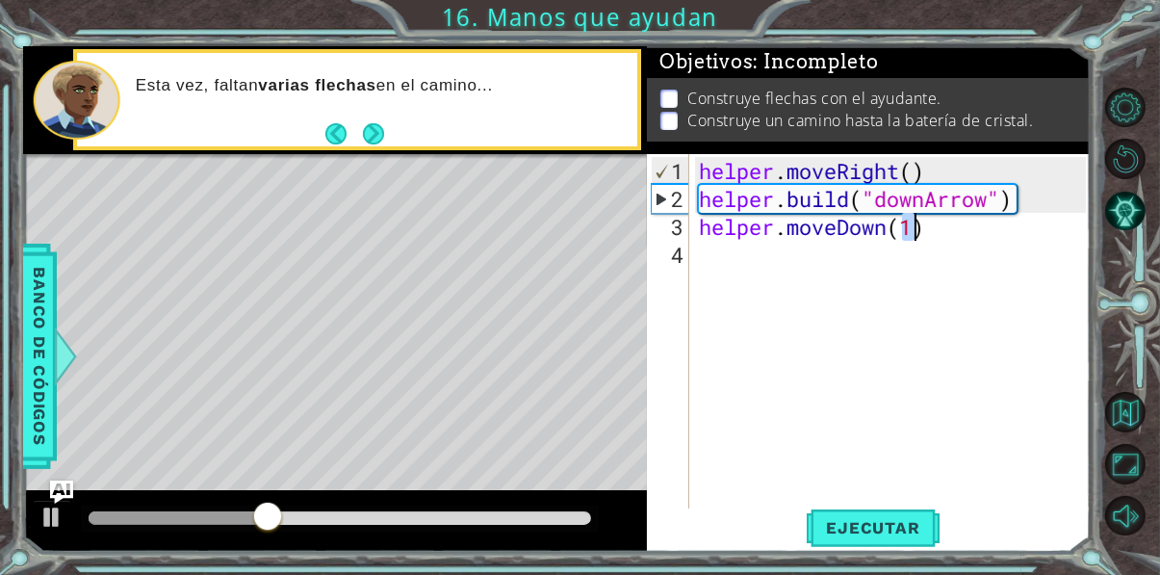
scroll to position [0, 9]
click at [878, 288] on div "helper . moveRight ( ) helper . build ( "downArrow" ) helper . moveDown ( 1 )" at bounding box center [895, 380] width 400 height 447
type textarea "helper."
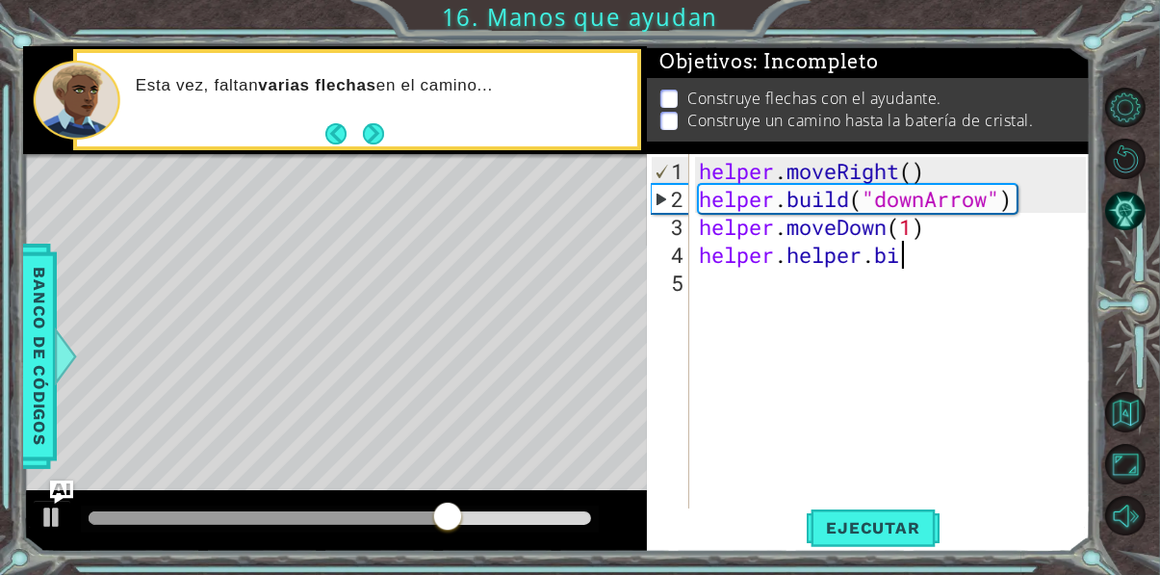
type textarea "helper.helper.b"
type textarea "h"
type textarea "helper.helper."
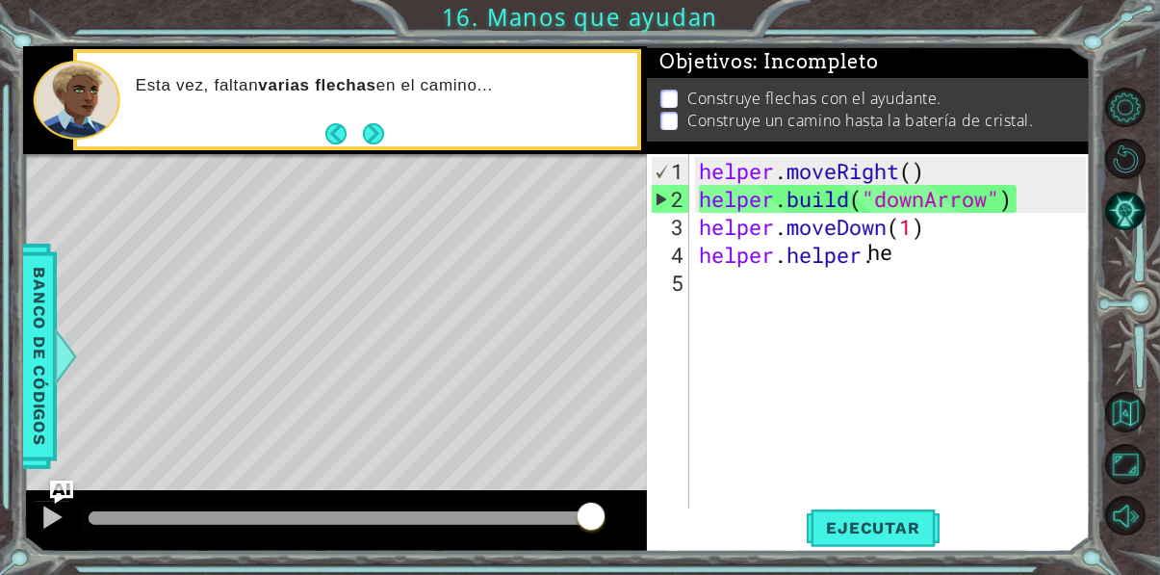
type textarea "h"
click at [905, 270] on div "helper . moveRight ( ) helper . build ( "downArrow" ) helper . moveDown ( 1 ) h…" at bounding box center [895, 380] width 400 height 447
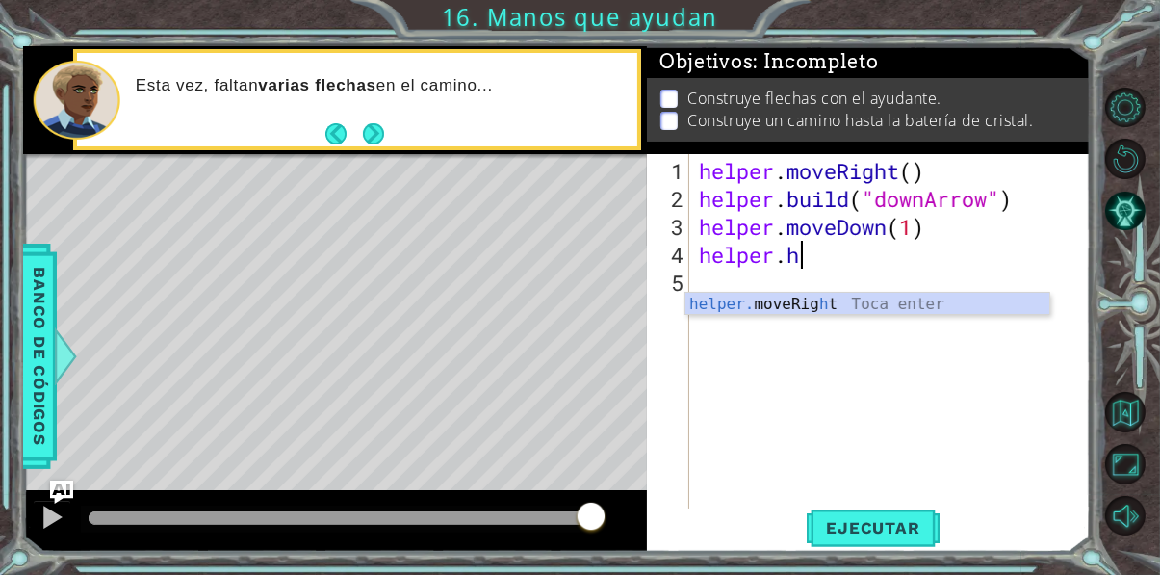
type textarea "helper."
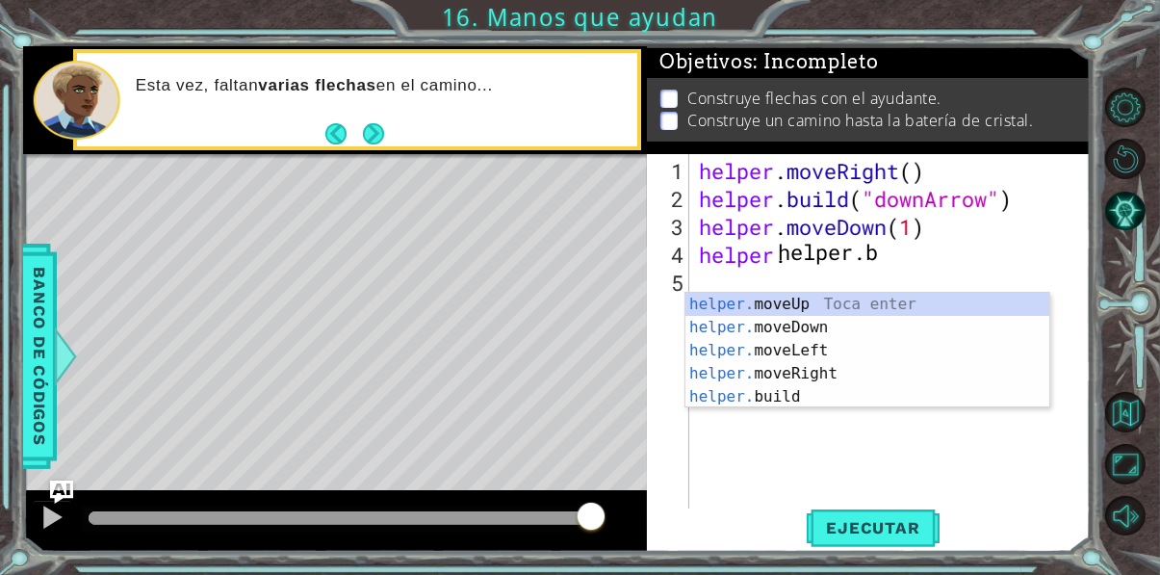
scroll to position [0, 0]
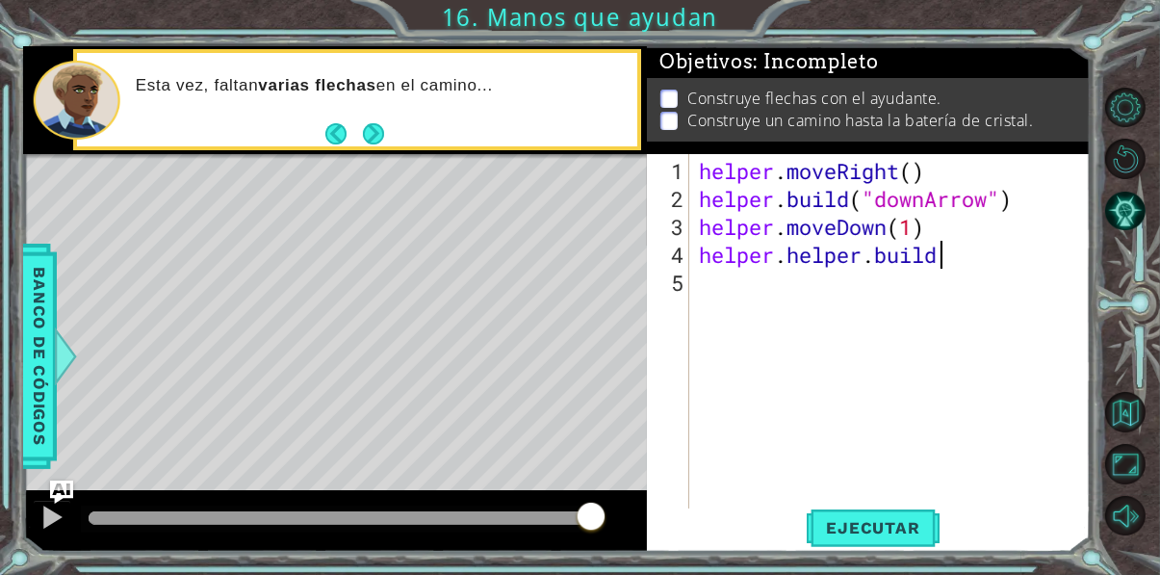
click at [963, 285] on div "helper . moveRight ( ) helper . build ( "downArrow" ) helper . moveDown ( 1 ) h…" at bounding box center [895, 380] width 400 height 447
click at [947, 281] on div "helper . moveRight ( ) helper . build ( "downArrow" ) helper . moveDown ( 1 ) h…" at bounding box center [895, 380] width 400 height 447
click at [962, 286] on div "helper . moveRight ( ) helper . build ( "downArrow" ) helper . moveDown ( 1 ) h…" at bounding box center [895, 380] width 400 height 447
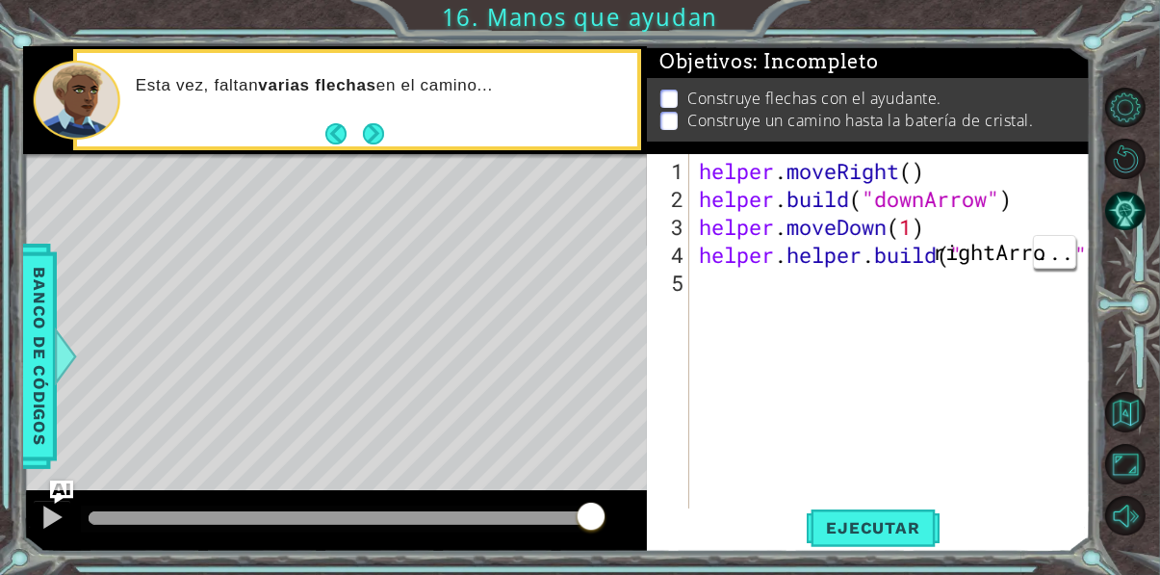
scroll to position [0, 0]
click at [881, 537] on span "Ejecutar" at bounding box center [873, 527] width 132 height 19
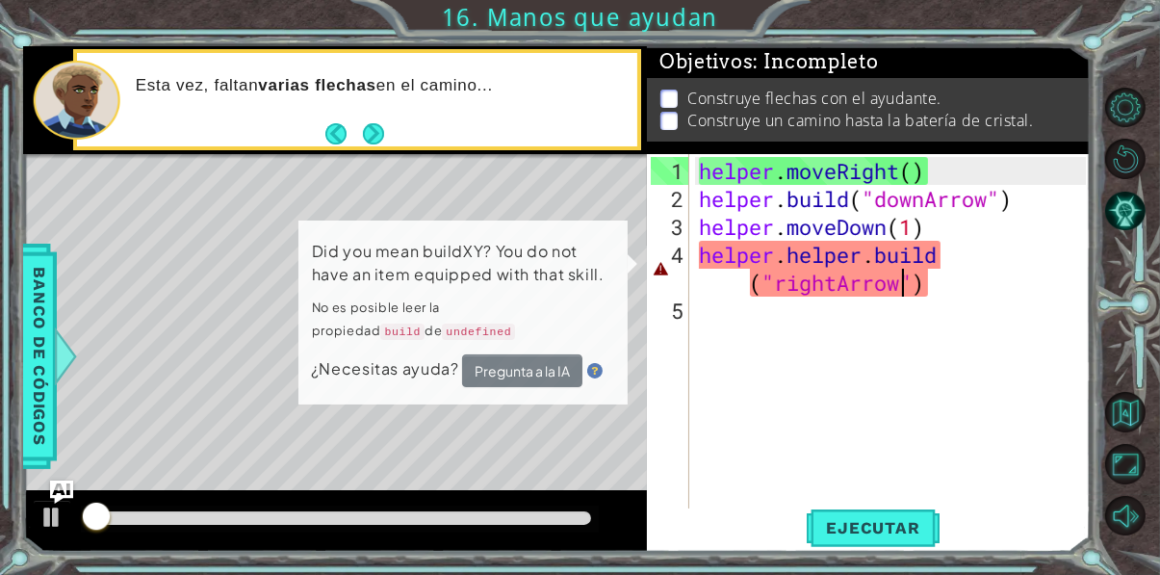
click at [739, 308] on div "helper . moveRight ( ) helper . build ( "downArrow" ) helper . moveDown ( 1 ) h…" at bounding box center [895, 380] width 400 height 447
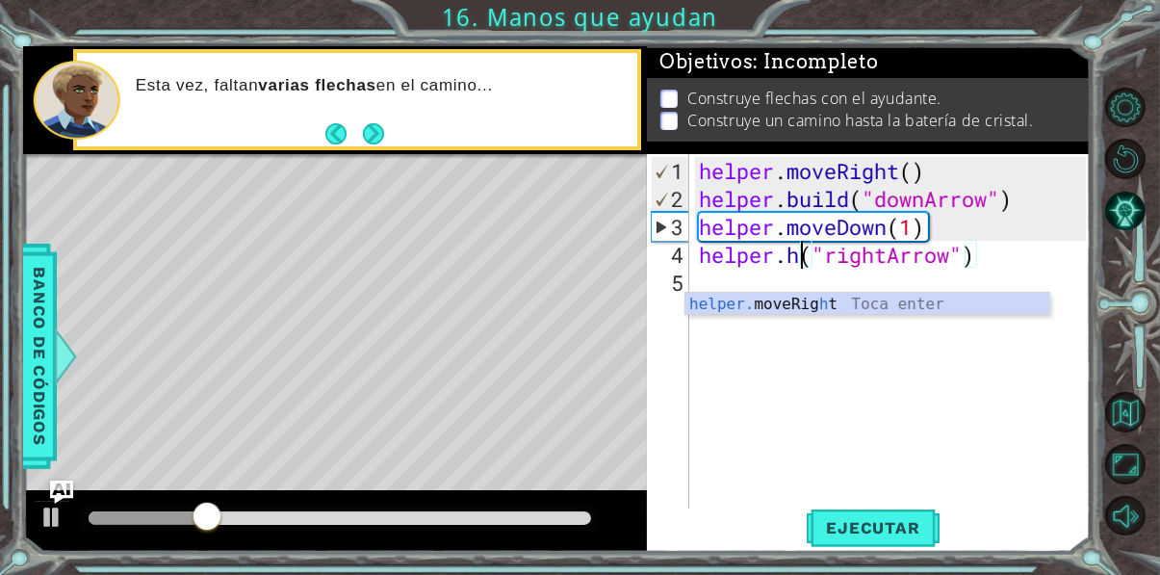
type textarea "helper.("rightArrow")"
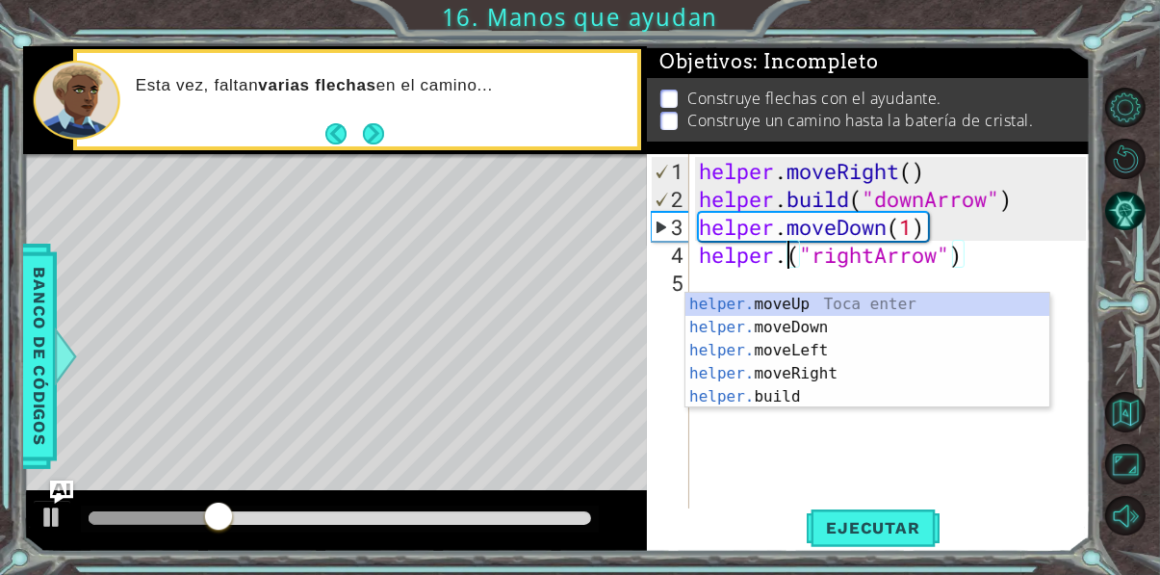
type textarea "helper.b"
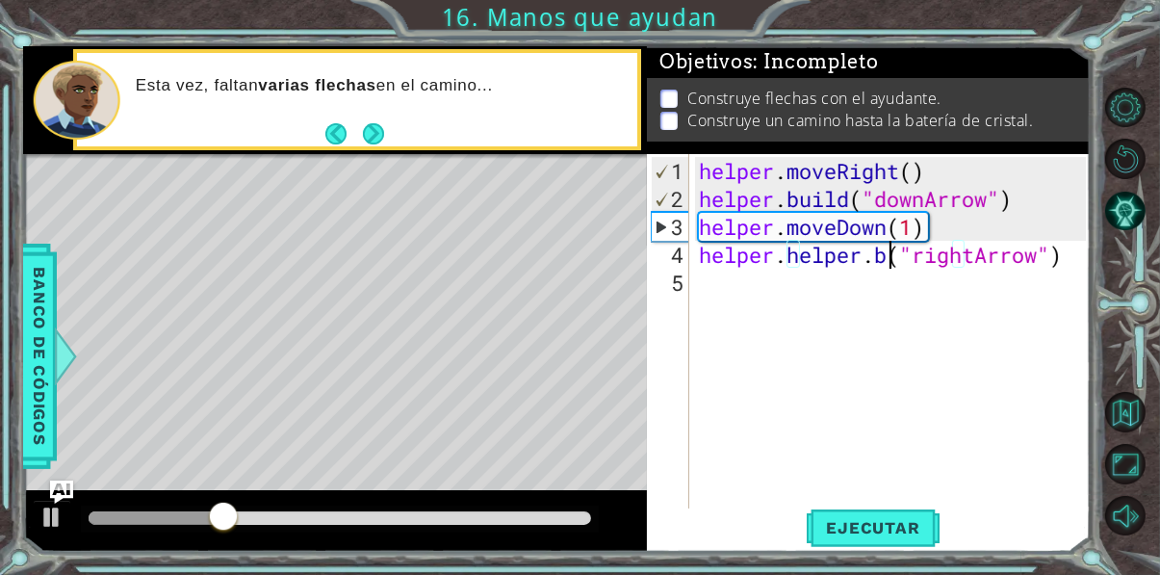
scroll to position [0, 0]
type textarea "h"
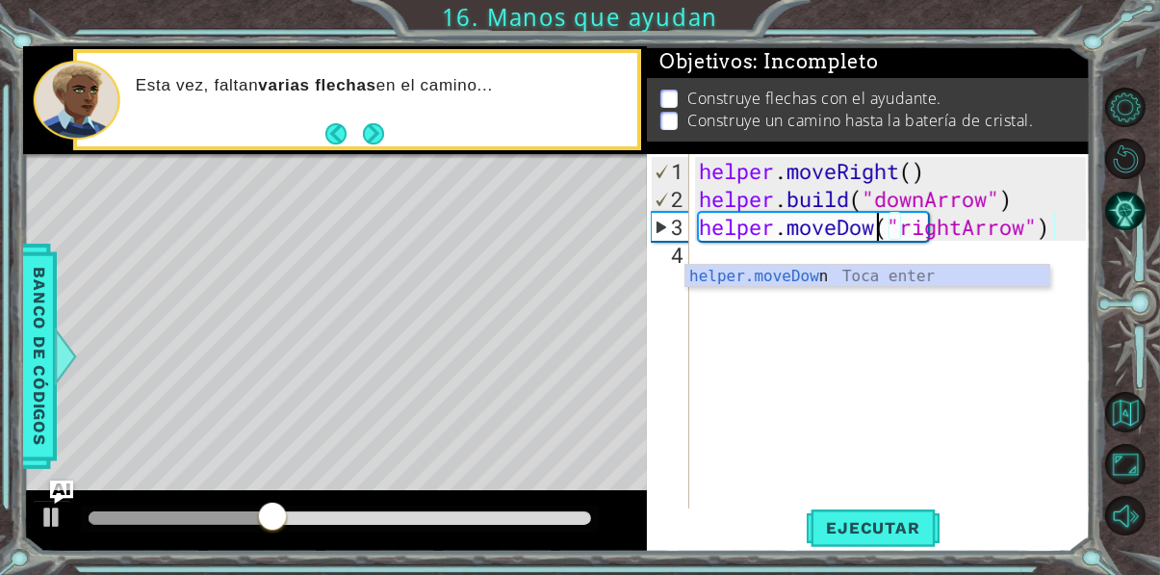
type textarea "helper.moveDo("rightArrow")"
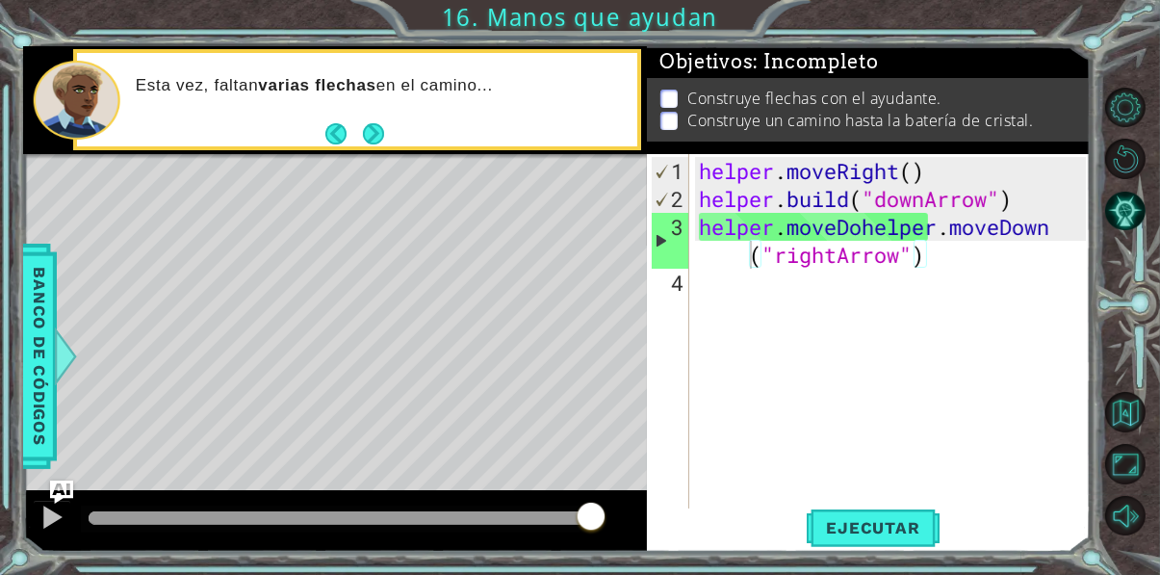
type textarea "helper.moveDohelper.moveDown("rightArrow")"
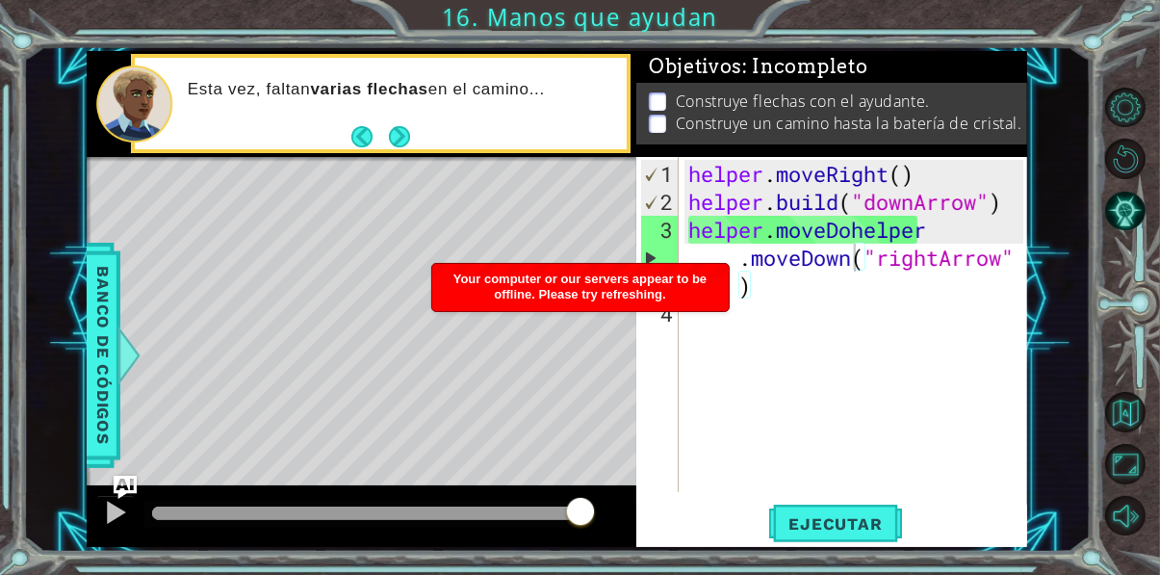
click at [968, 387] on div "helper . moveRight ( ) helper . build ( "downArrow" ) helper . moveDohelper . m…" at bounding box center [858, 355] width 348 height 391
